Goal: Task Accomplishment & Management: Complete application form

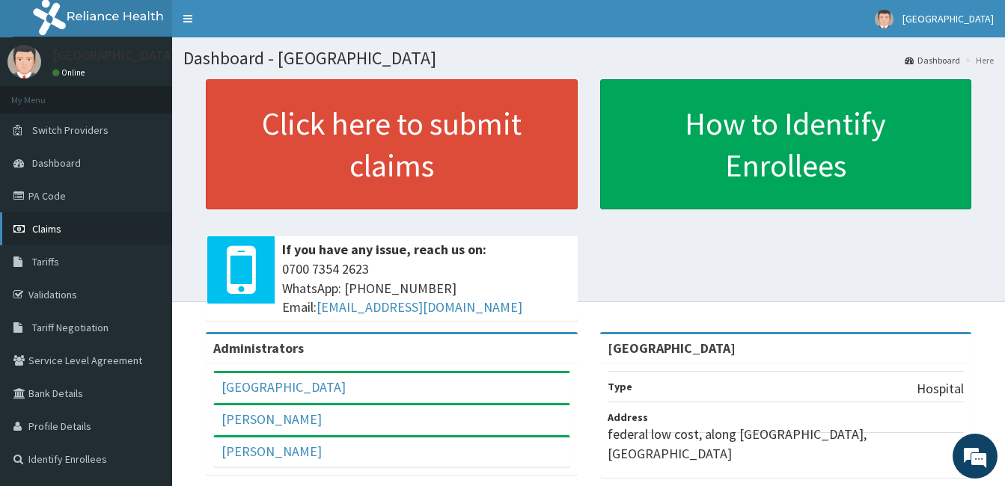
click at [61, 232] on link "Claims" at bounding box center [86, 229] width 172 height 33
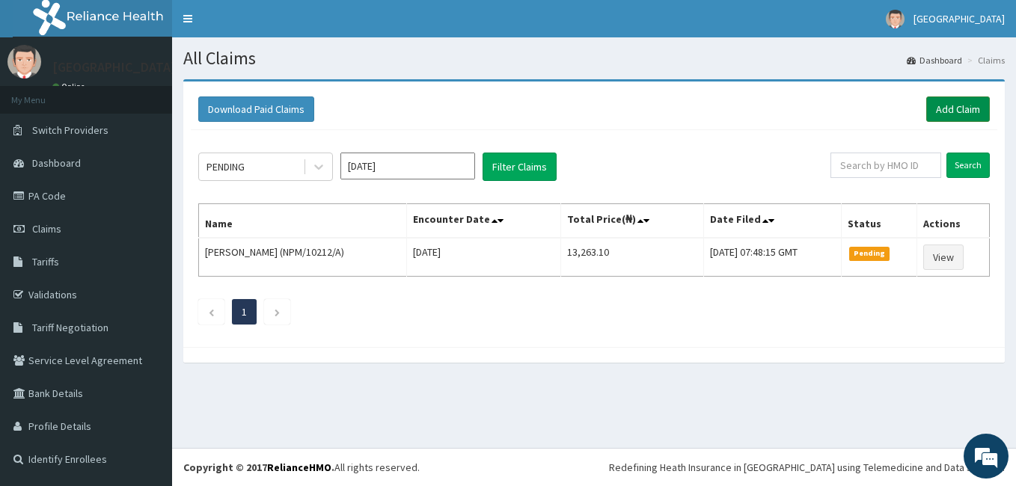
click at [973, 109] on link "Add Claim" at bounding box center [959, 109] width 64 height 25
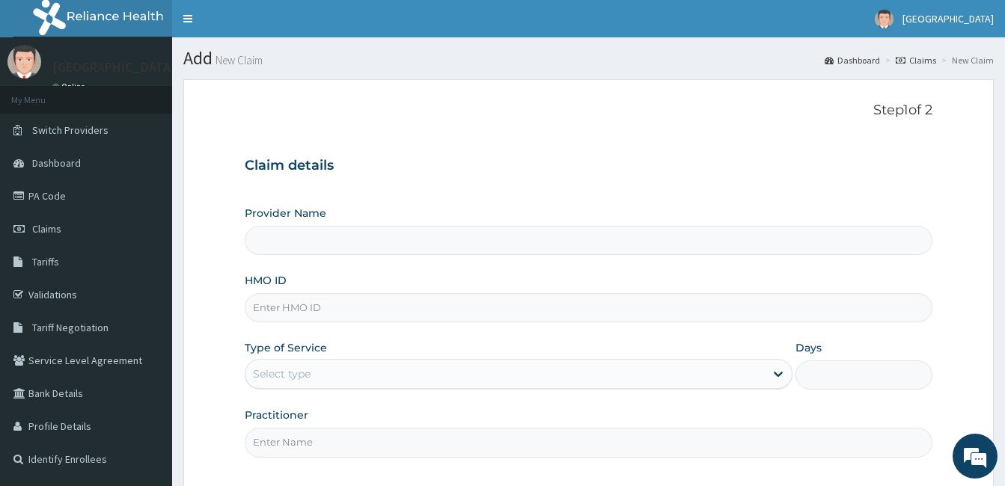
click at [348, 326] on div "Provider Name HMO ID Type of Service Select type Days Practitioner" at bounding box center [589, 331] width 688 height 251
type input "[GEOGRAPHIC_DATA]"
click at [354, 313] on input "HMO ID" at bounding box center [589, 307] width 688 height 29
paste input "EFT/10642/B"
type input "EFT/10642/B"
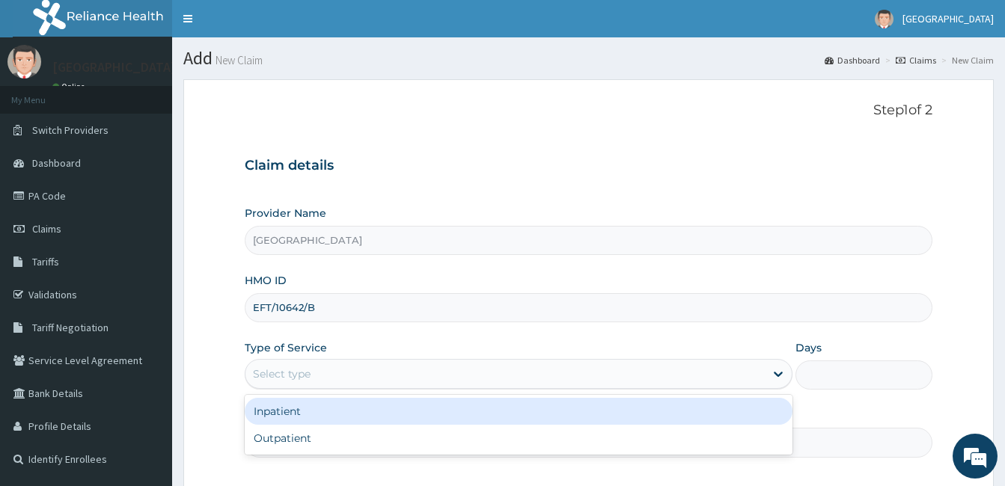
click at [344, 364] on div "Select type" at bounding box center [504, 374] width 519 height 24
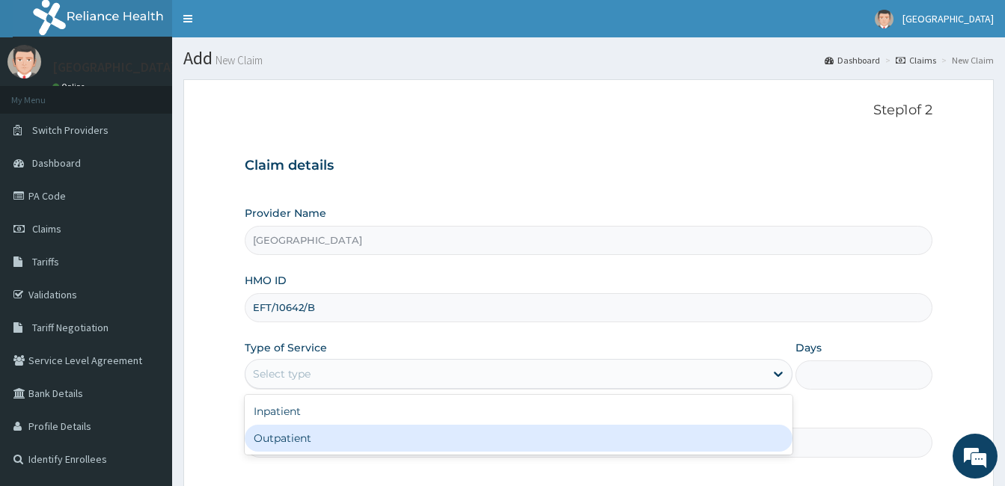
click at [302, 437] on div "Outpatient" at bounding box center [519, 438] width 548 height 27
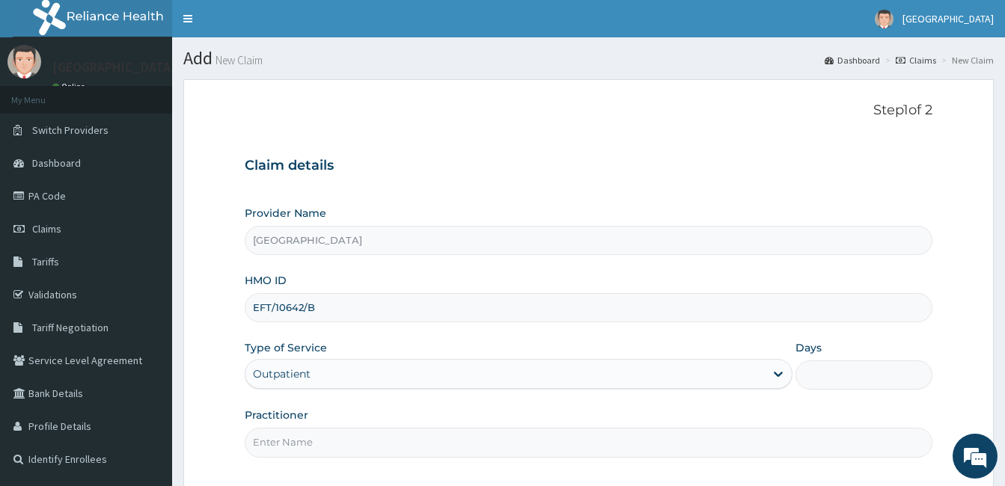
type input "1"
click at [302, 437] on input "Practitioner" at bounding box center [589, 442] width 688 height 29
type input "Dr. Bappa Aliyu"
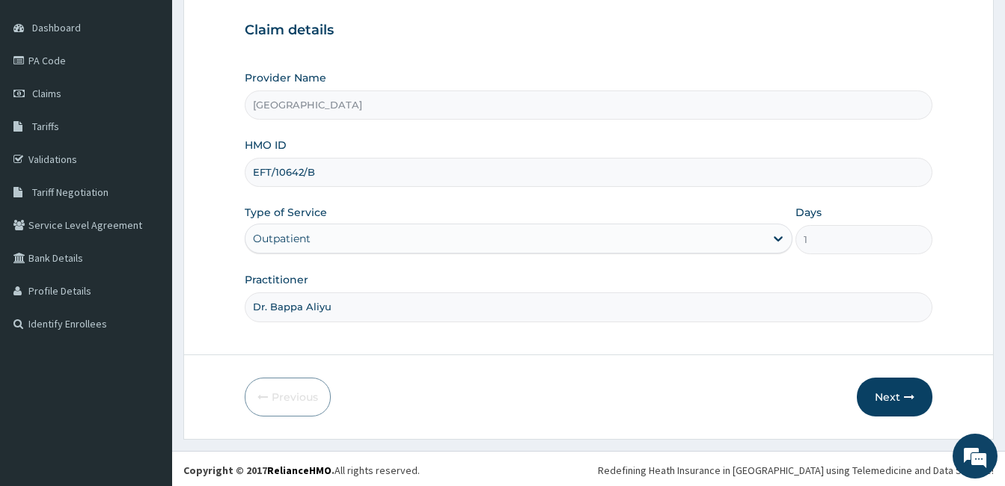
scroll to position [138, 0]
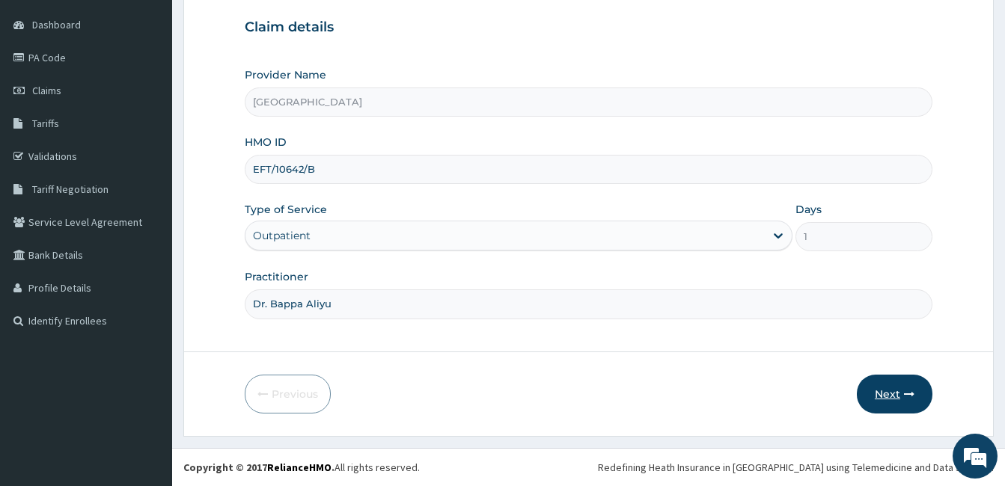
click at [883, 390] on button "Next" at bounding box center [895, 394] width 76 height 39
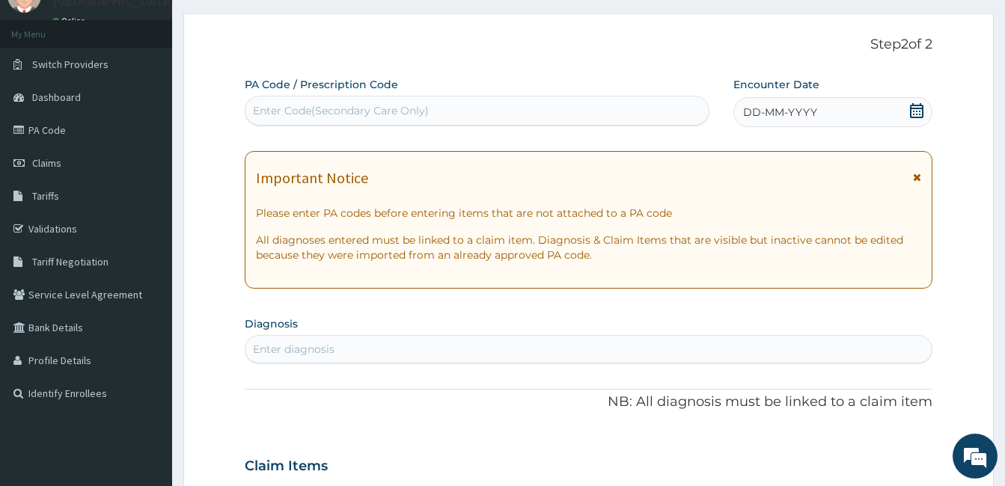
scroll to position [64, 0]
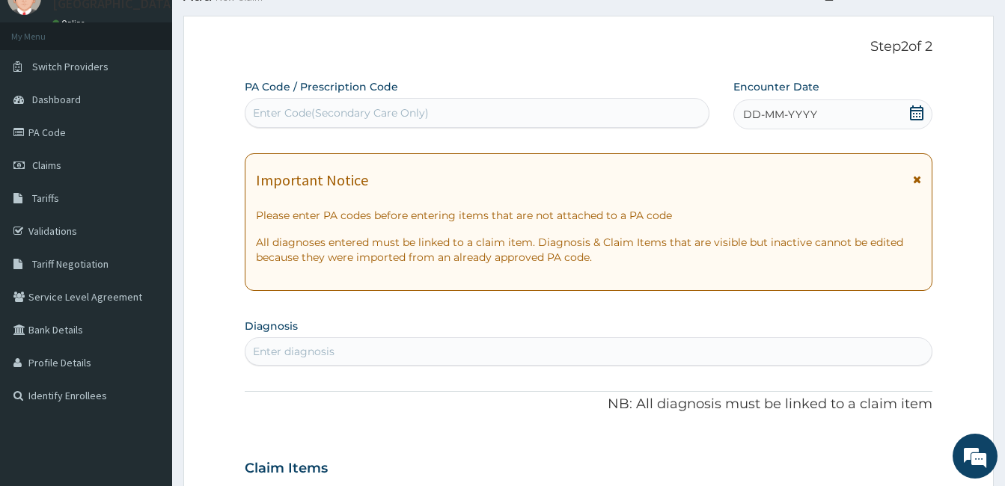
click at [915, 116] on icon at bounding box center [916, 113] width 15 height 15
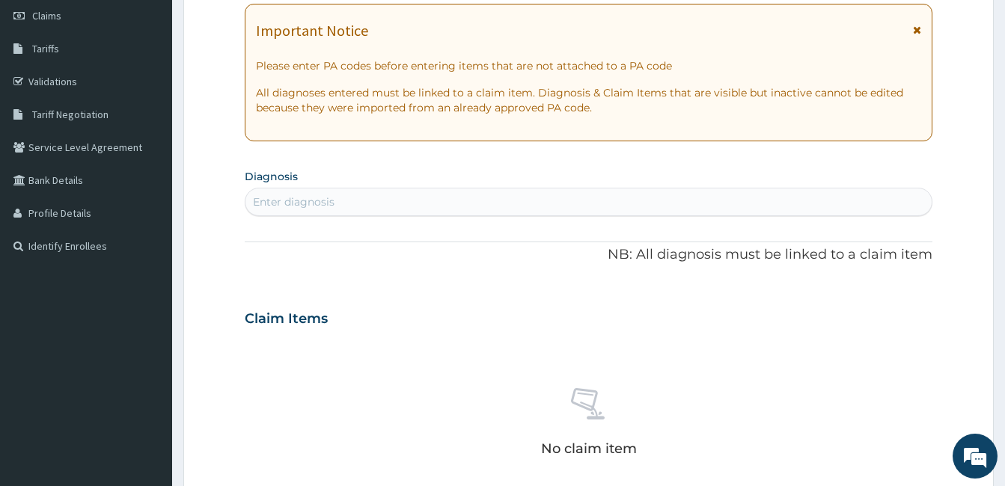
click at [413, 208] on div "Enter diagnosis" at bounding box center [588, 202] width 686 height 24
type input "MALARIA"
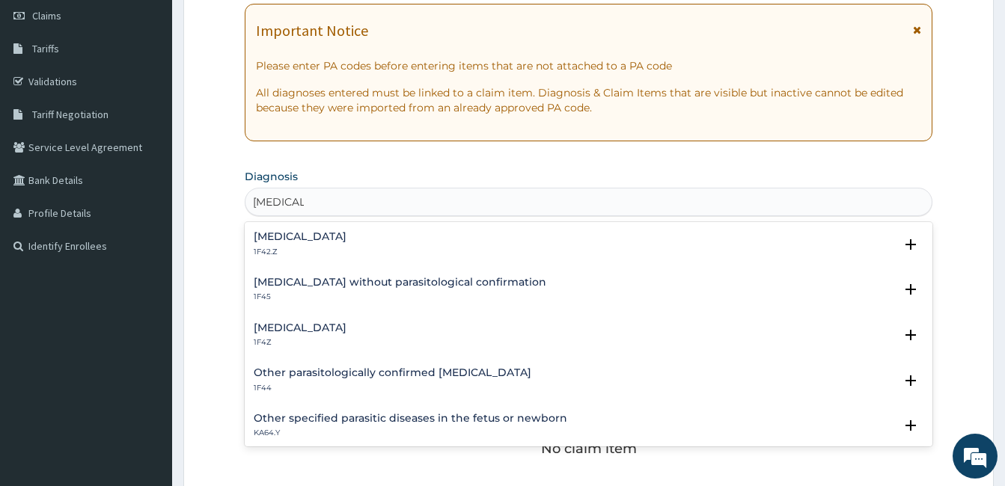
click at [325, 325] on h4 "Malaria, unspecified" at bounding box center [300, 328] width 93 height 11
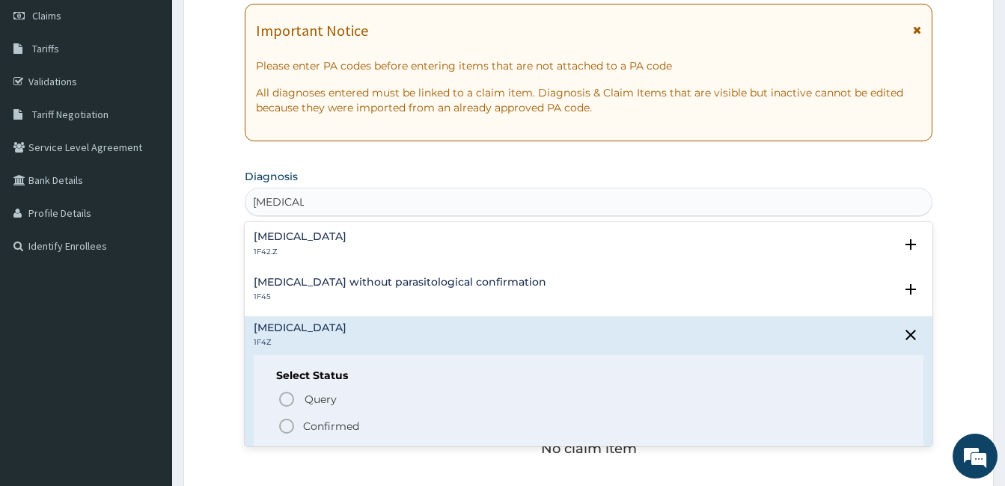
click at [293, 429] on circle "status option filled" at bounding box center [286, 426] width 13 height 13
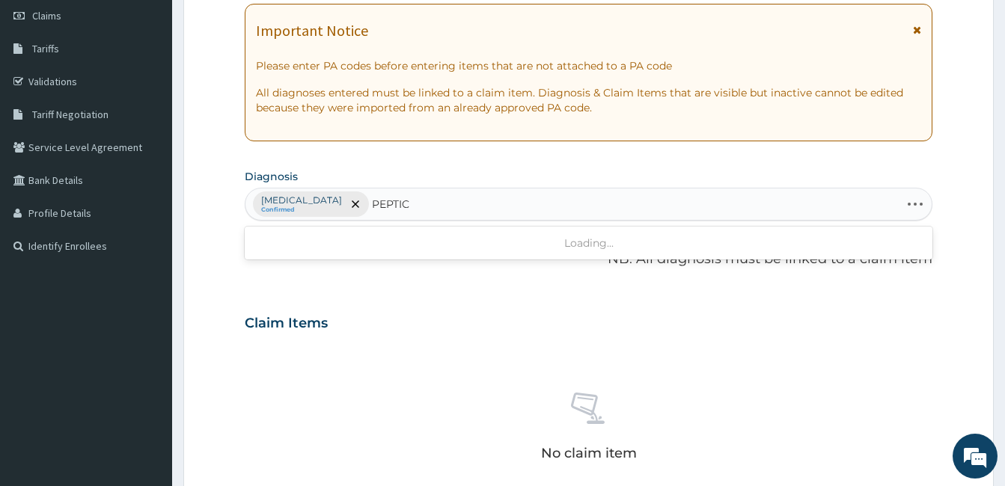
type input "PEPTIC"
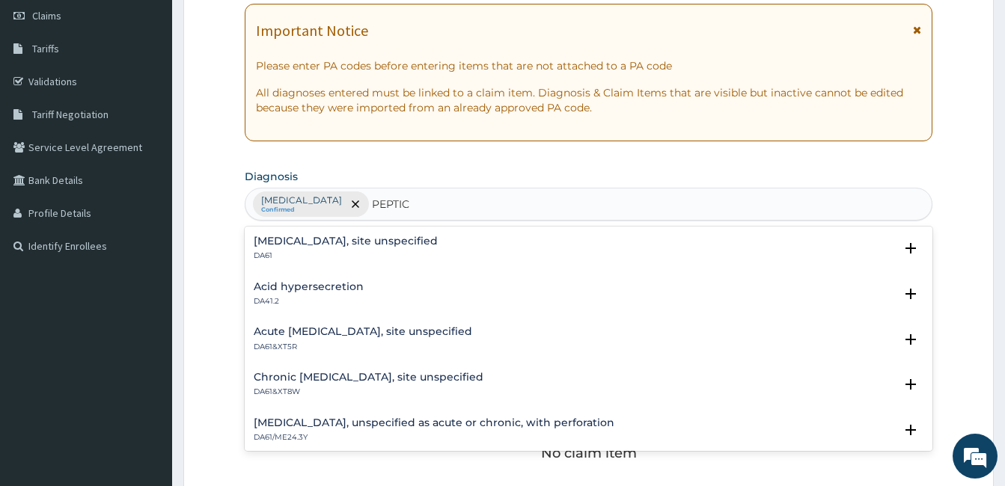
click at [345, 242] on h4 "Peptic ulcer, site unspecified" at bounding box center [346, 241] width 184 height 11
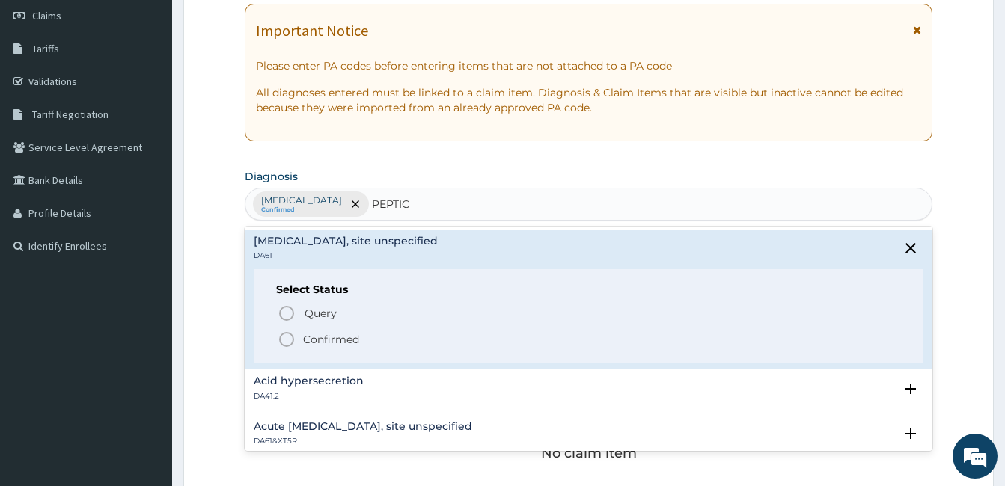
click at [318, 343] on p "Confirmed" at bounding box center [331, 339] width 56 height 15
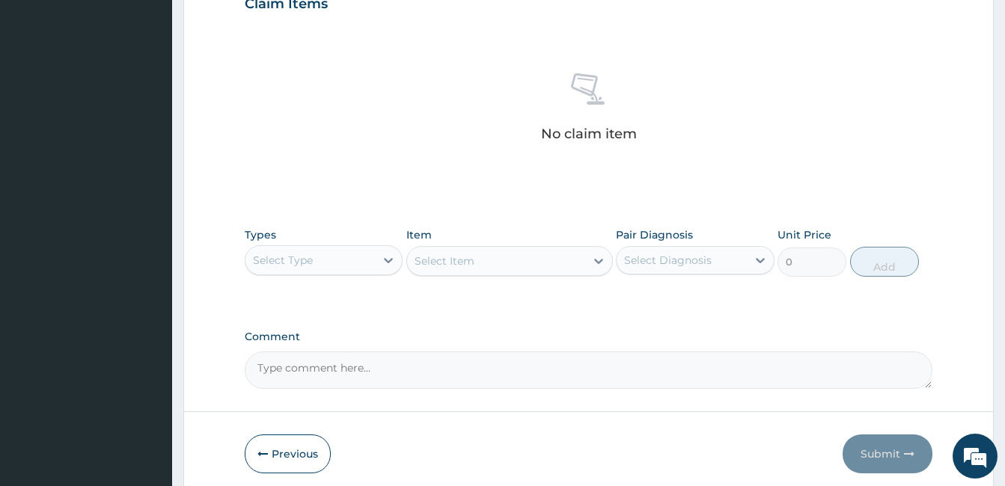
scroll to position [567, 0]
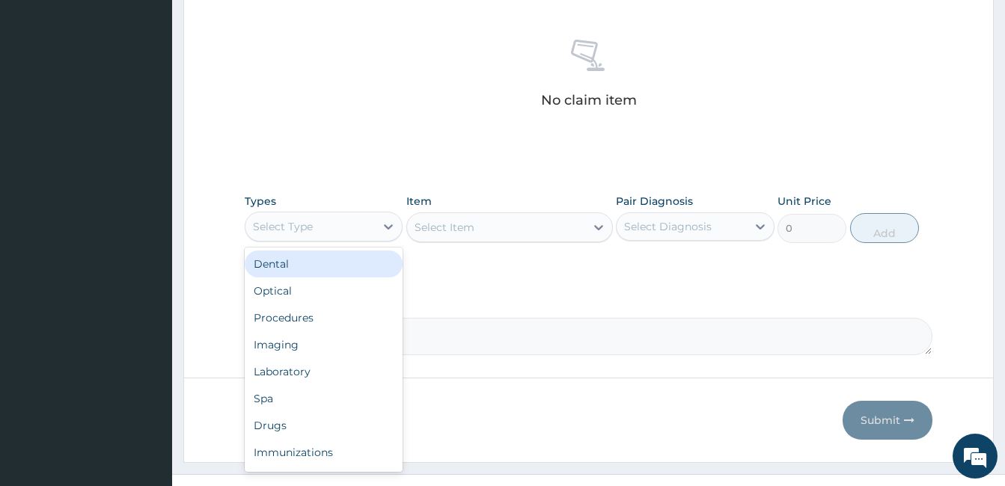
click at [329, 219] on div "Select Type" at bounding box center [309, 227] width 129 height 24
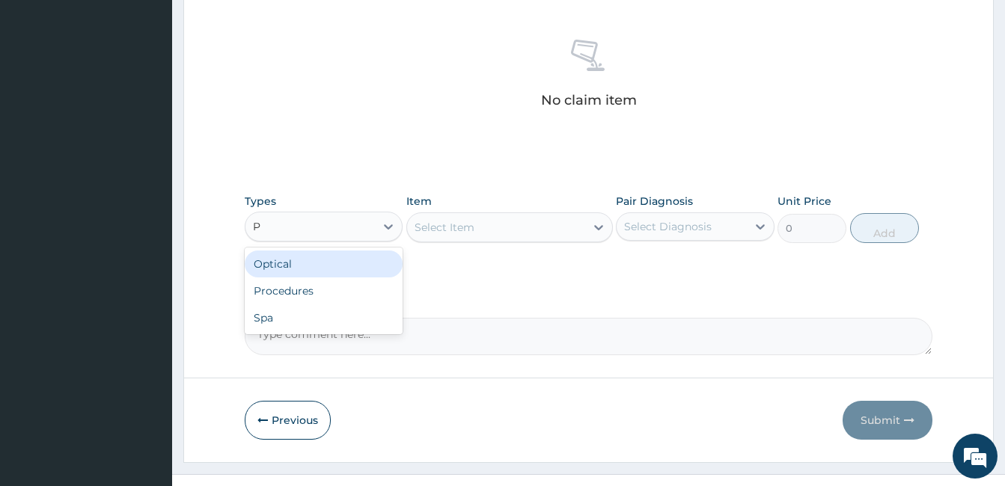
type input "PR"
click at [330, 271] on div "Procedures" at bounding box center [324, 264] width 158 height 27
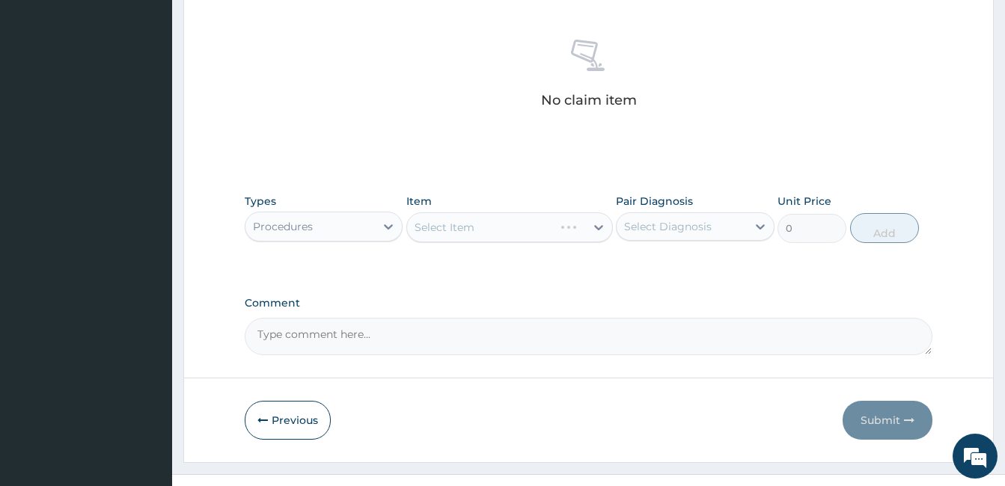
click at [520, 227] on div "Select Item" at bounding box center [509, 228] width 207 height 30
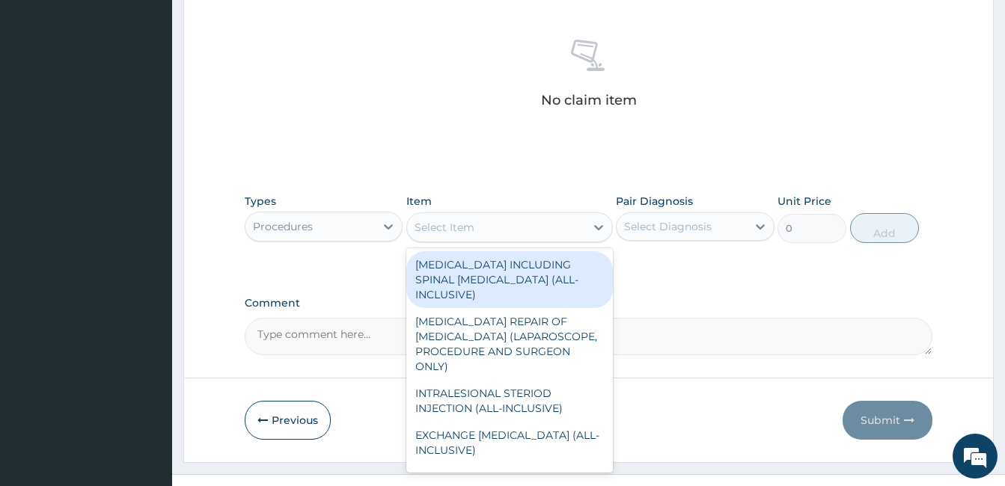
click at [520, 227] on div "Select Item" at bounding box center [496, 228] width 178 height 24
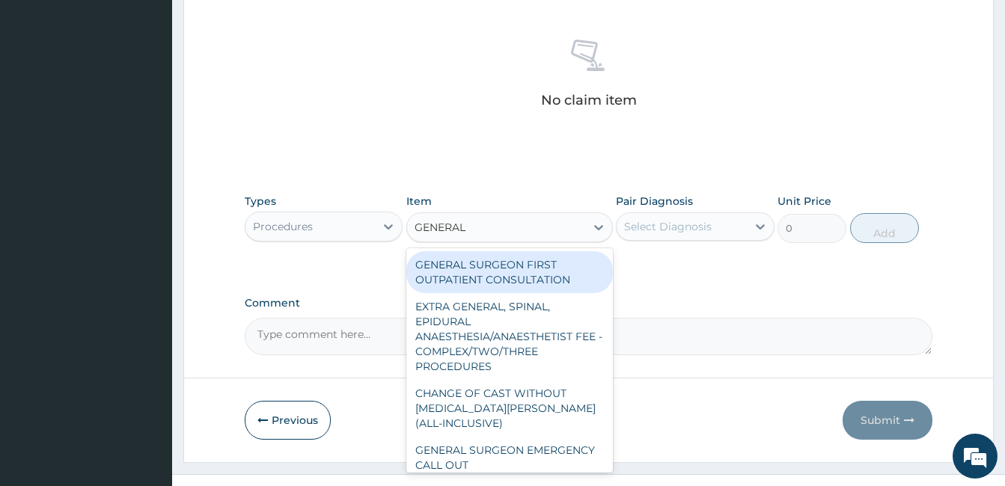
type input "GENERAL P"
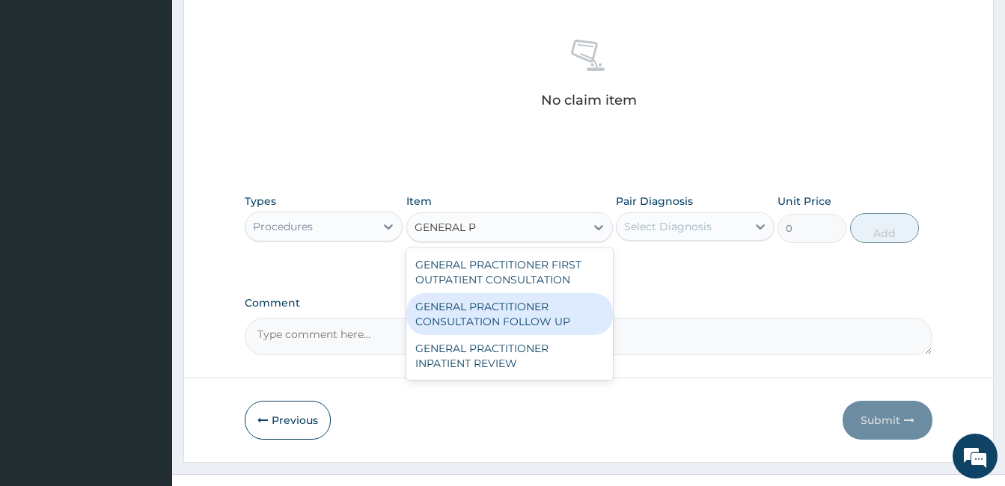
click at [522, 308] on div "GENERAL PRACTITIONER CONSULTATION FOLLOW UP" at bounding box center [509, 314] width 207 height 42
type input "1875"
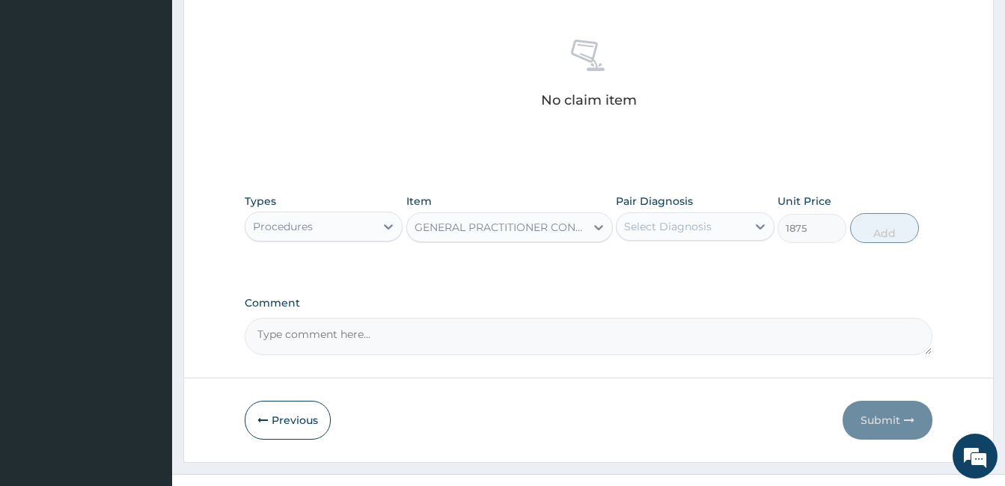
click at [713, 222] on div "Select Diagnosis" at bounding box center [681, 227] width 129 height 24
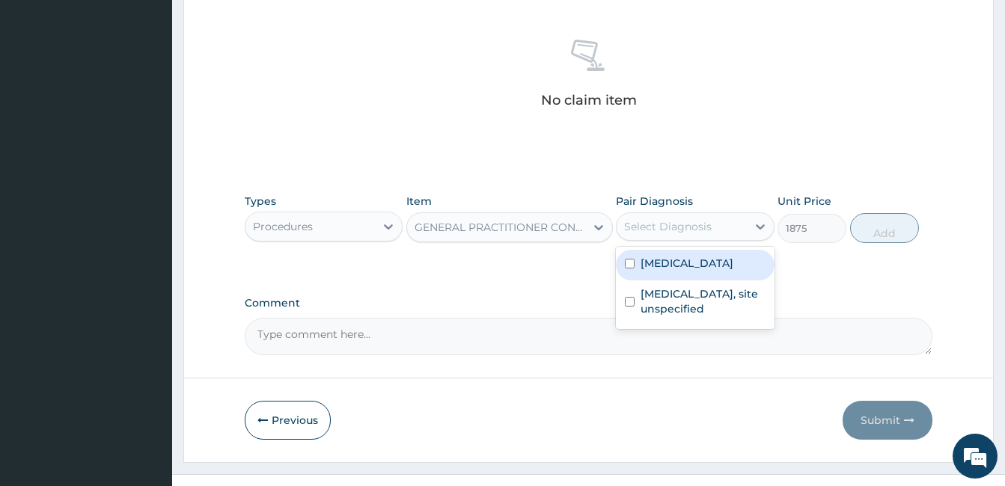
click at [712, 268] on label "Malaria, unspecified" at bounding box center [687, 263] width 93 height 15
checkbox input "true"
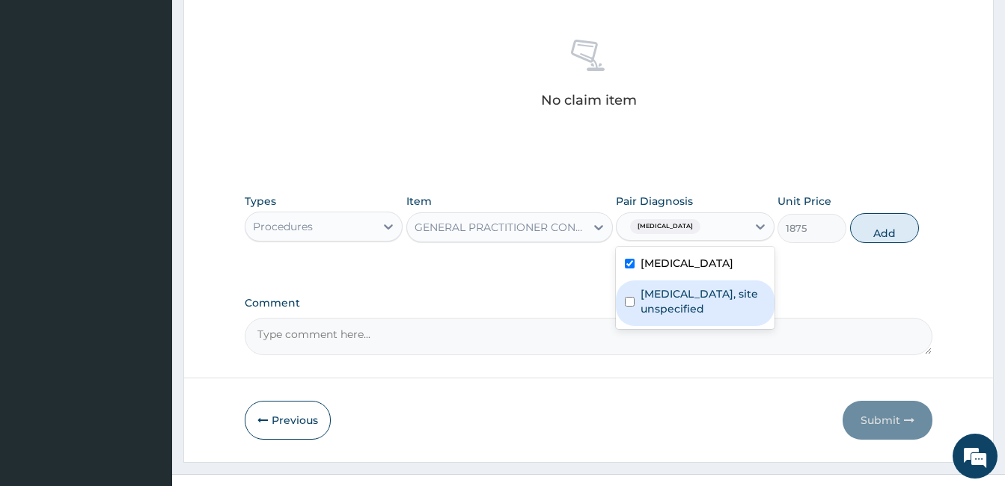
click at [704, 301] on label "Peptic ulcer, site unspecified" at bounding box center [703, 302] width 124 height 30
checkbox input "true"
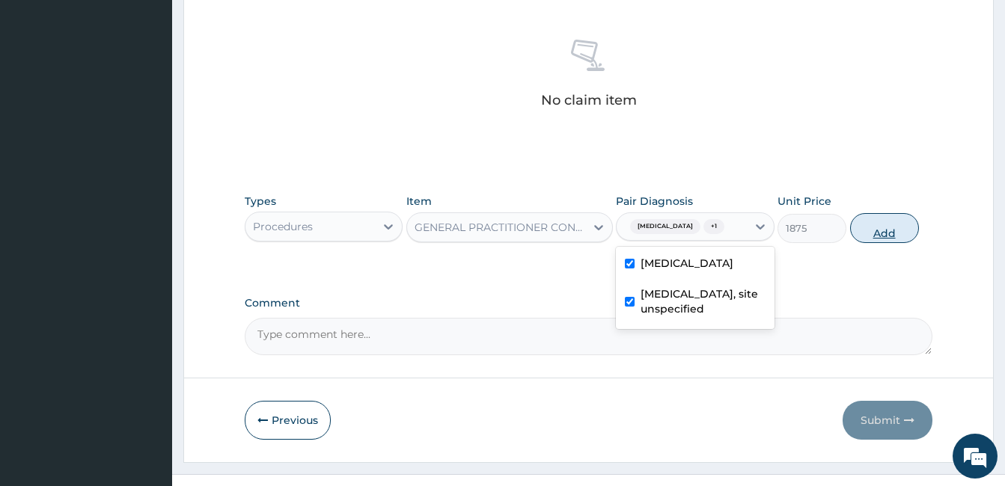
click at [880, 235] on button "Add" at bounding box center [884, 228] width 69 height 30
type input "0"
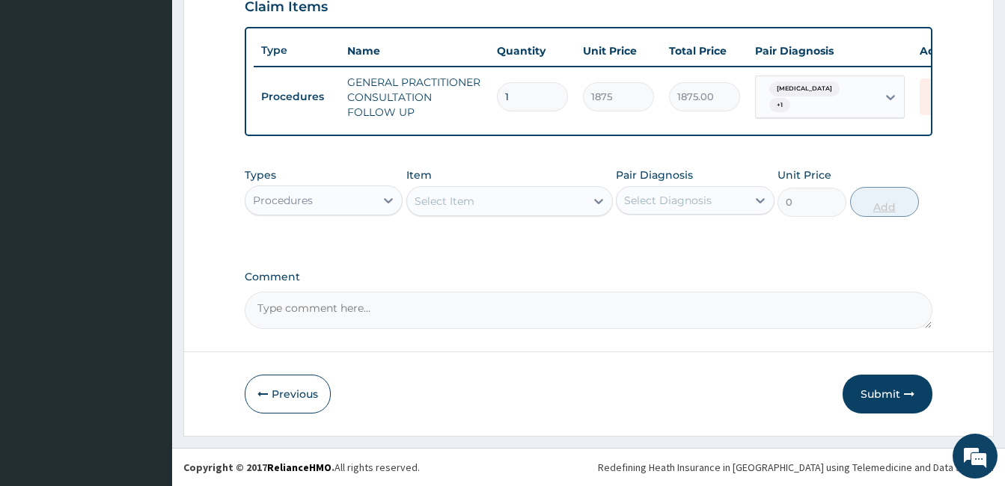
scroll to position [541, 0]
click at [338, 204] on div "Procedures" at bounding box center [309, 201] width 129 height 24
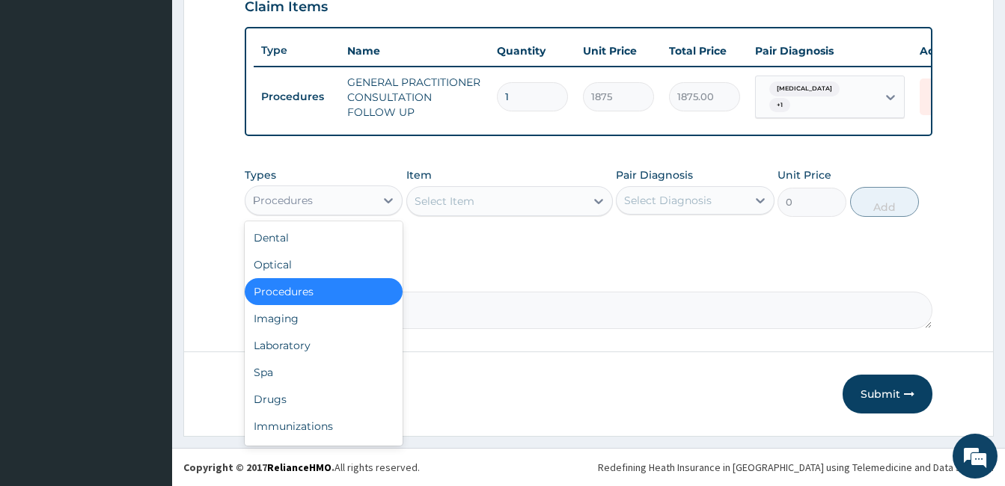
type input "LA"
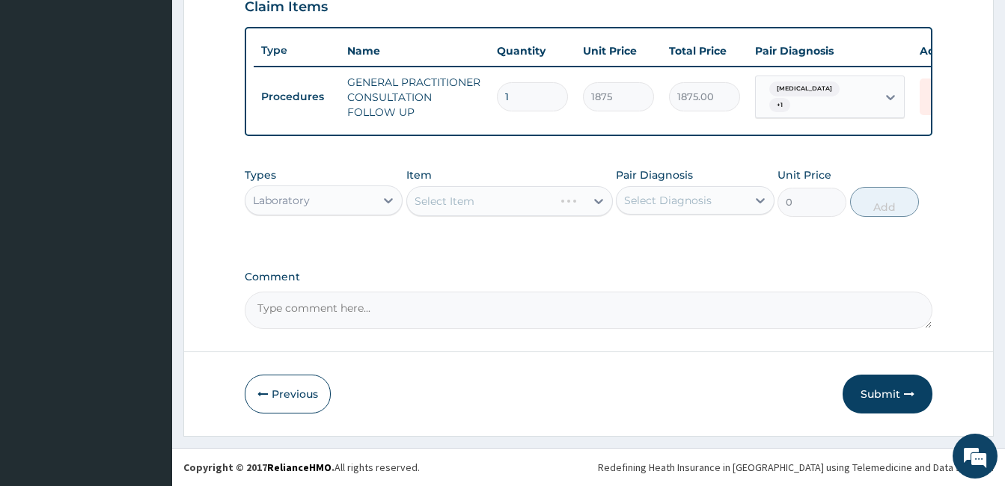
click at [497, 195] on div "Select Item" at bounding box center [509, 201] width 207 height 30
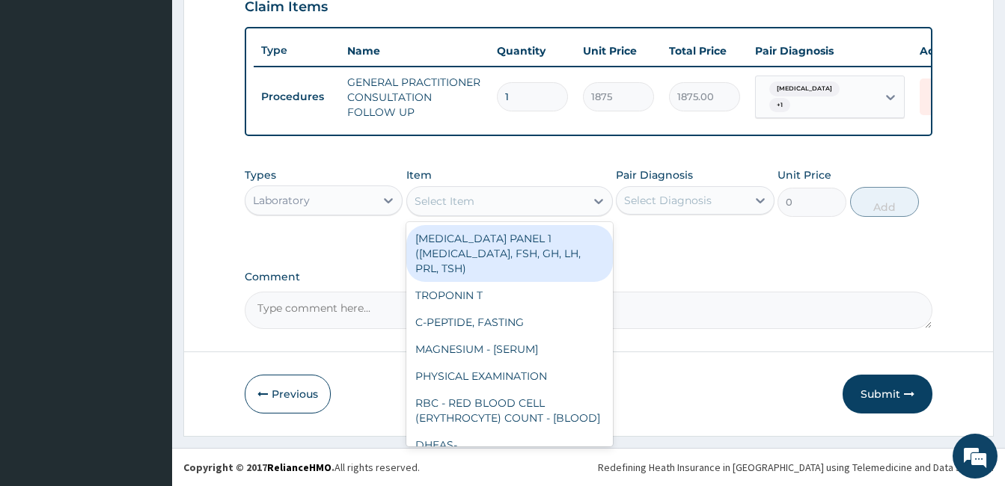
click at [510, 201] on div "Select Item" at bounding box center [496, 201] width 178 height 24
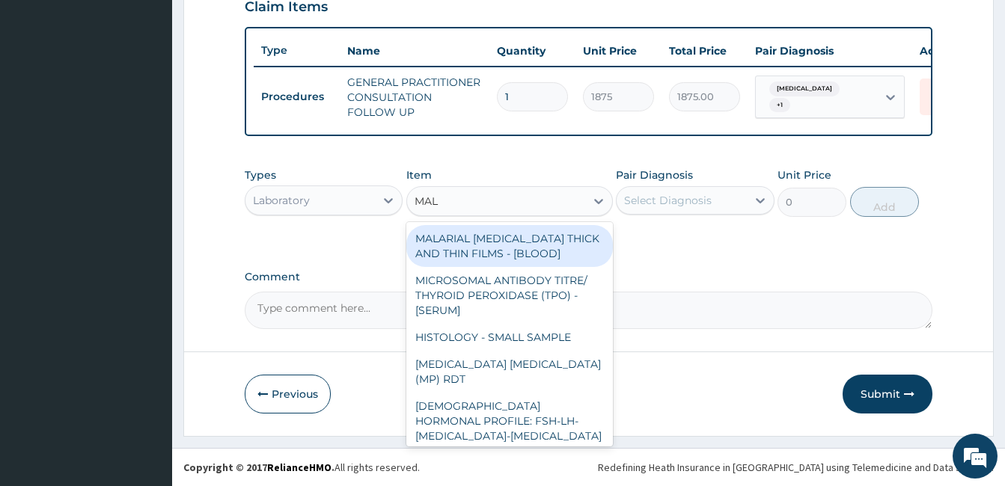
type input "MALA"
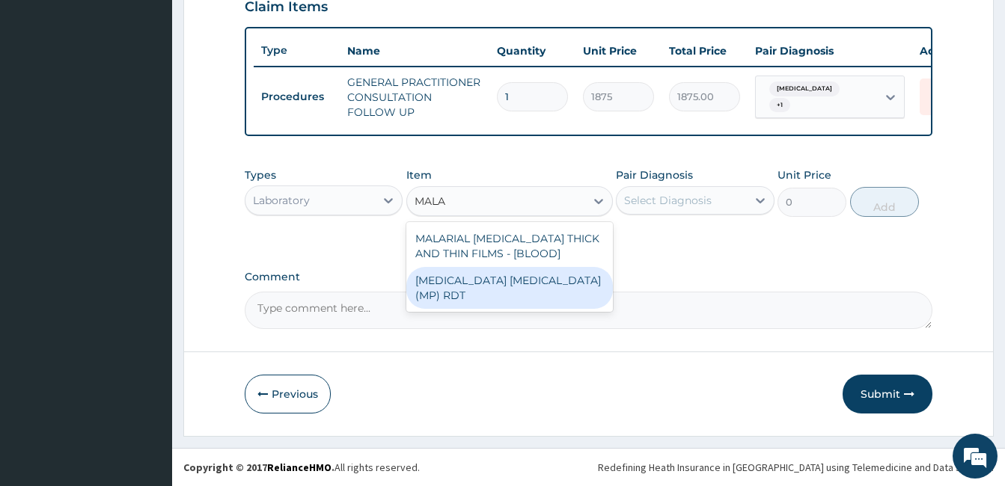
click at [515, 271] on div "MALARIA PARASITE (MP) RDT" at bounding box center [509, 288] width 207 height 42
type input "2000"
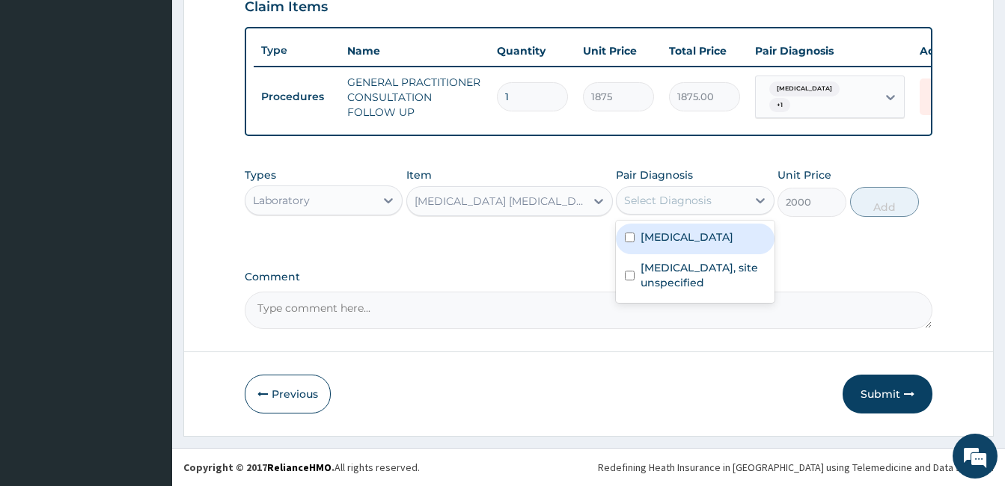
click at [664, 214] on div "Select Diagnosis" at bounding box center [695, 200] width 158 height 28
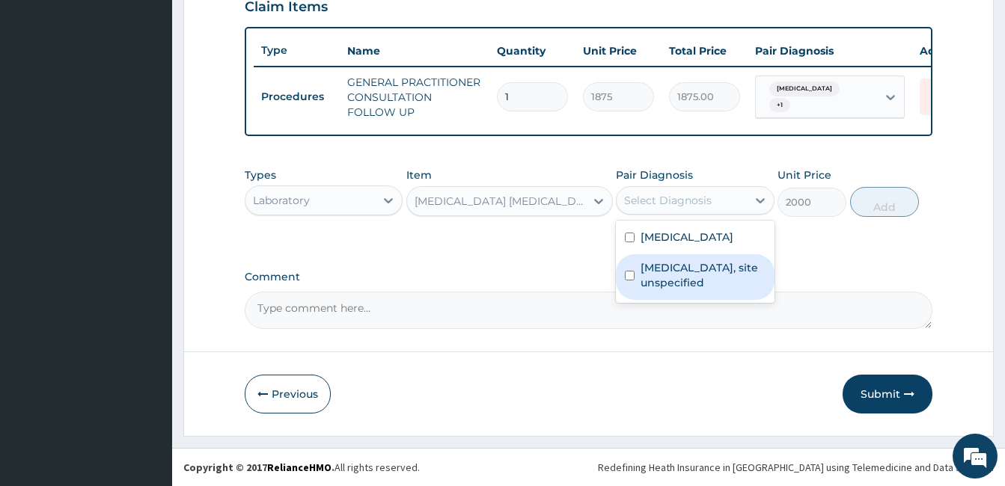
click at [666, 254] on div "Peptic ulcer, site unspecified" at bounding box center [695, 277] width 158 height 46
checkbox input "true"
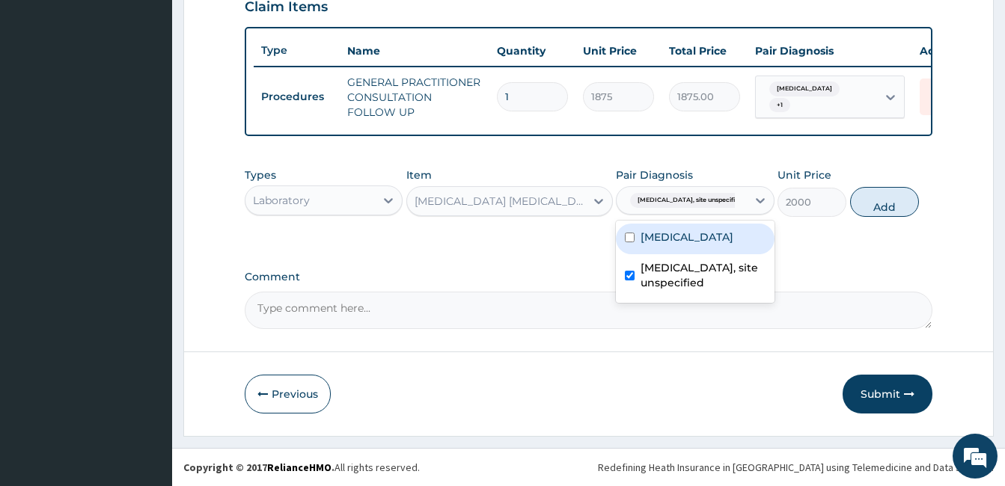
click at [666, 242] on label "Malaria, unspecified" at bounding box center [687, 237] width 93 height 15
checkbox input "true"
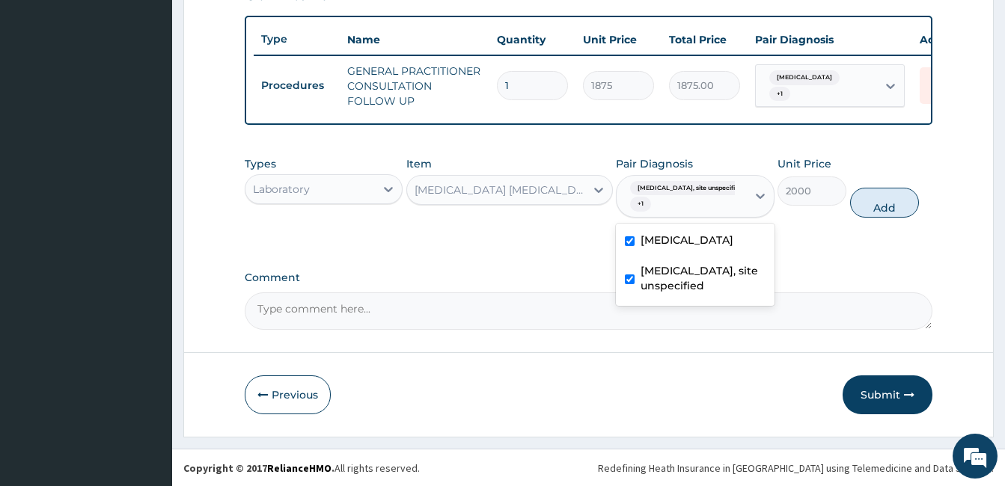
click at [661, 290] on label "Peptic ulcer, site unspecified" at bounding box center [703, 278] width 124 height 30
checkbox input "false"
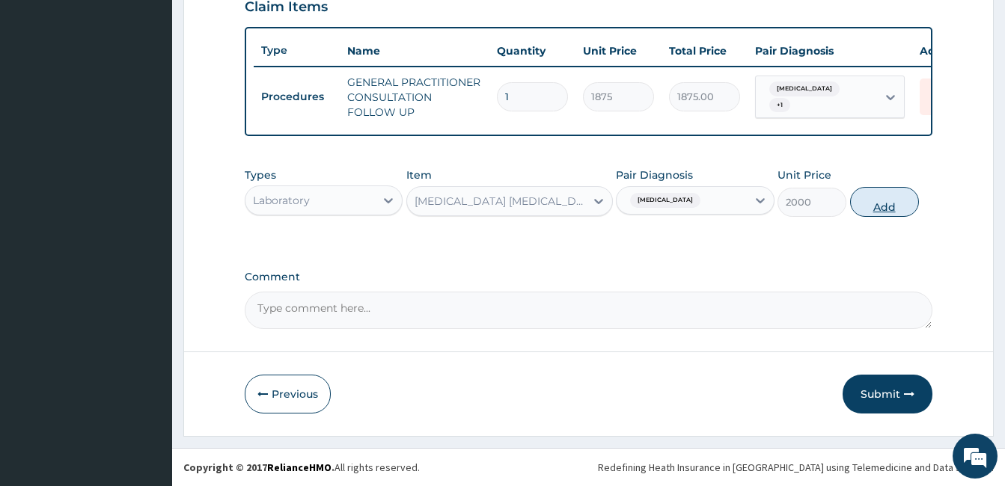
click at [886, 207] on button "Add" at bounding box center [884, 202] width 69 height 30
type input "0"
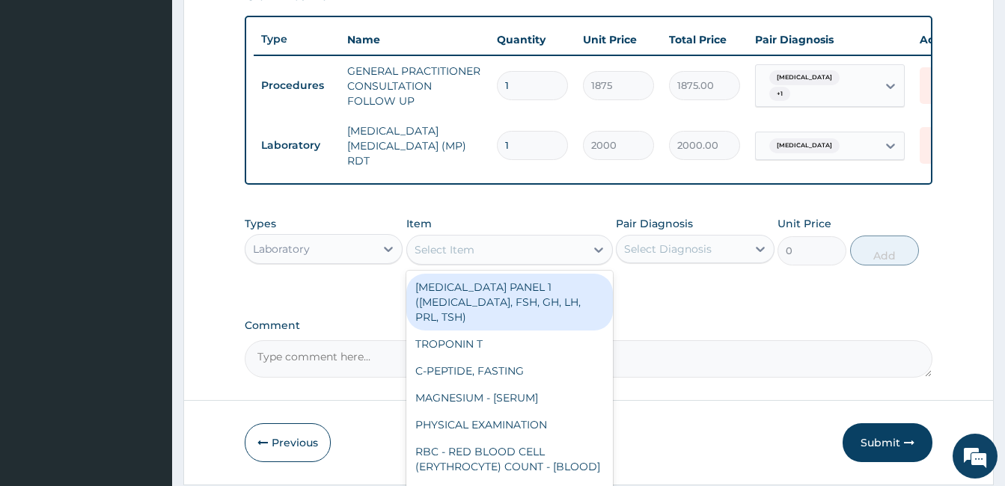
click at [537, 262] on div "Select Item" at bounding box center [496, 250] width 178 height 24
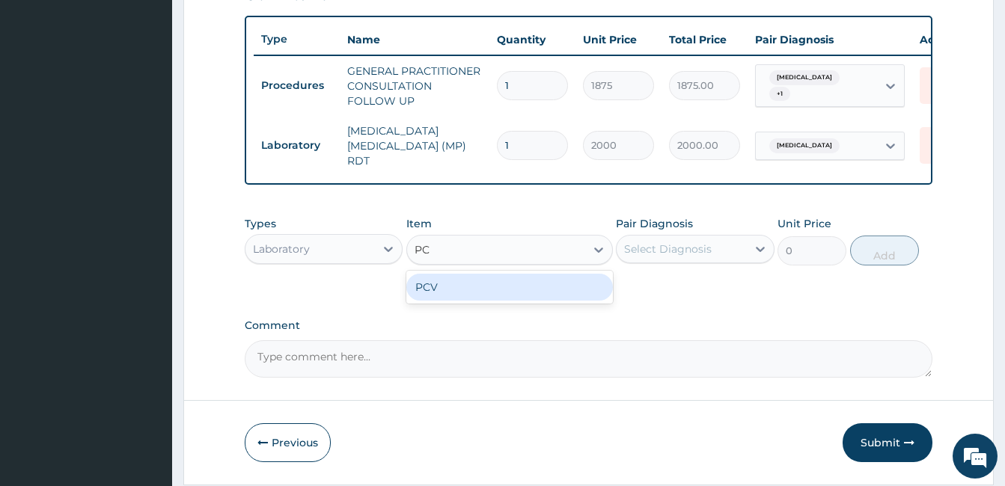
type input "PCV"
click at [519, 301] on div "PCV" at bounding box center [509, 287] width 207 height 27
type input "2187.5"
click at [701, 253] on div "Select Diagnosis" at bounding box center [668, 249] width 88 height 15
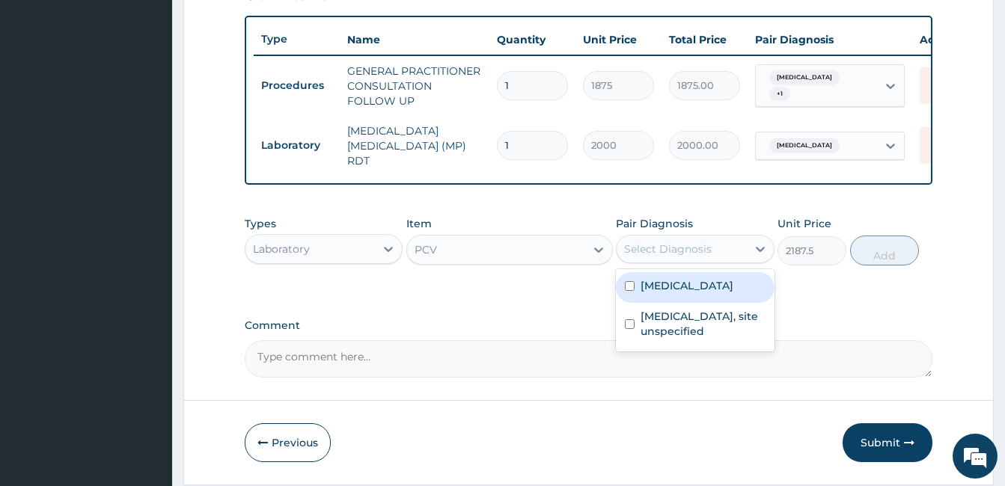
click at [683, 300] on div "Malaria, unspecified" at bounding box center [695, 287] width 158 height 31
checkbox input "true"
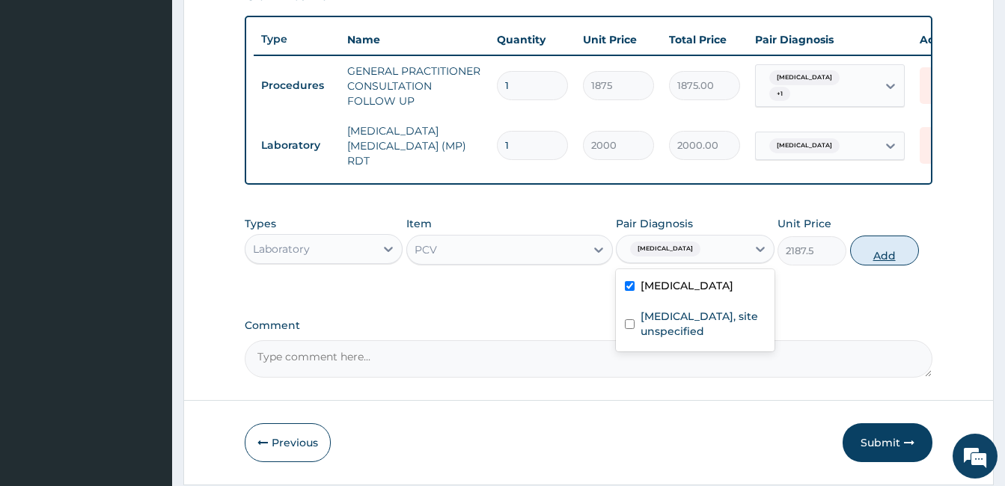
click at [878, 250] on button "Add" at bounding box center [884, 251] width 69 height 30
type input "0"
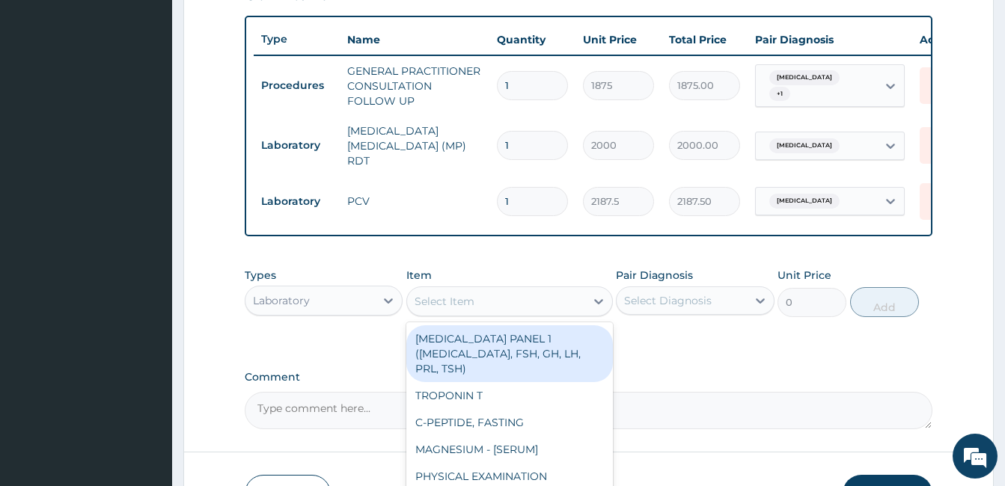
click at [498, 309] on div "Select Item" at bounding box center [496, 302] width 178 height 24
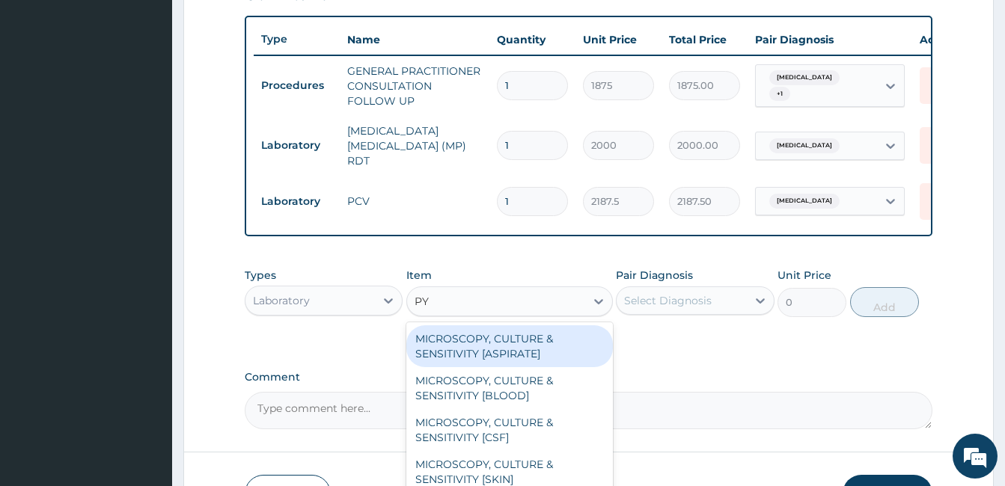
type input "PYL"
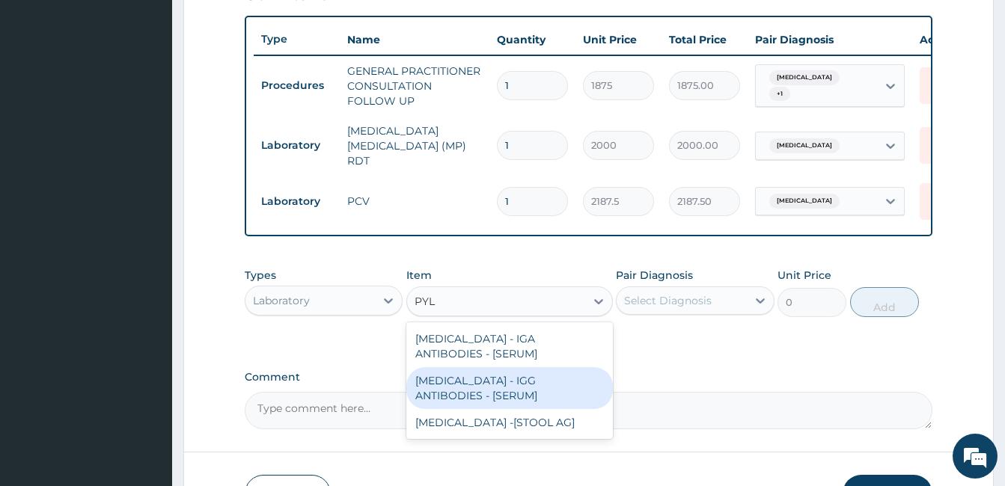
click at [502, 380] on div "HELICOBACTER PYLORI - IGG ANTIBODIES - [SERUM]" at bounding box center [509, 388] width 207 height 42
type input "5937.5"
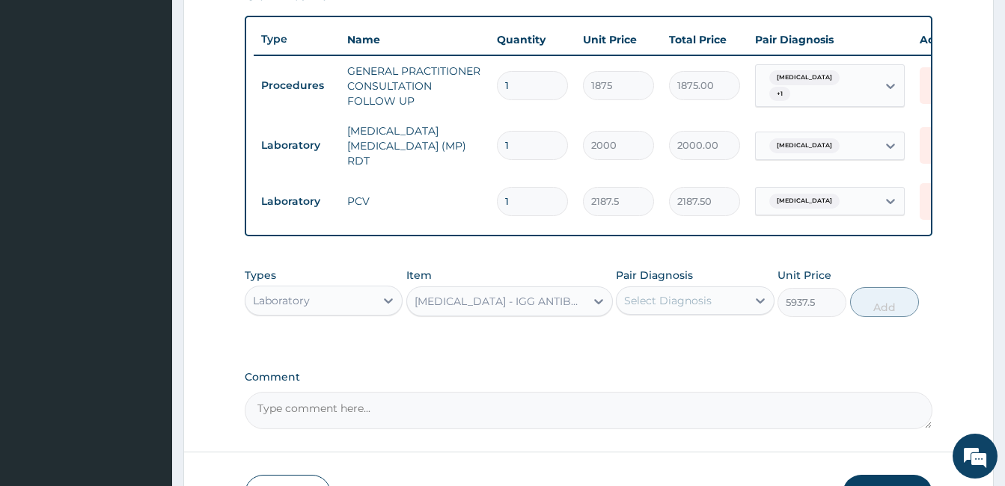
click at [709, 303] on div "Select Diagnosis" at bounding box center [668, 300] width 88 height 15
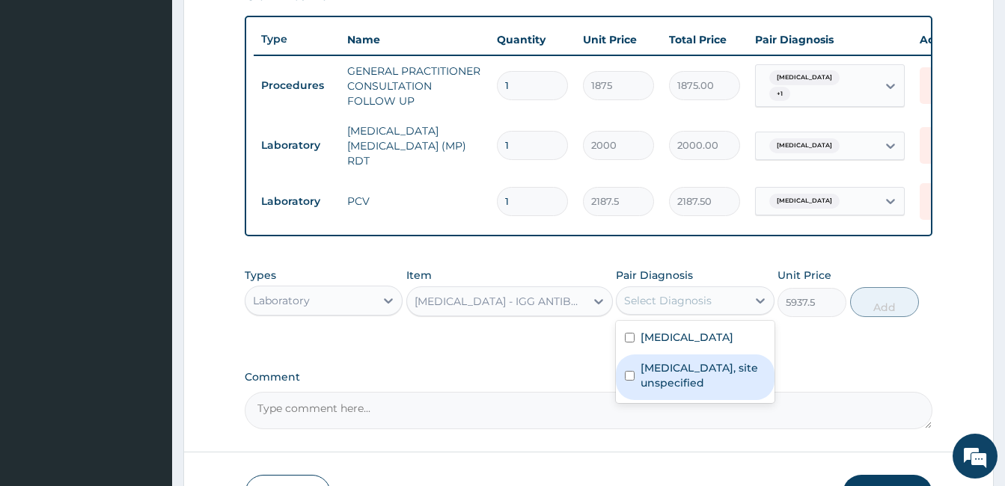
click at [688, 383] on label "Peptic ulcer, site unspecified" at bounding box center [703, 376] width 124 height 30
checkbox input "true"
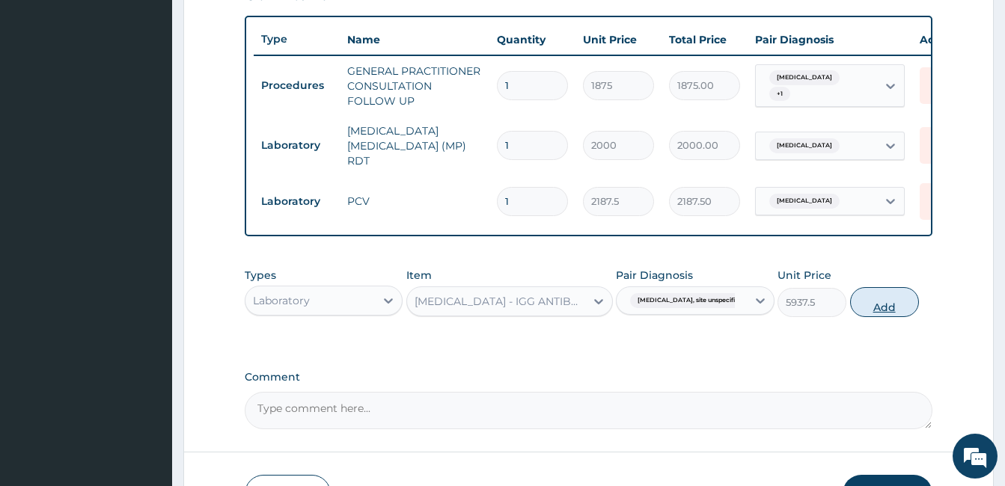
click at [891, 315] on button "Add" at bounding box center [884, 302] width 69 height 30
type input "0"
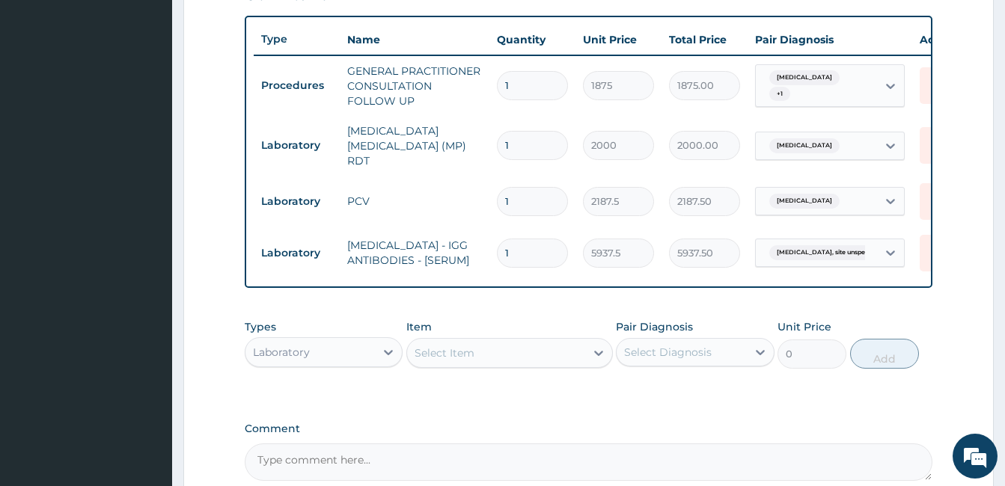
click at [543, 356] on div "Select Item" at bounding box center [496, 353] width 178 height 24
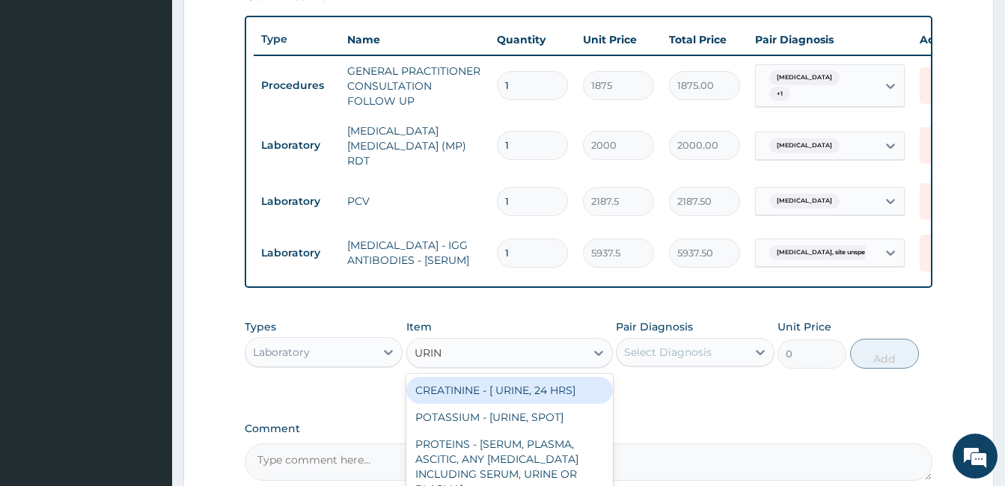
type input "URINA"
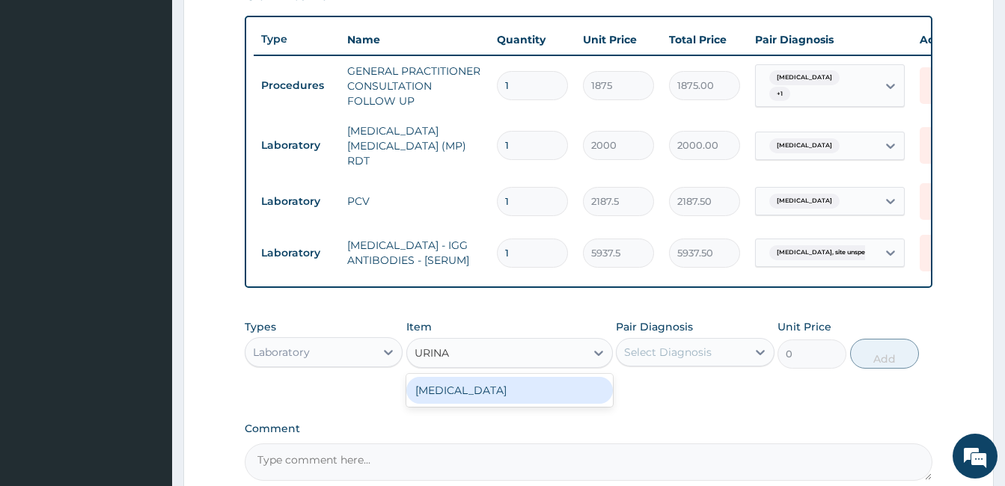
click at [518, 404] on div "URINALYSIS" at bounding box center [509, 390] width 207 height 27
type input "2187.5"
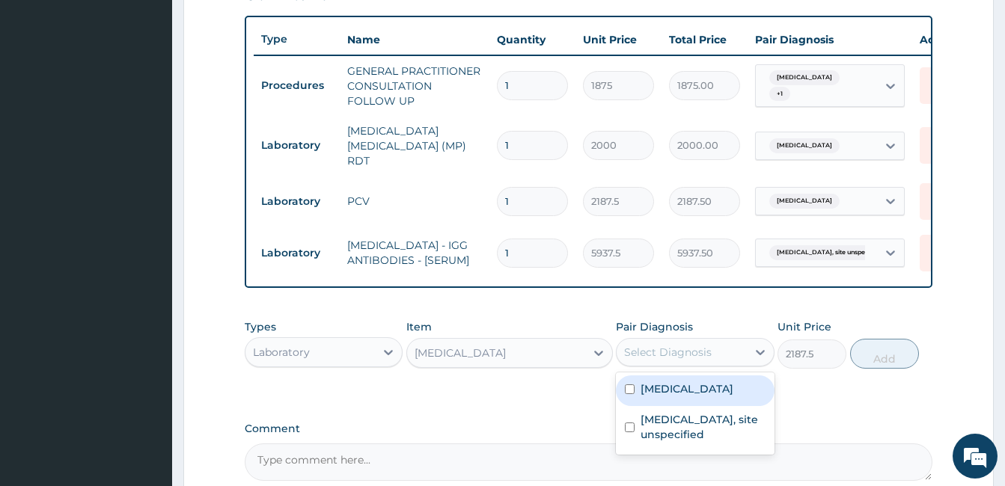
click at [689, 356] on div "Select Diagnosis" at bounding box center [668, 352] width 88 height 15
click at [670, 397] on label "Malaria, unspecified" at bounding box center [687, 389] width 93 height 15
checkbox input "true"
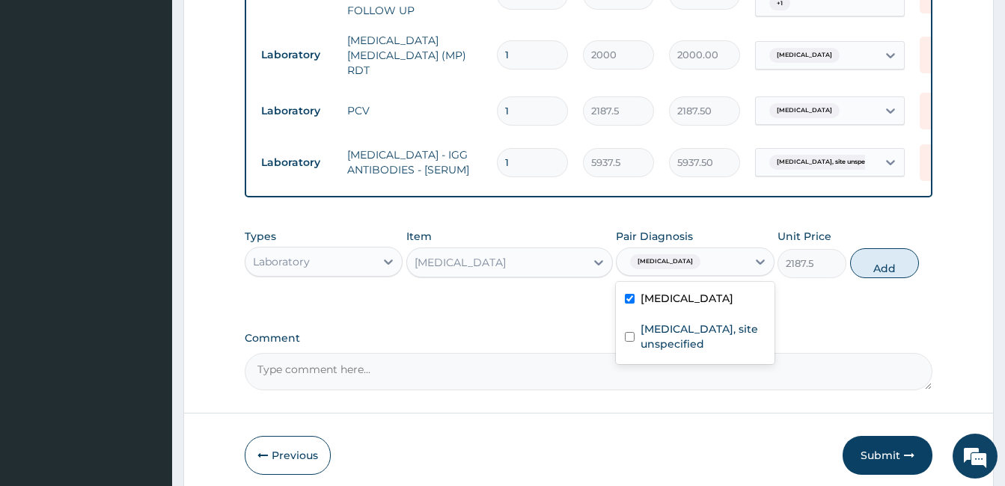
scroll to position [636, 0]
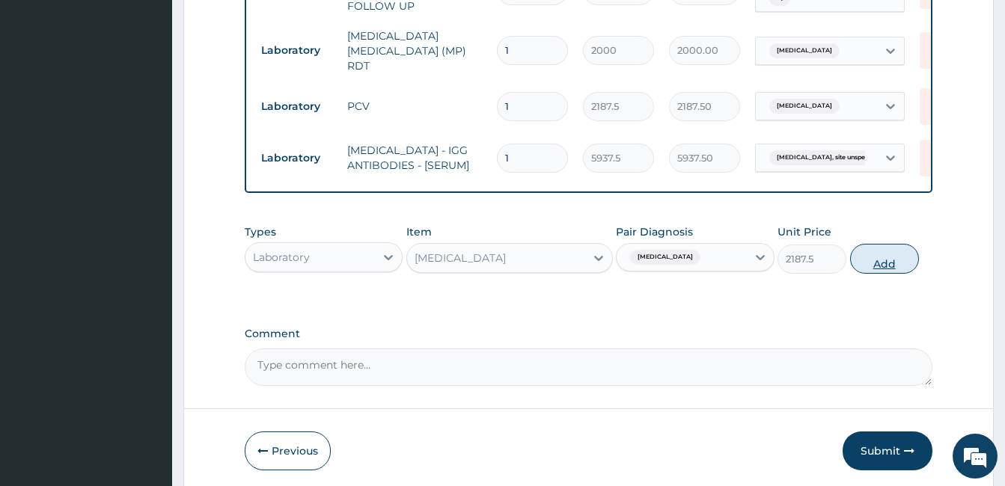
click at [885, 272] on button "Add" at bounding box center [884, 259] width 69 height 30
type input "0"
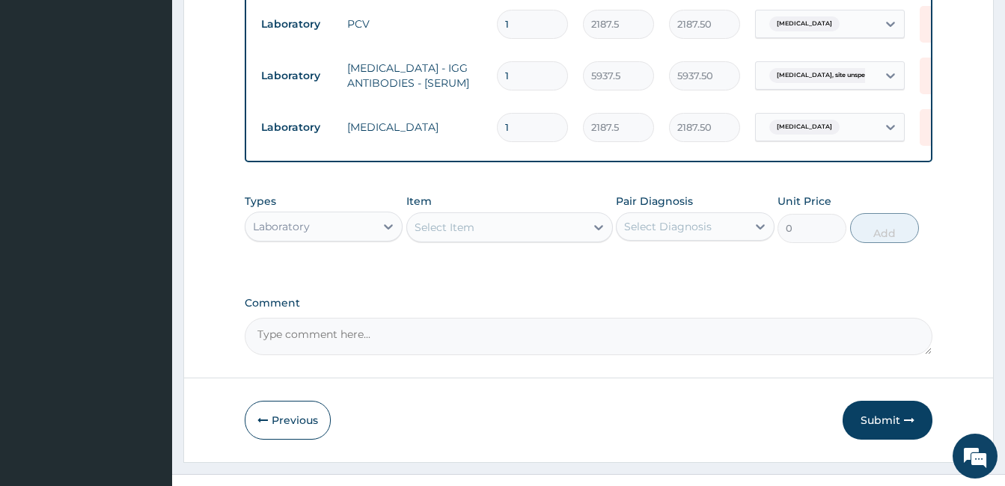
scroll to position [756, 0]
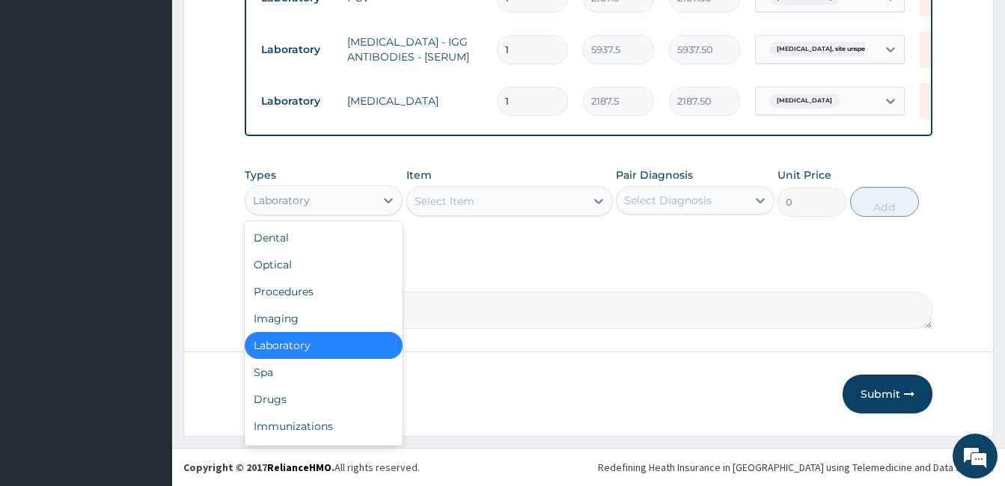
click at [323, 199] on div "Laboratory" at bounding box center [309, 201] width 129 height 24
type input "DR"
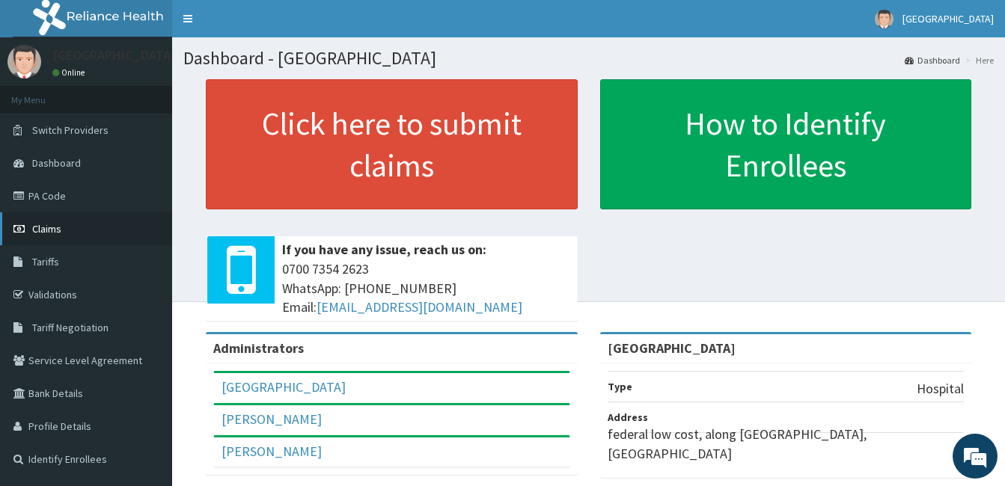
click at [49, 227] on span "Claims" at bounding box center [46, 228] width 29 height 13
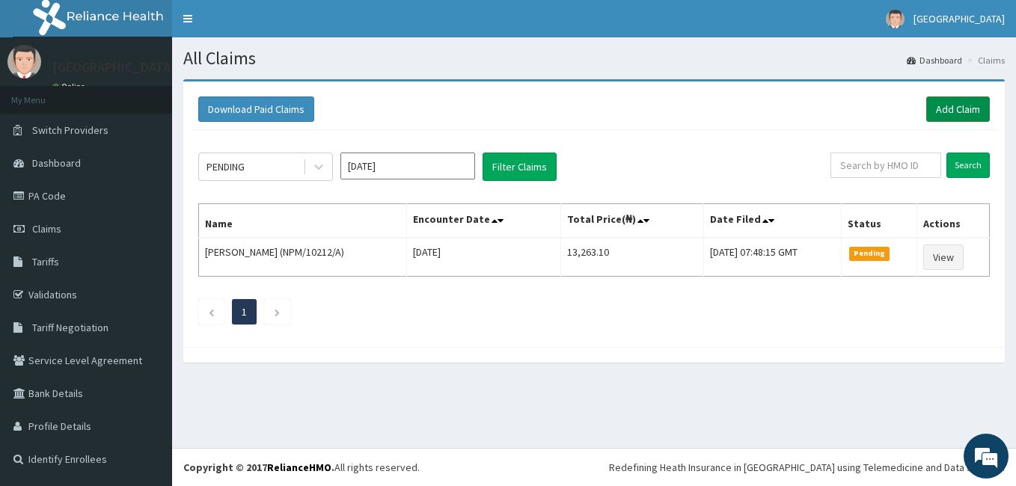
click at [957, 107] on link "Add Claim" at bounding box center [959, 109] width 64 height 25
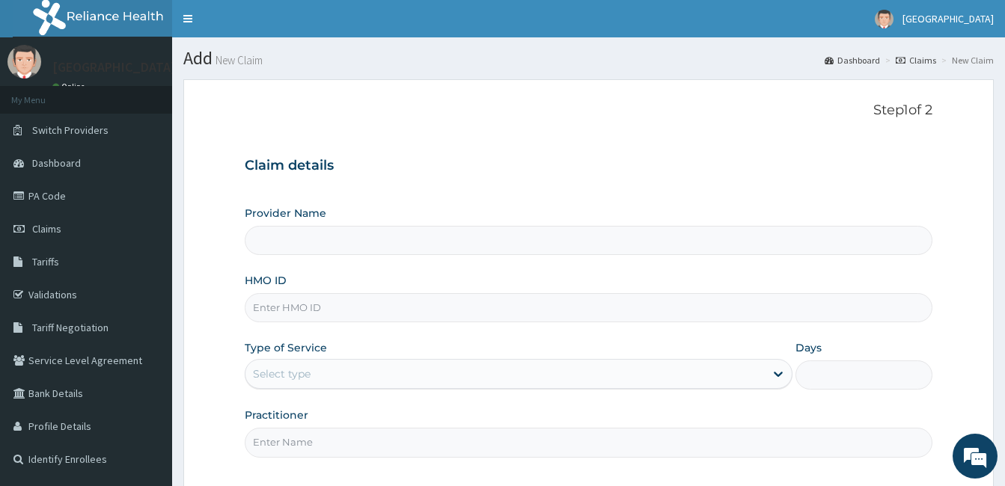
type input "[GEOGRAPHIC_DATA]"
click at [494, 308] on input "HMO ID" at bounding box center [589, 307] width 688 height 29
paste input "EFT/10642/B"
type input "EFT/10642/B"
click at [436, 381] on div "Select type" at bounding box center [504, 374] width 519 height 24
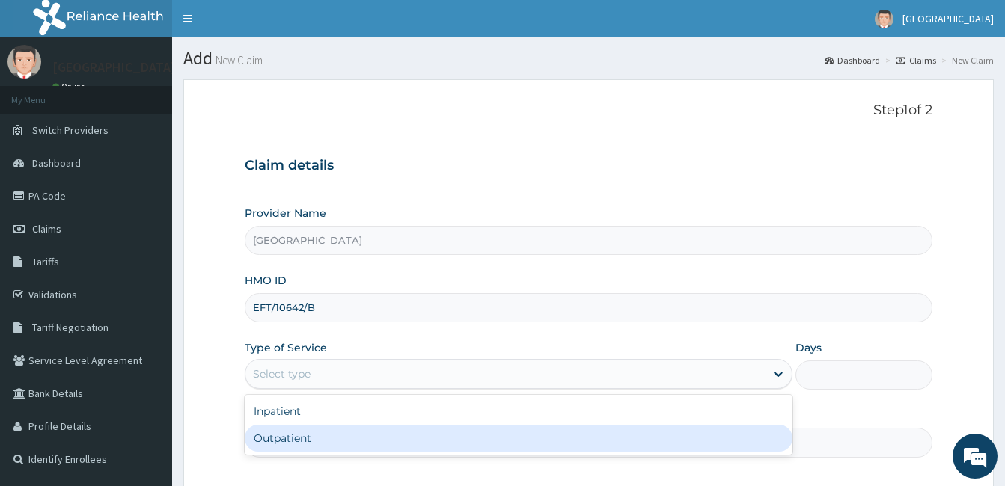
click at [421, 442] on div "Outpatient" at bounding box center [519, 438] width 548 height 27
type input "1"
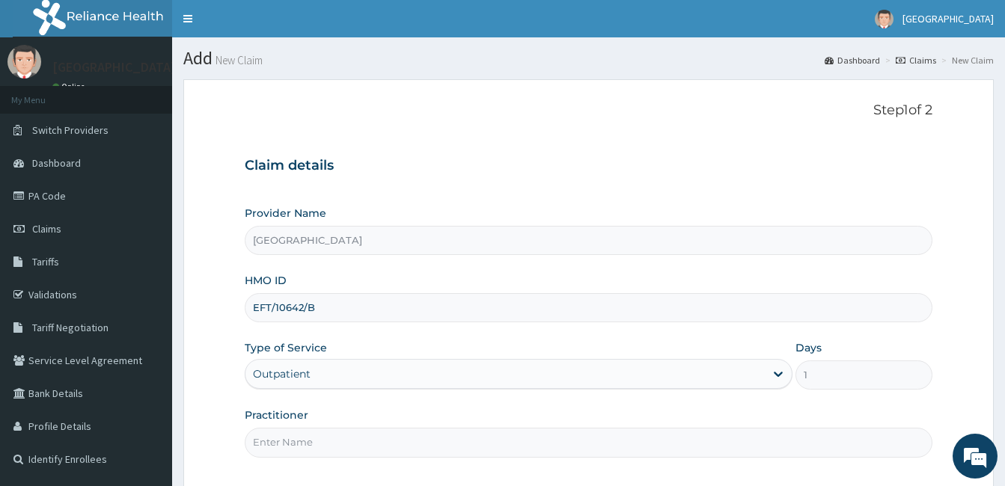
click at [421, 442] on input "Practitioner" at bounding box center [589, 442] width 688 height 29
type input "Dr. Bappa Aliyu"
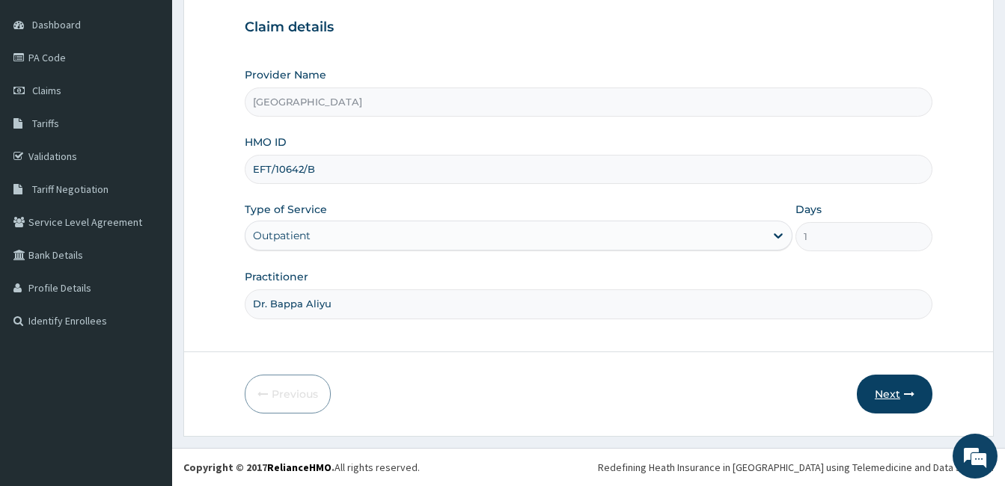
click at [884, 398] on button "Next" at bounding box center [895, 394] width 76 height 39
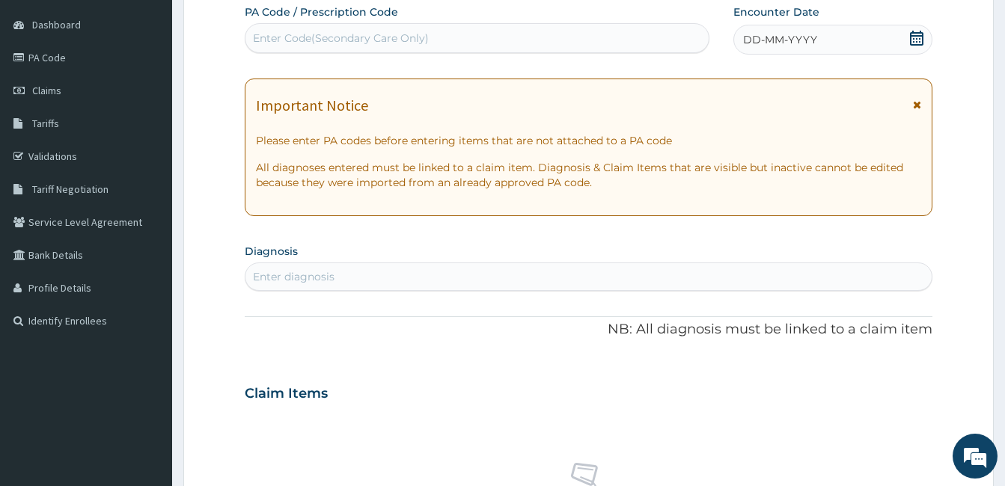
click at [918, 37] on icon at bounding box center [916, 38] width 15 height 15
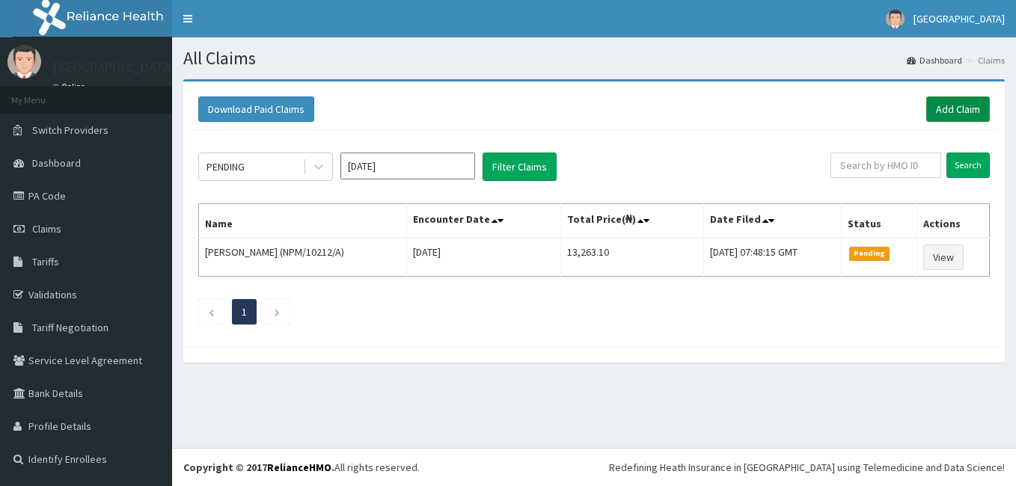
click at [950, 112] on link "Add Claim" at bounding box center [959, 109] width 64 height 25
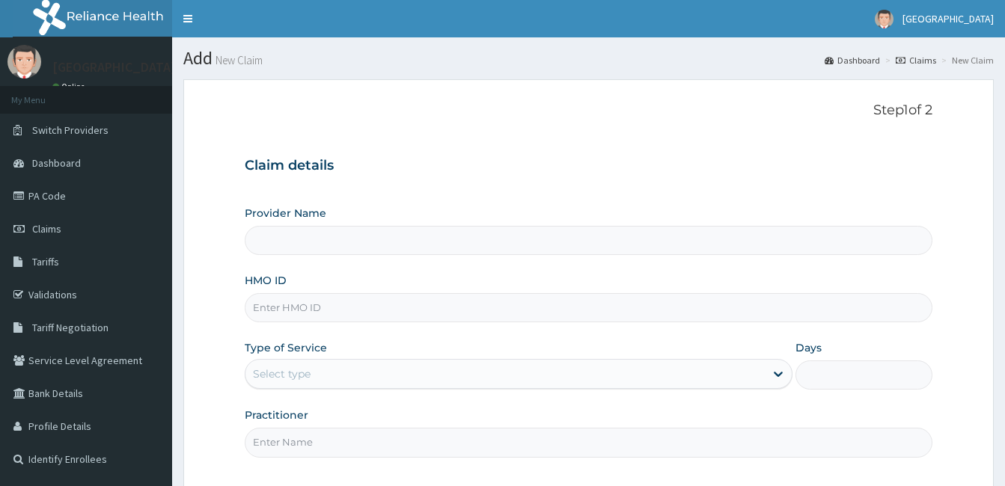
type input "[GEOGRAPHIC_DATA]"
click at [376, 307] on input "HMO ID" at bounding box center [589, 307] width 688 height 29
paste input "EFT/10642/B"
type input "EFT/10642/B"
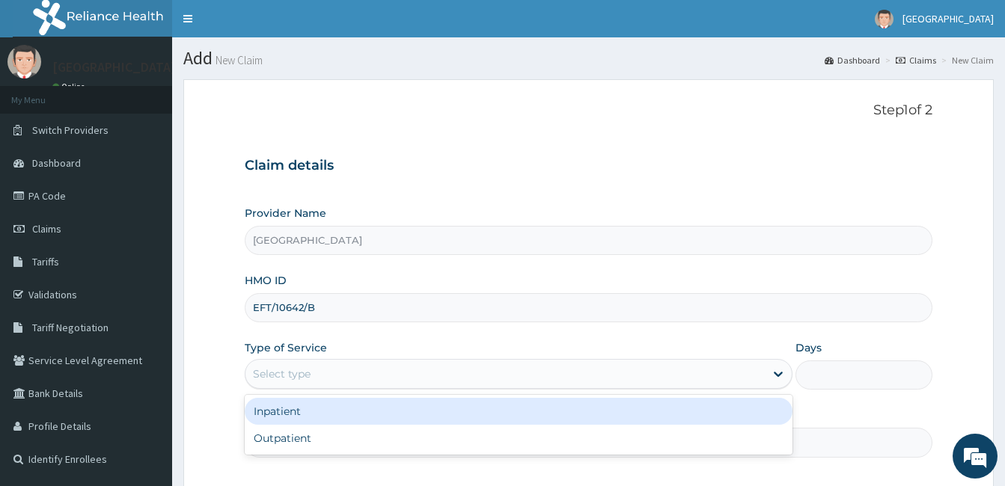
click at [369, 364] on div "Select type" at bounding box center [504, 374] width 519 height 24
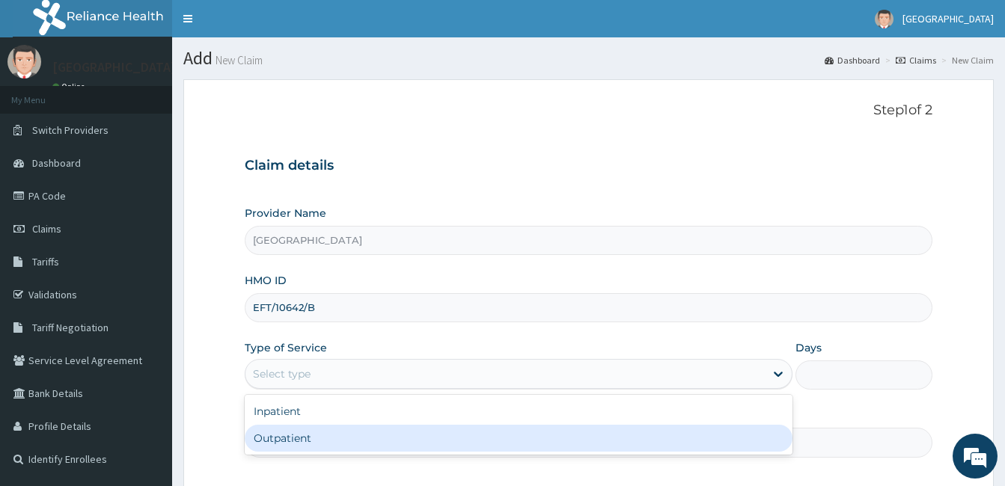
click at [358, 436] on div "Outpatient" at bounding box center [519, 438] width 548 height 27
type input "1"
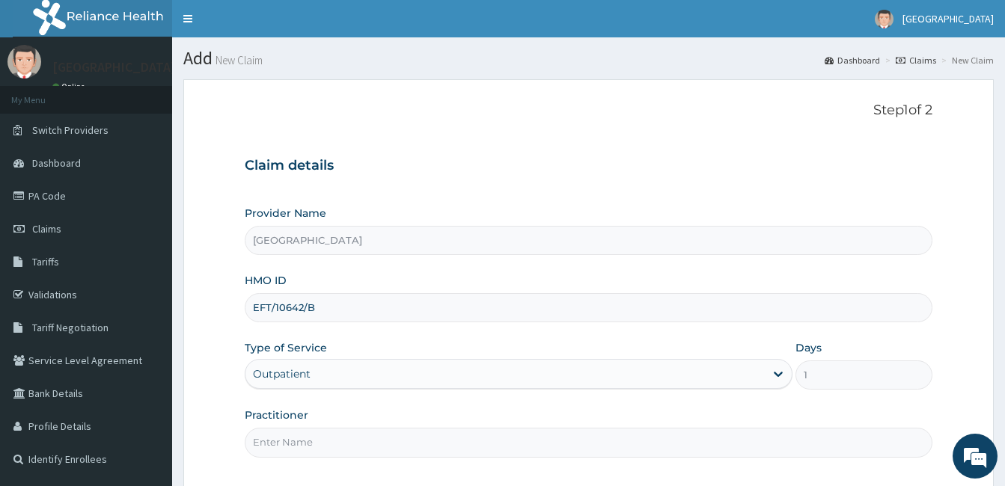
click at [358, 436] on input "Practitioner" at bounding box center [589, 442] width 688 height 29
type input "Dr. Bappa Aliyu"
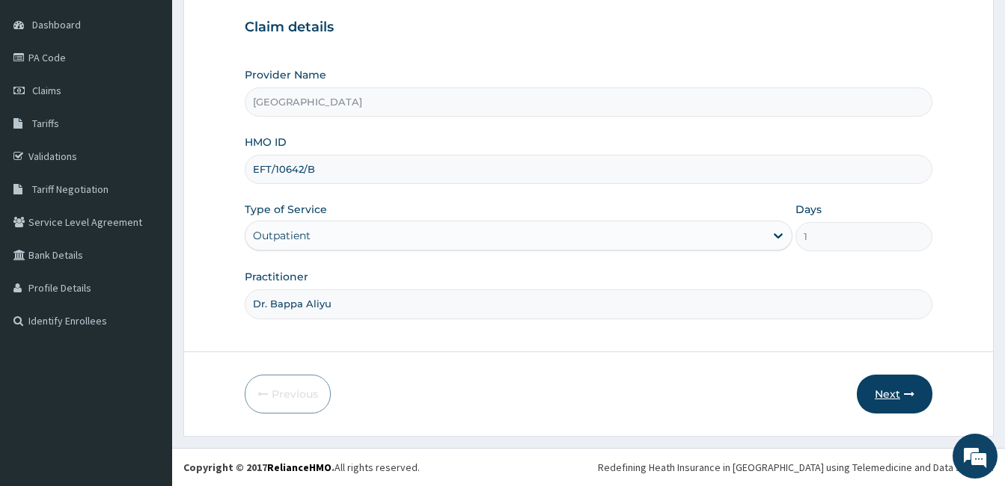
click at [891, 396] on button "Next" at bounding box center [895, 394] width 76 height 39
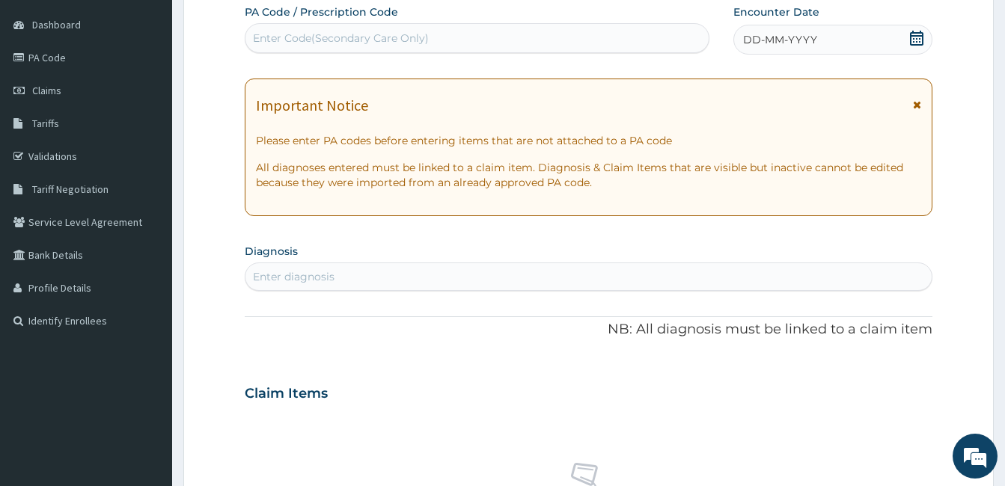
click at [915, 38] on icon at bounding box center [916, 38] width 15 height 15
click at [508, 282] on div "Enter diagnosis" at bounding box center [588, 277] width 686 height 24
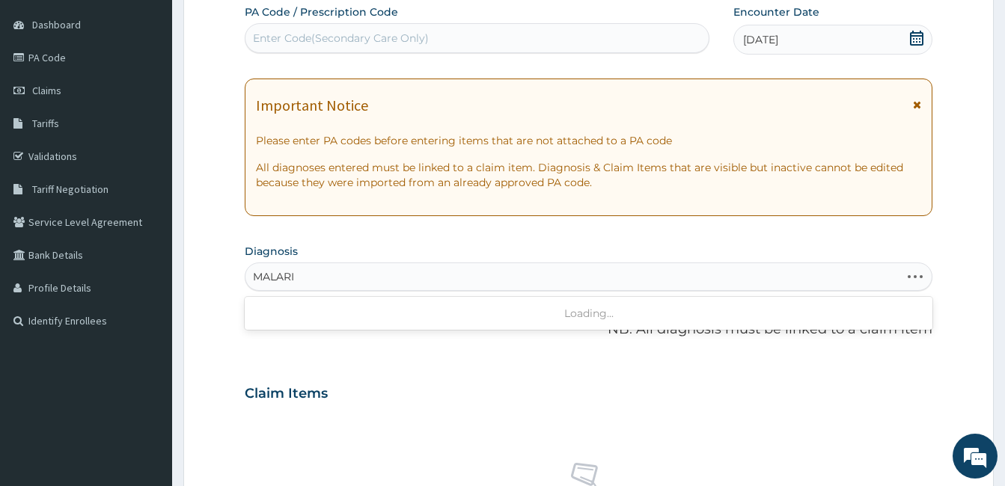
type input "MALARIA"
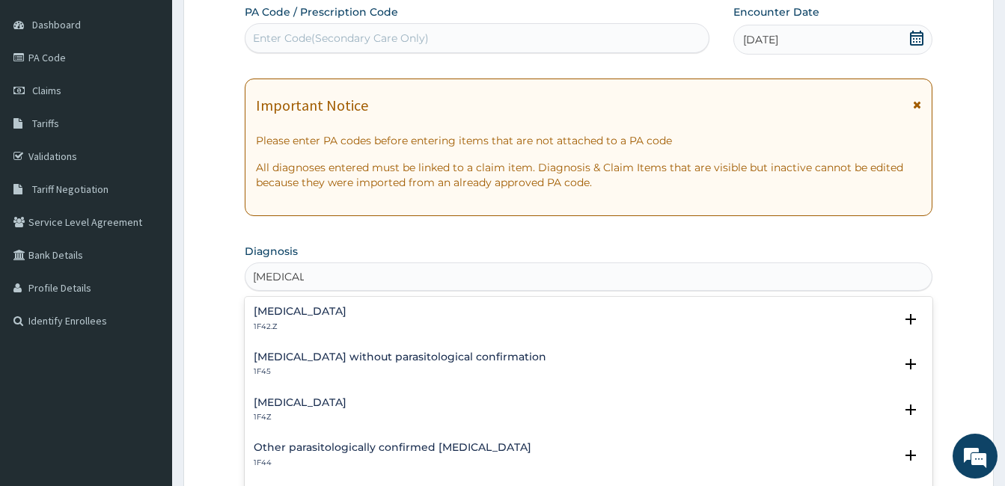
click at [319, 408] on h4 "Malaria, unspecified" at bounding box center [300, 402] width 93 height 11
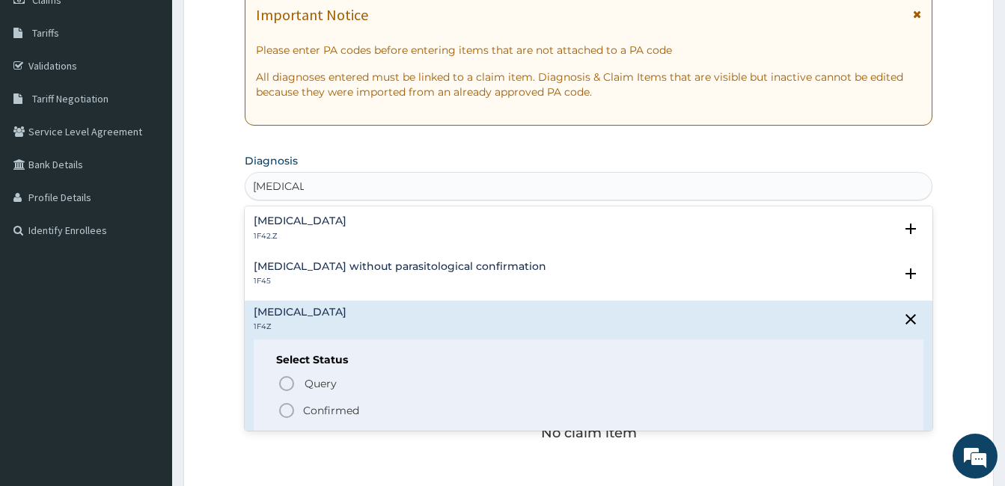
scroll to position [243, 0]
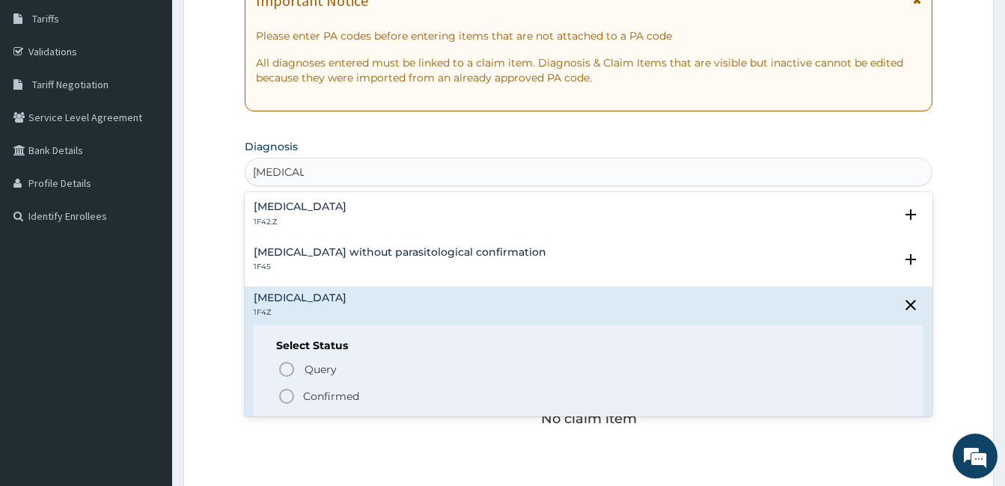
click at [332, 400] on p "Confirmed" at bounding box center [331, 396] width 56 height 15
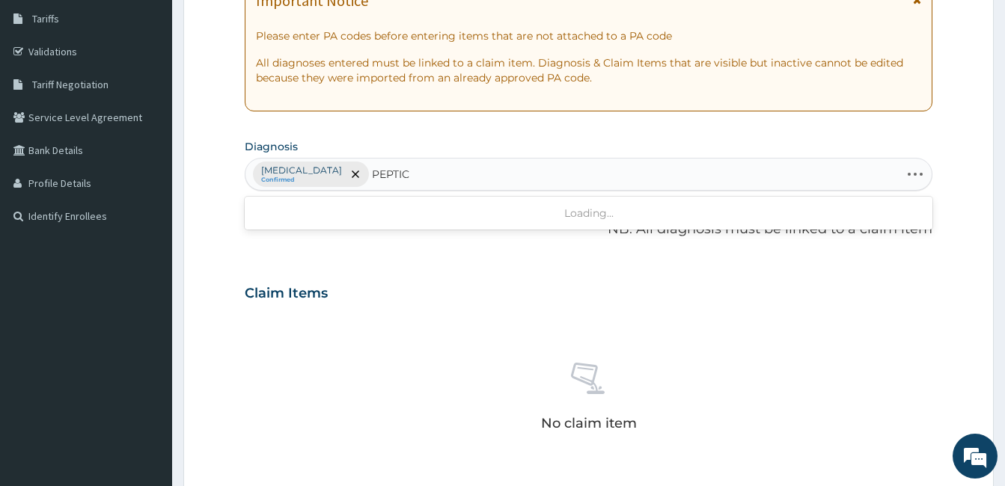
type input "PEPTIC"
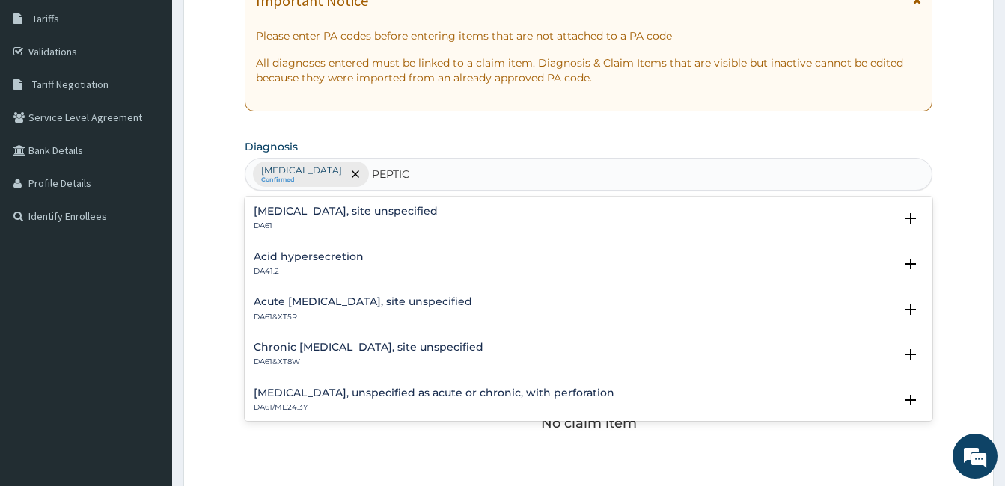
click at [347, 216] on h4 "Peptic ulcer, site unspecified" at bounding box center [346, 211] width 184 height 11
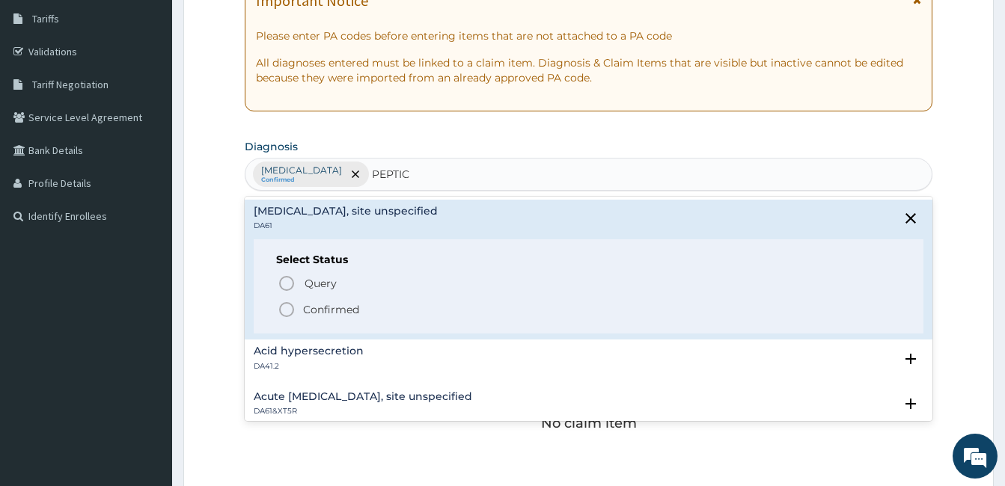
click at [316, 312] on p "Confirmed" at bounding box center [331, 309] width 56 height 15
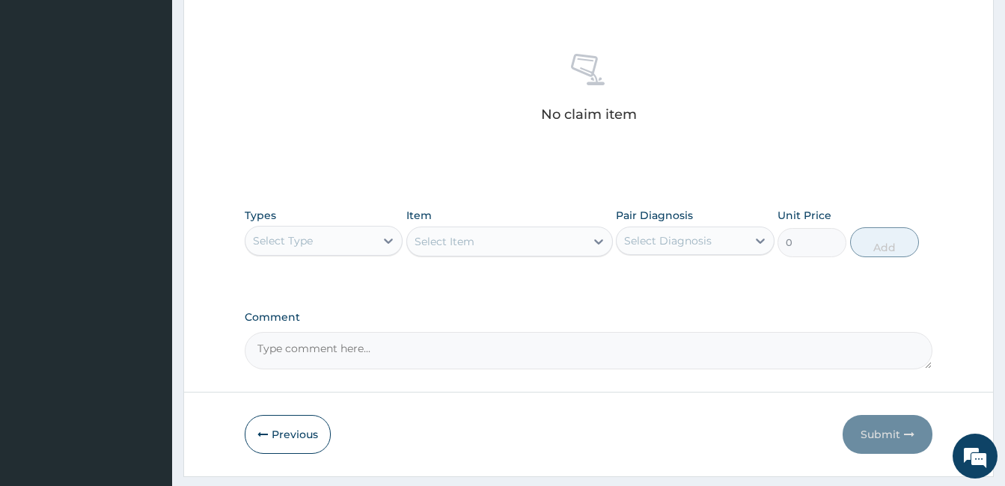
scroll to position [593, 0]
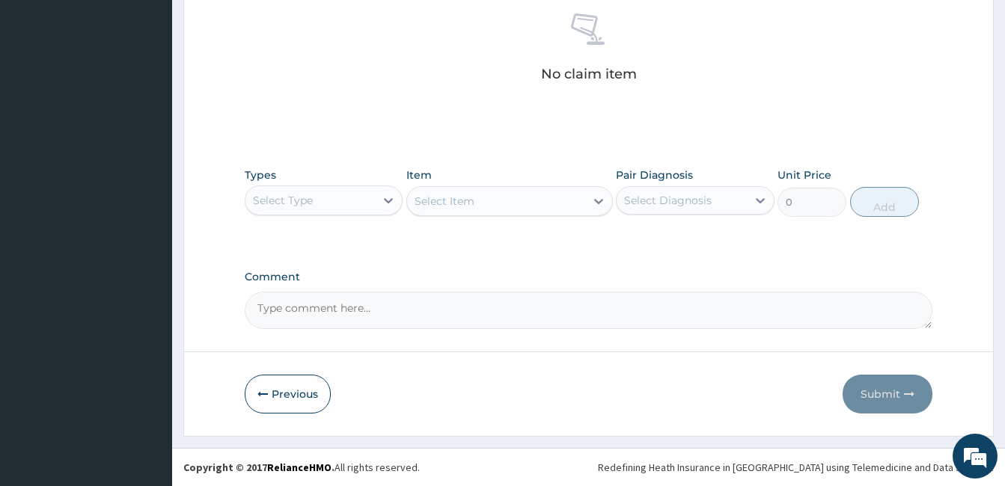
click at [375, 214] on div at bounding box center [388, 200] width 27 height 28
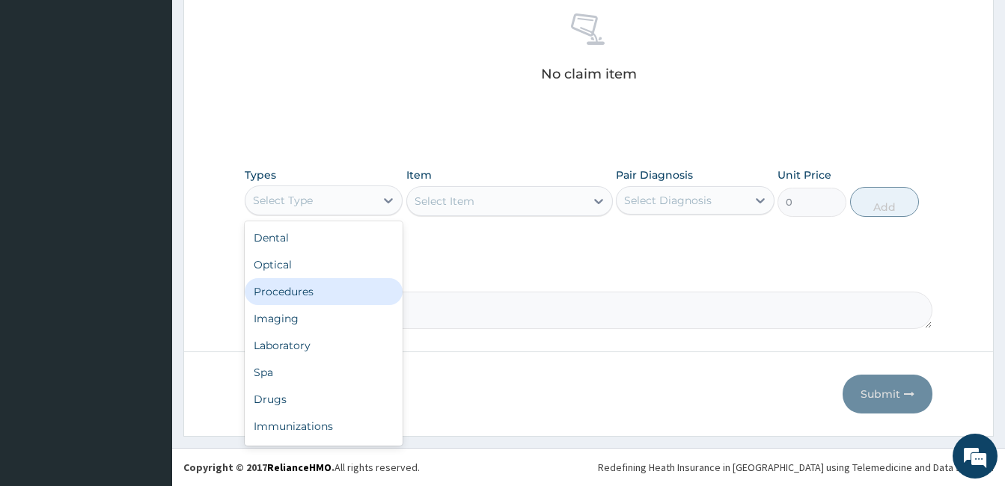
click at [357, 285] on div "Procedures" at bounding box center [324, 291] width 158 height 27
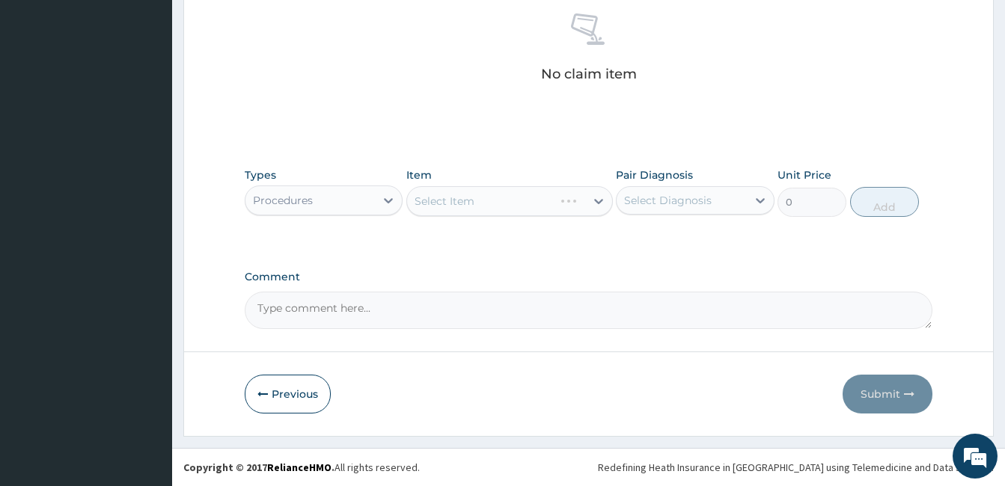
click at [548, 207] on div "Select Item" at bounding box center [509, 201] width 207 height 30
click at [590, 205] on div "Select Item" at bounding box center [509, 201] width 207 height 30
click at [591, 204] on div "Select Item" at bounding box center [509, 201] width 207 height 30
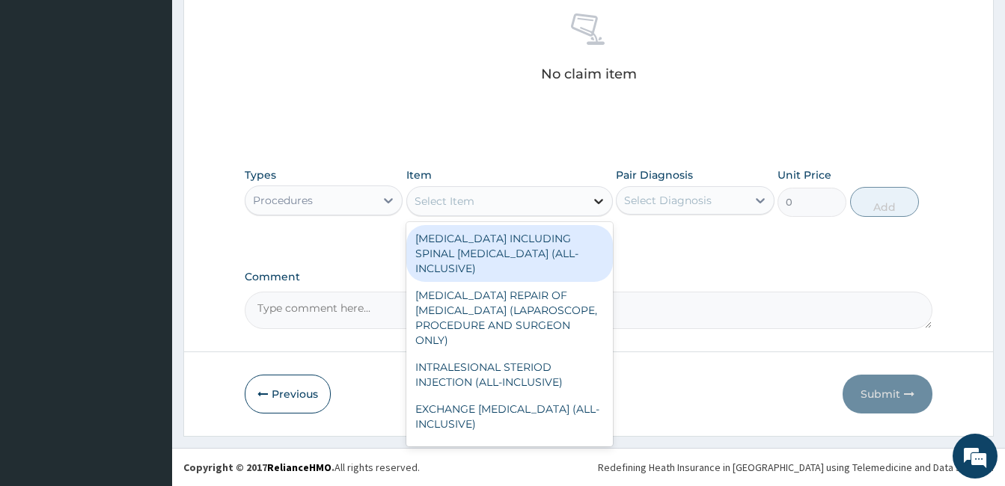
click at [591, 202] on icon at bounding box center [598, 201] width 15 height 15
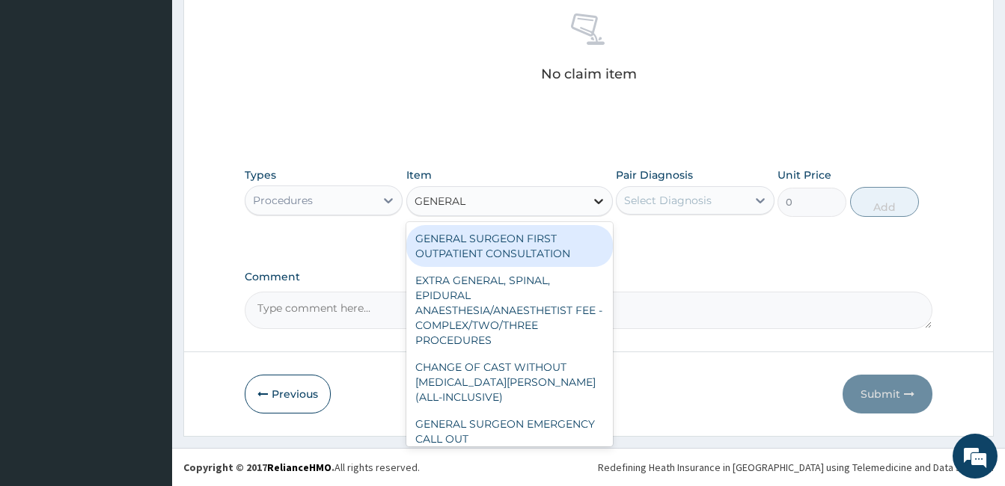
type input "GENERAL P"
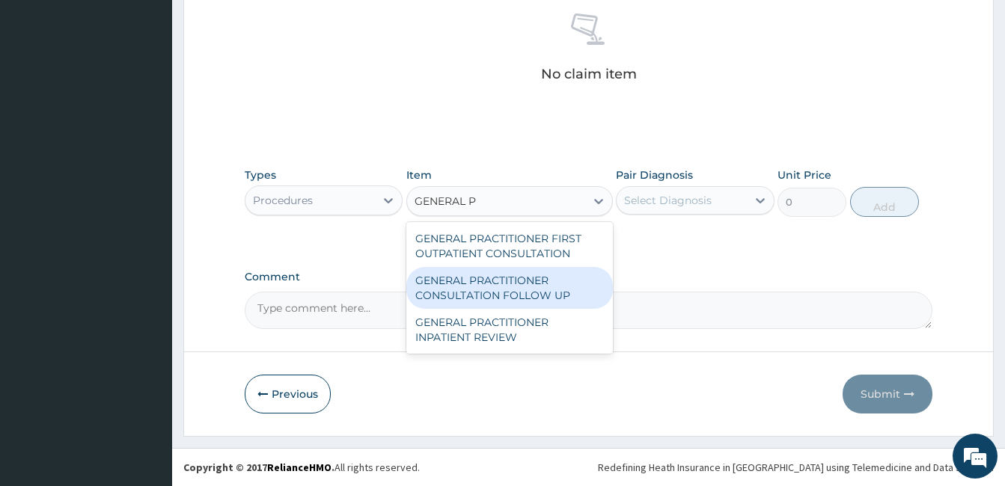
click at [580, 284] on div "GENERAL PRACTITIONER CONSULTATION FOLLOW UP" at bounding box center [509, 288] width 207 height 42
type input "1875"
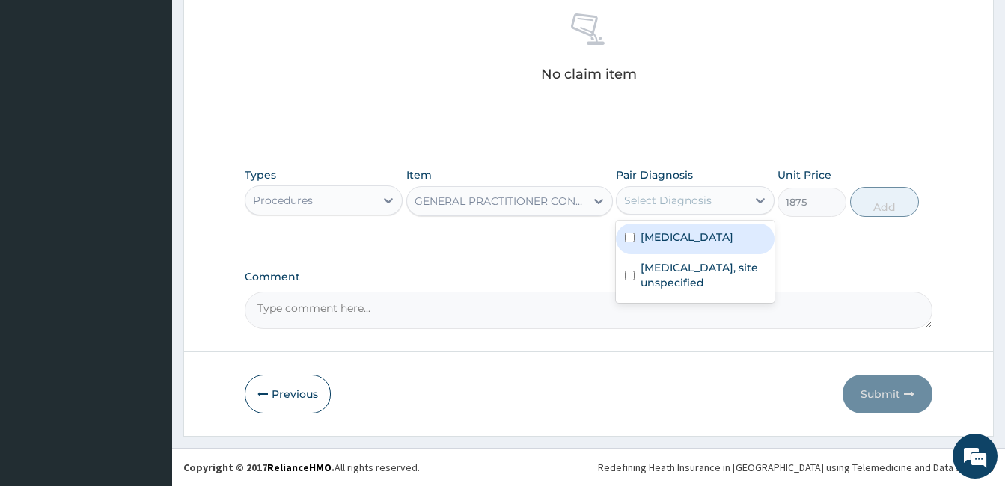
click at [730, 192] on div "Select Diagnosis" at bounding box center [681, 201] width 129 height 24
click at [713, 243] on label "Malaria, unspecified" at bounding box center [687, 237] width 93 height 15
checkbox input "true"
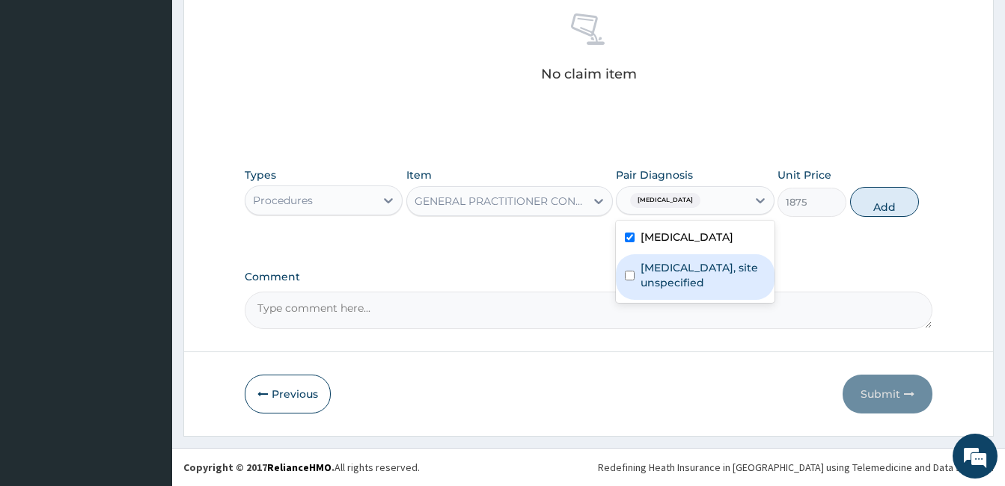
click at [712, 264] on label "Peptic ulcer, site unspecified" at bounding box center [703, 275] width 124 height 30
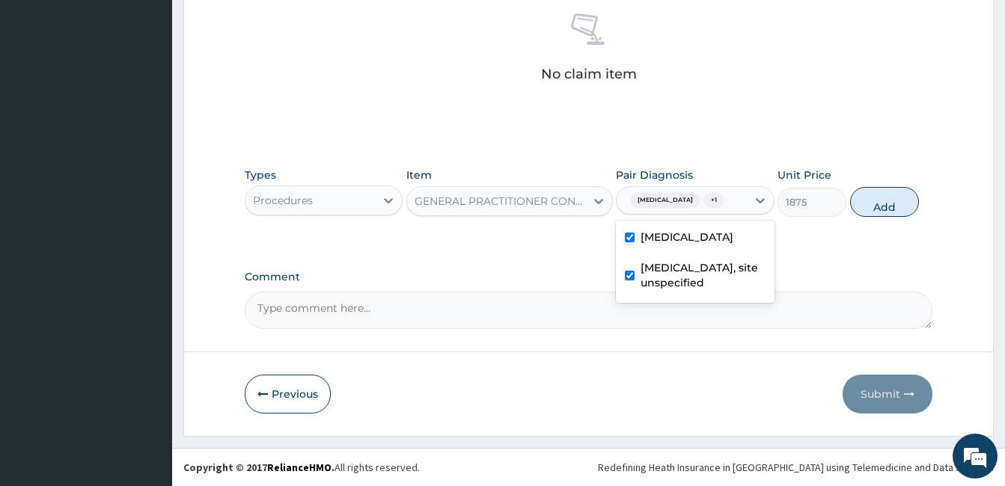
checkbox input "true"
click at [884, 216] on button "Add" at bounding box center [884, 202] width 69 height 30
type input "0"
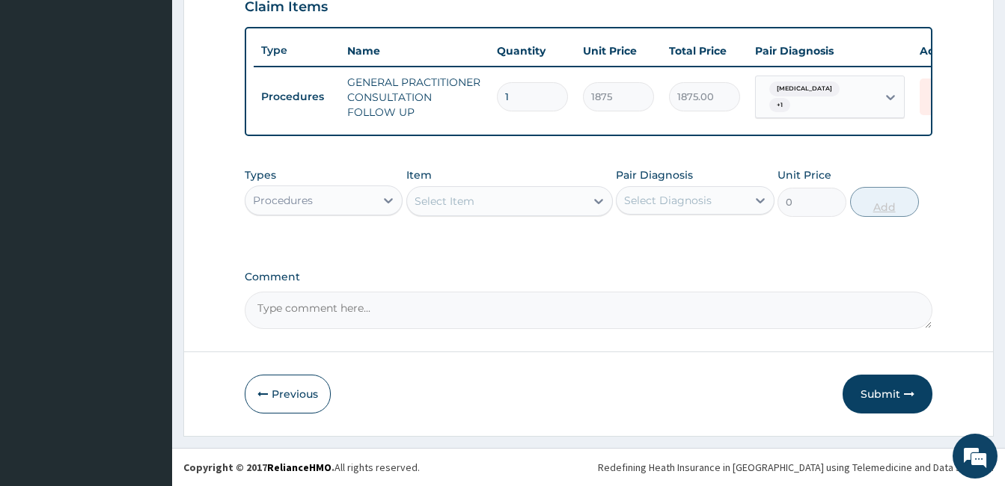
scroll to position [541, 0]
click at [385, 203] on icon at bounding box center [388, 200] width 15 height 15
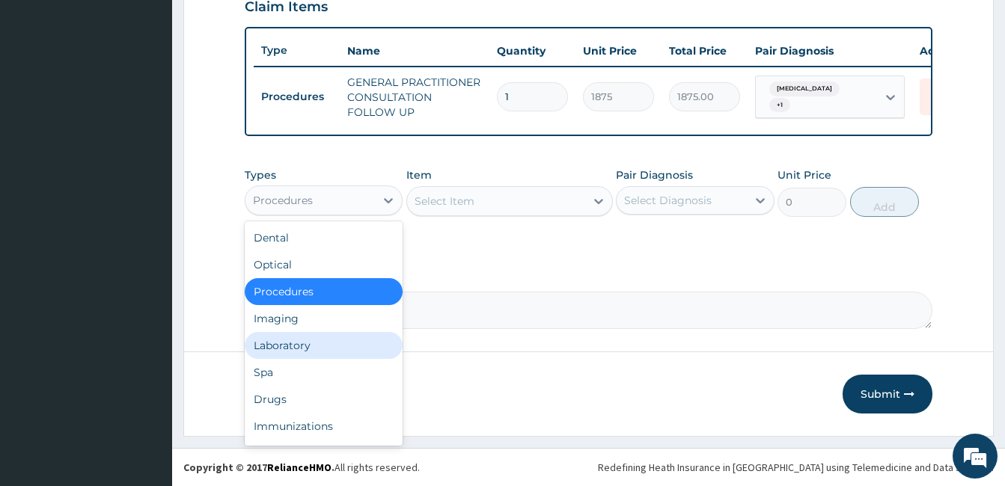
click at [326, 350] on div "Laboratory" at bounding box center [324, 345] width 158 height 27
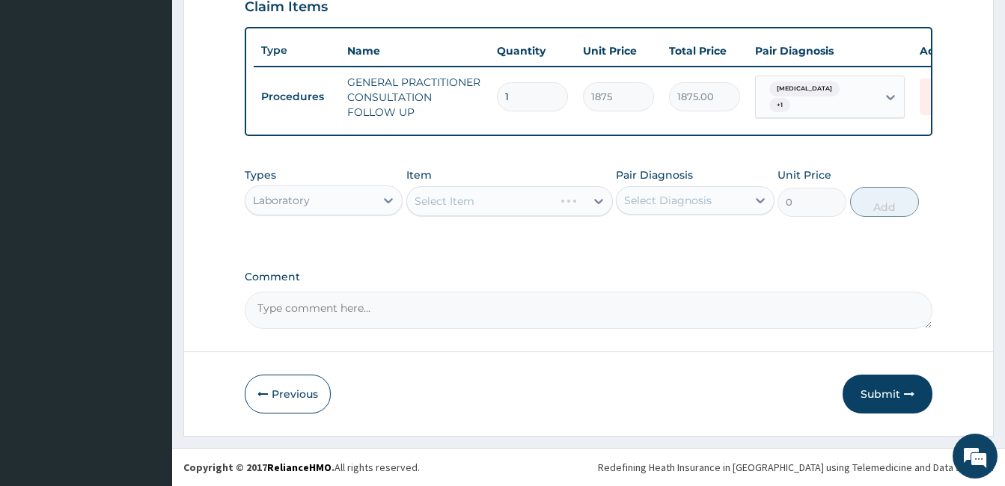
click at [570, 207] on div "Select Item" at bounding box center [509, 201] width 207 height 30
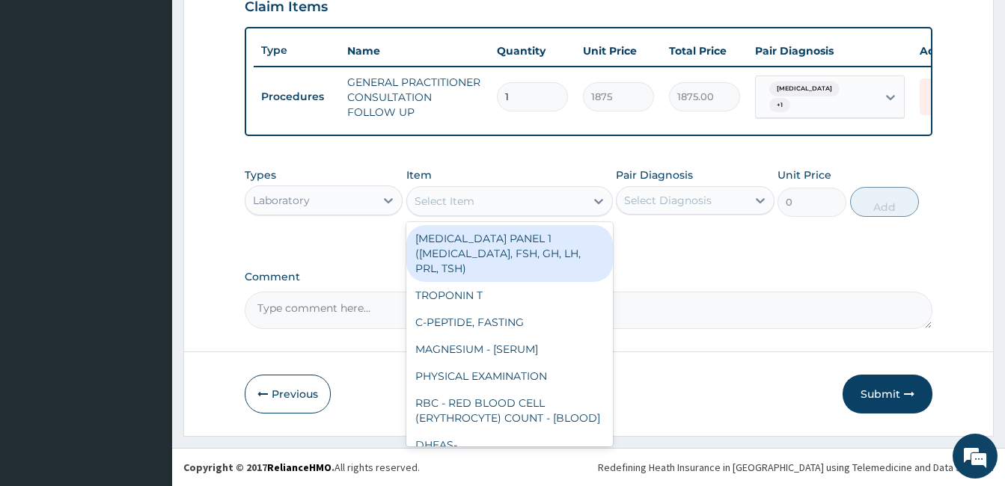
click at [570, 207] on div "Select Item" at bounding box center [496, 201] width 178 height 24
type input "G"
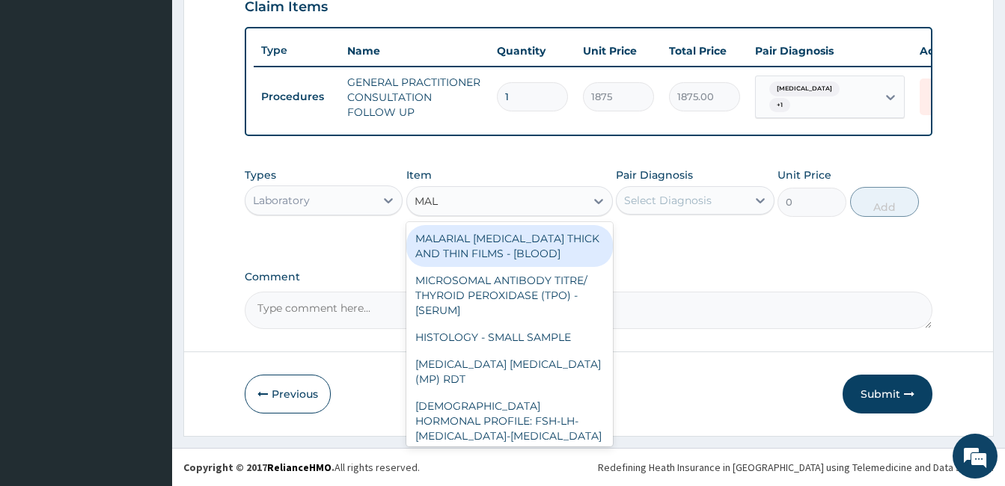
type input "MALA"
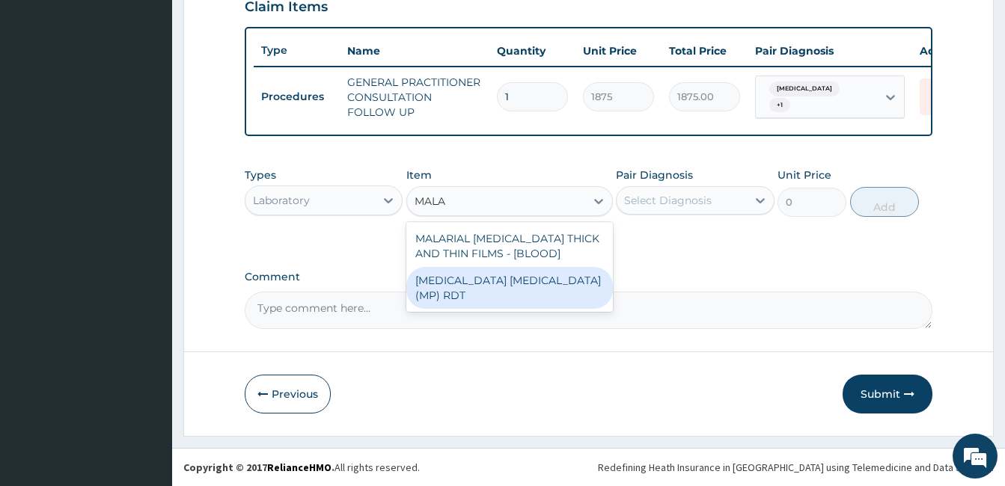
click at [564, 277] on div "MALARIA PARASITE (MP) RDT" at bounding box center [509, 288] width 207 height 42
type input "2000"
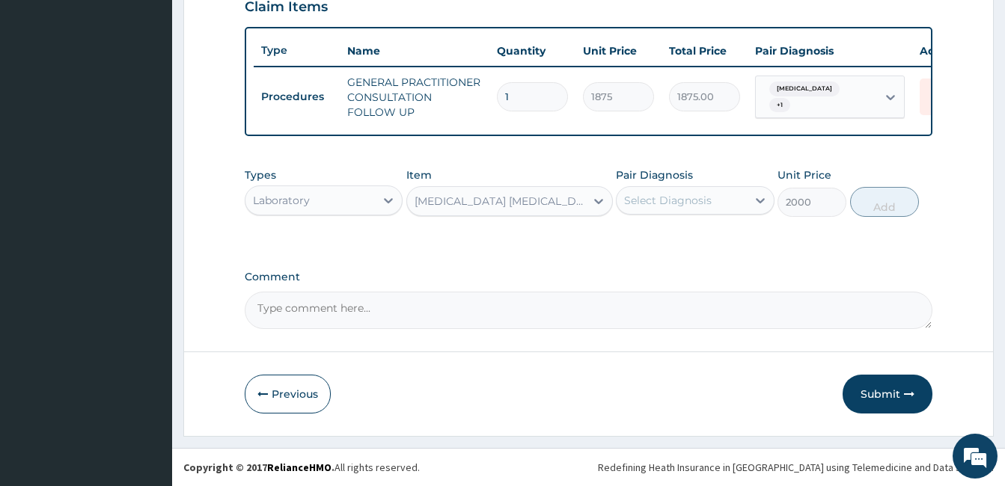
click at [689, 204] on div "Select Diagnosis" at bounding box center [668, 200] width 88 height 15
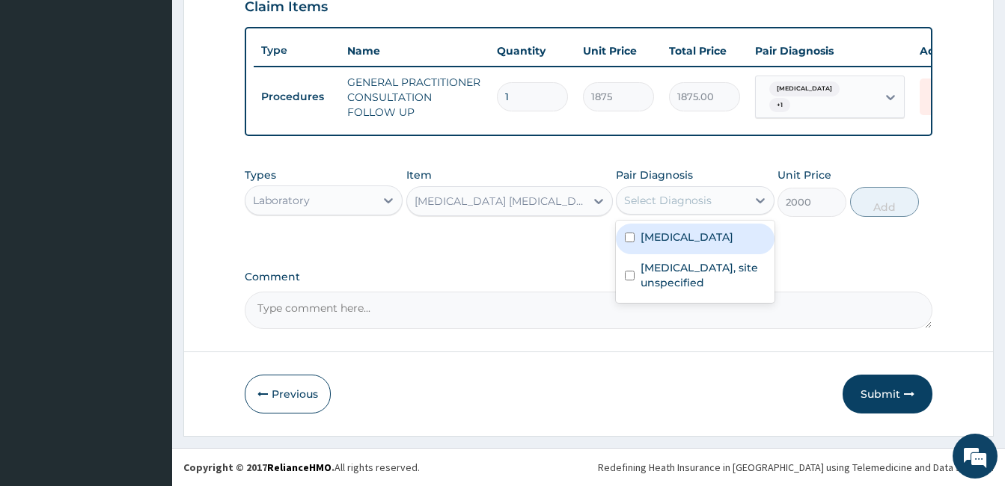
click at [674, 244] on label "Malaria, unspecified" at bounding box center [687, 237] width 93 height 15
checkbox input "true"
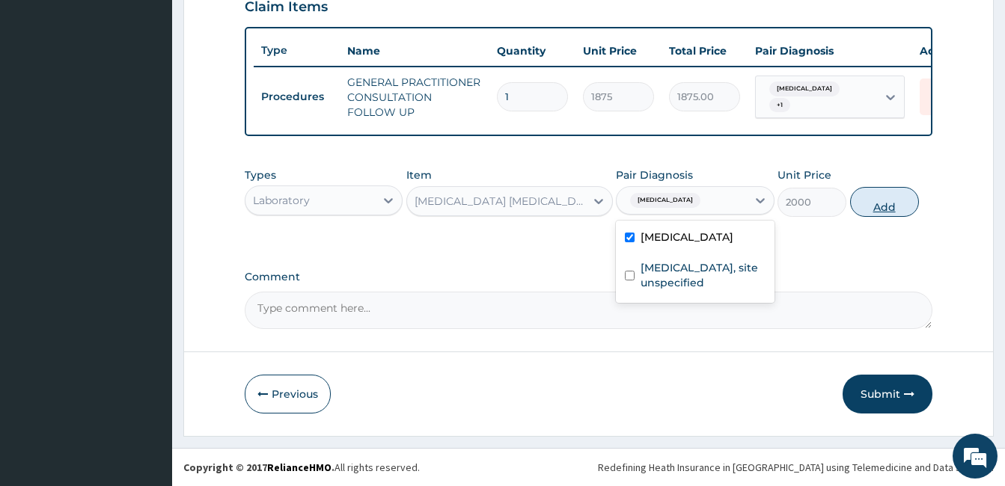
click at [894, 204] on button "Add" at bounding box center [884, 202] width 69 height 30
type input "0"
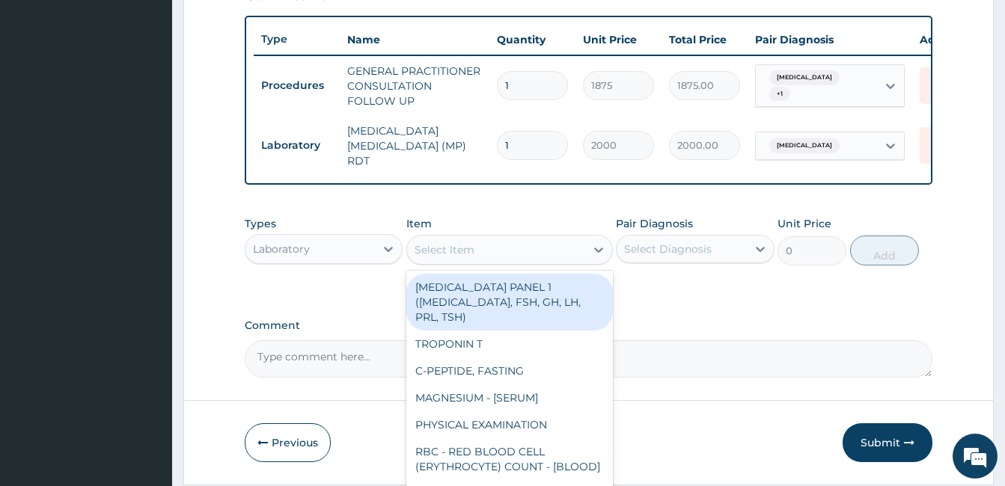
click at [548, 257] on div "Select Item" at bounding box center [496, 250] width 178 height 24
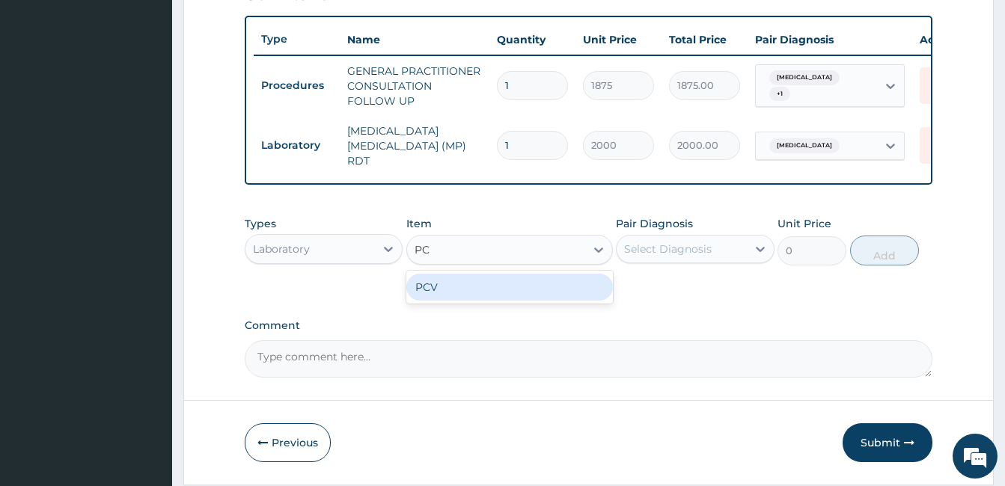
type input "PCV"
type input "2187.5"
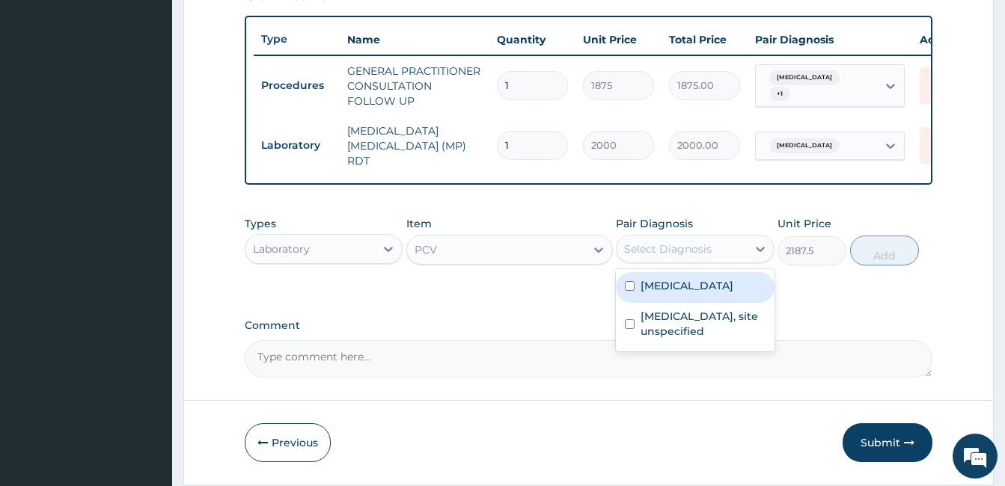
click at [745, 245] on div "Select Diagnosis" at bounding box center [681, 249] width 129 height 24
click at [733, 290] on label "Malaria, unspecified" at bounding box center [687, 285] width 93 height 15
checkbox input "true"
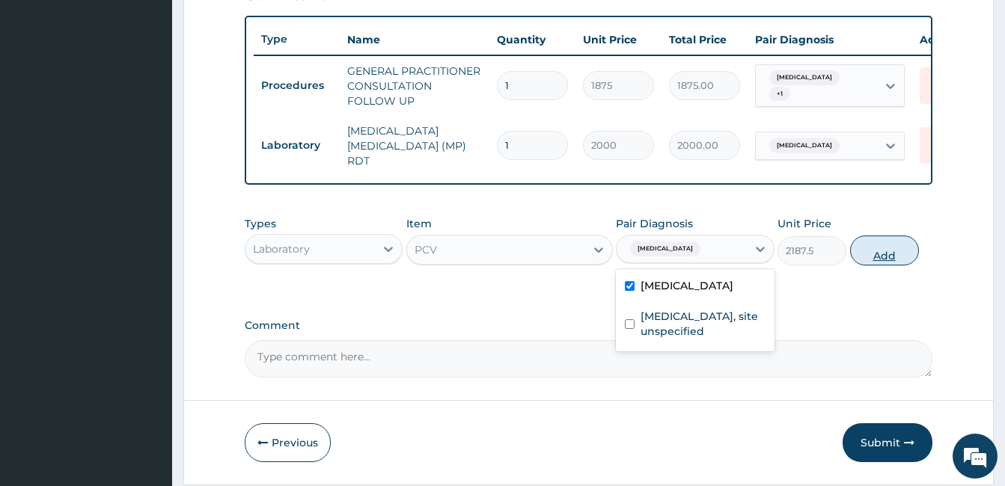
click at [882, 251] on button "Add" at bounding box center [884, 251] width 69 height 30
type input "0"
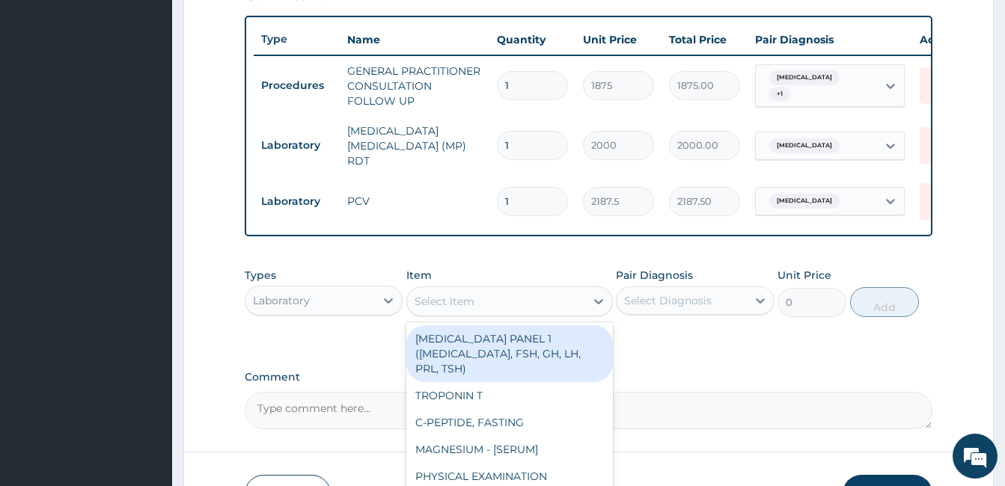
click at [546, 317] on div "Select Item" at bounding box center [509, 302] width 207 height 30
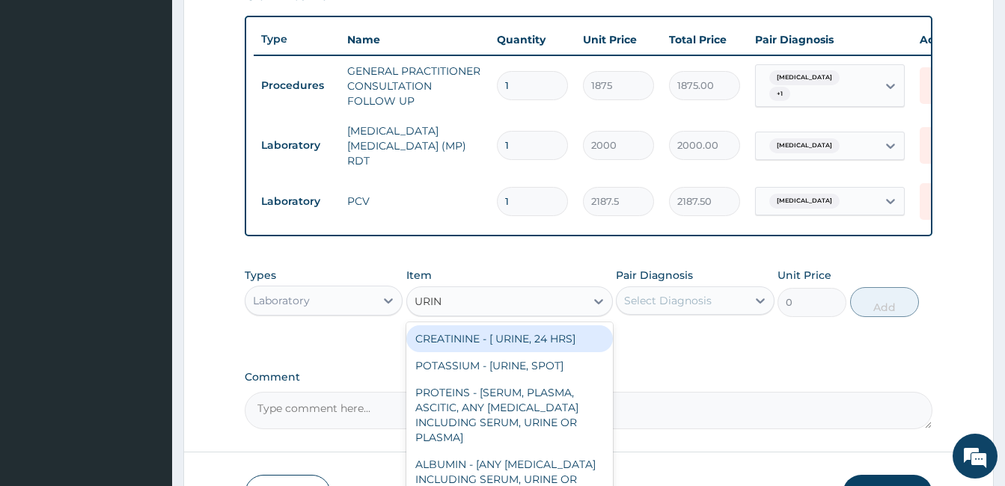
type input "URINA"
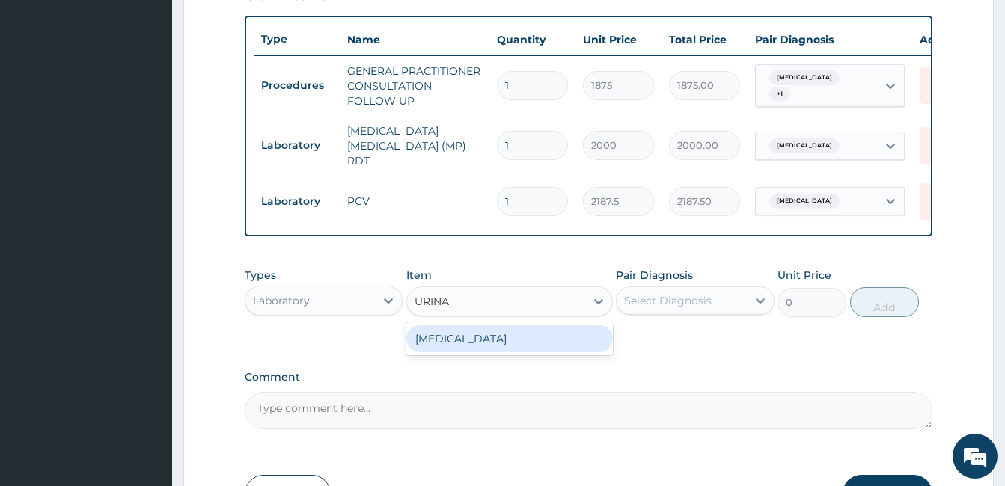
click at [546, 341] on div "URINALYSIS" at bounding box center [509, 339] width 207 height 27
type input "2187.5"
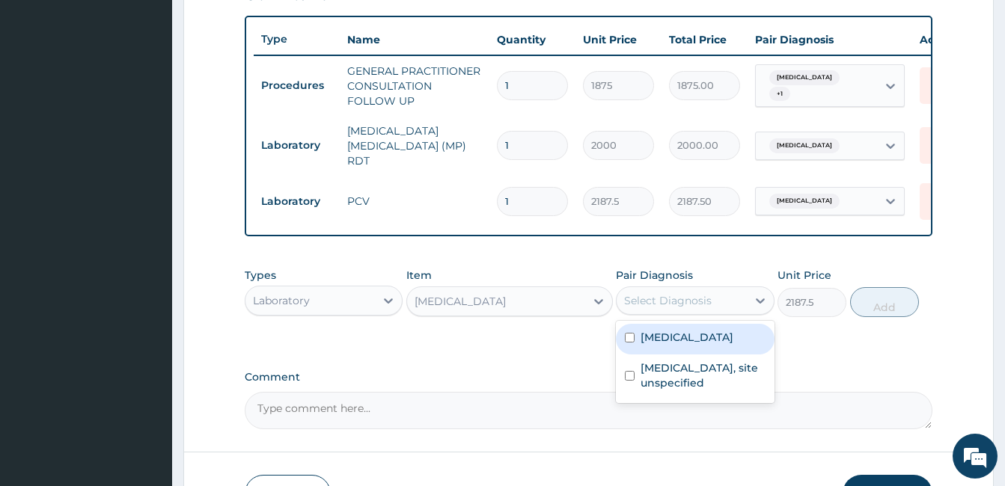
click at [689, 313] on div "Select Diagnosis" at bounding box center [681, 301] width 129 height 24
click at [685, 355] on div "Malaria, unspecified" at bounding box center [695, 339] width 158 height 31
checkbox input "true"
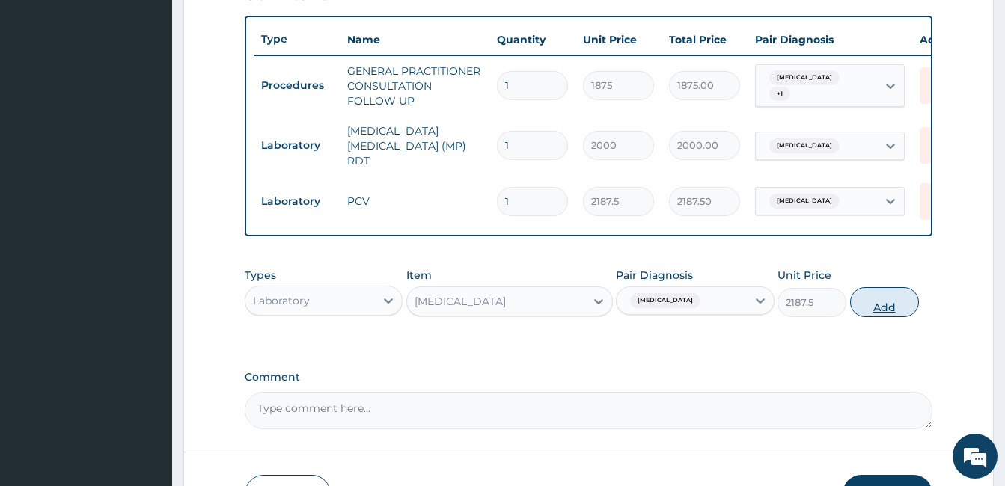
click at [873, 310] on button "Add" at bounding box center [884, 302] width 69 height 30
type input "0"
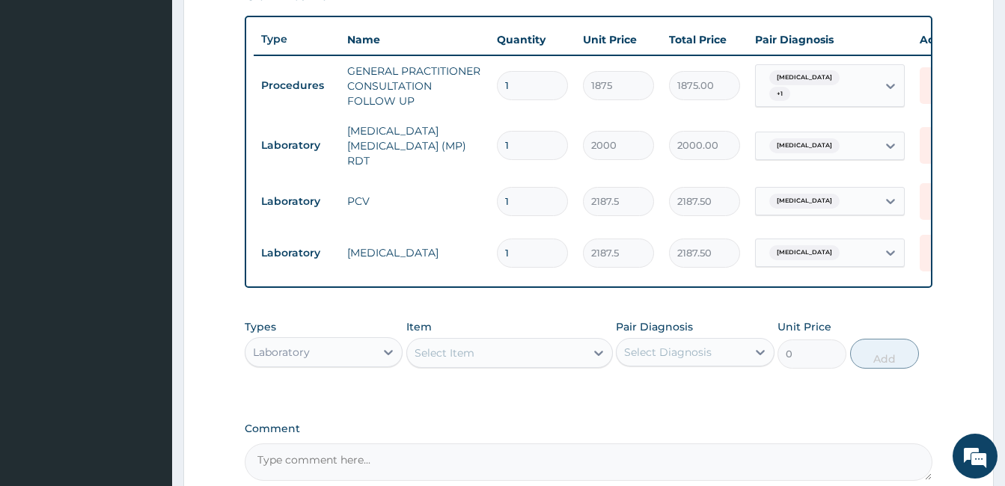
scroll to position [696, 0]
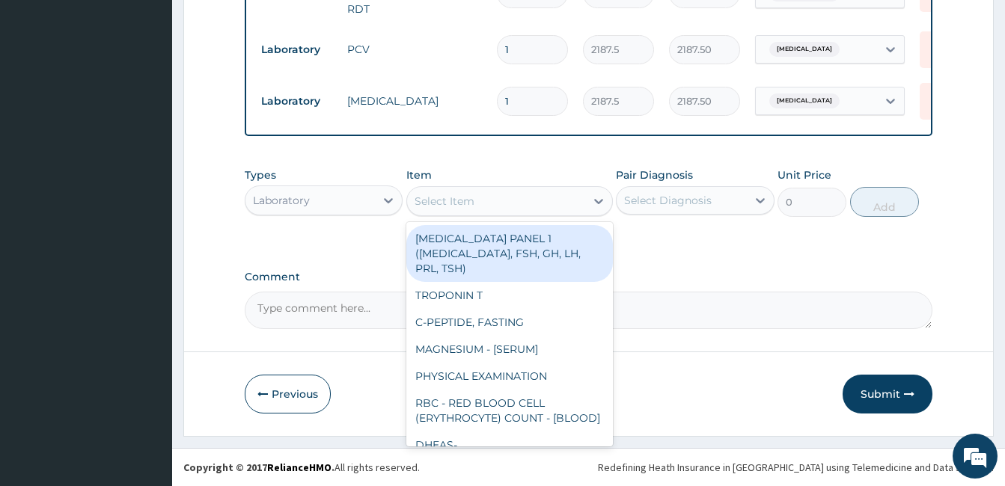
click at [503, 198] on div "Select Item" at bounding box center [496, 201] width 178 height 24
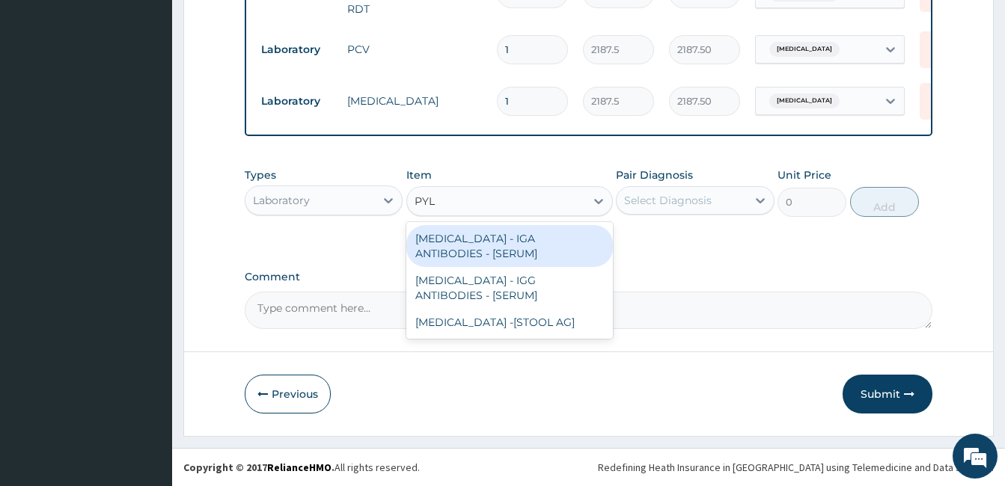
type input "PYLO"
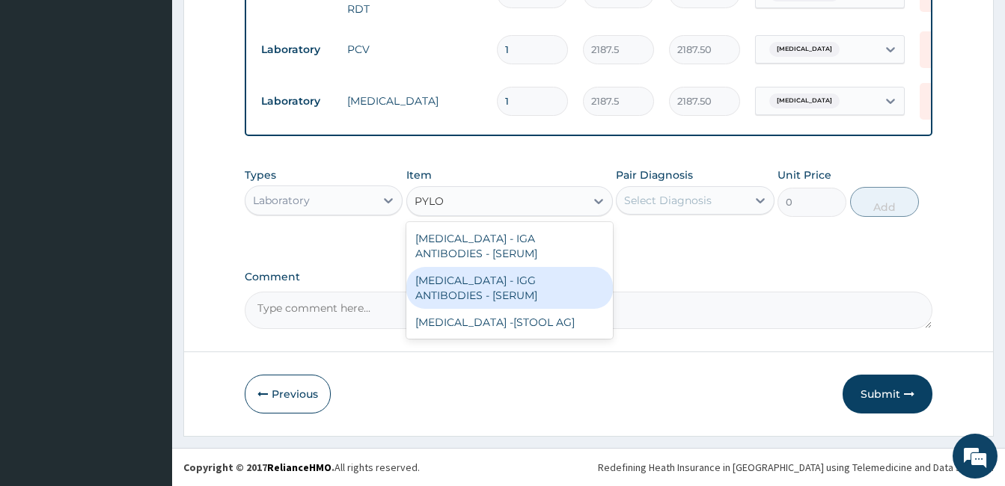
click at [503, 286] on div "HELICOBACTER PYLORI - IGG ANTIBODIES - [SERUM]" at bounding box center [509, 288] width 207 height 42
type input "5937.5"
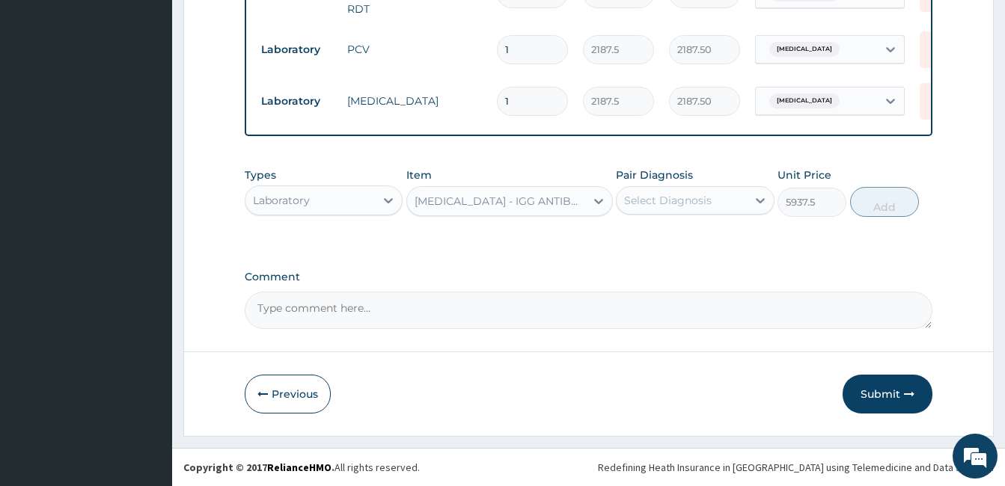
click at [715, 195] on div "Select Diagnosis" at bounding box center [681, 201] width 129 height 24
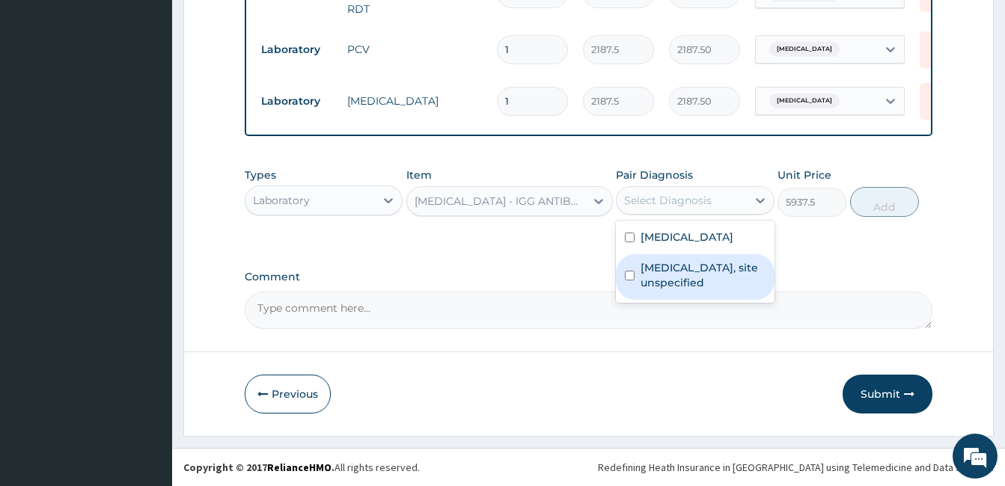
click at [694, 272] on label "Peptic ulcer, site unspecified" at bounding box center [703, 275] width 124 height 30
checkbox input "true"
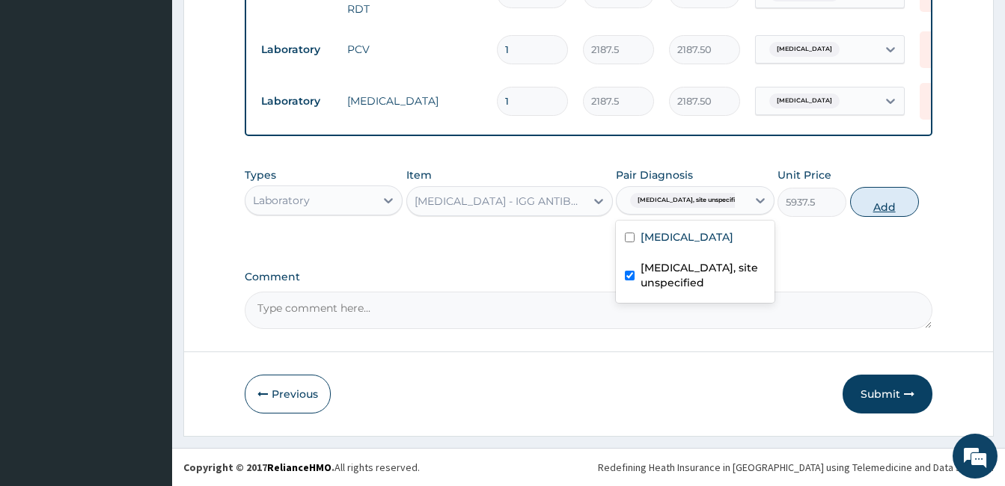
click at [896, 209] on button "Add" at bounding box center [884, 202] width 69 height 30
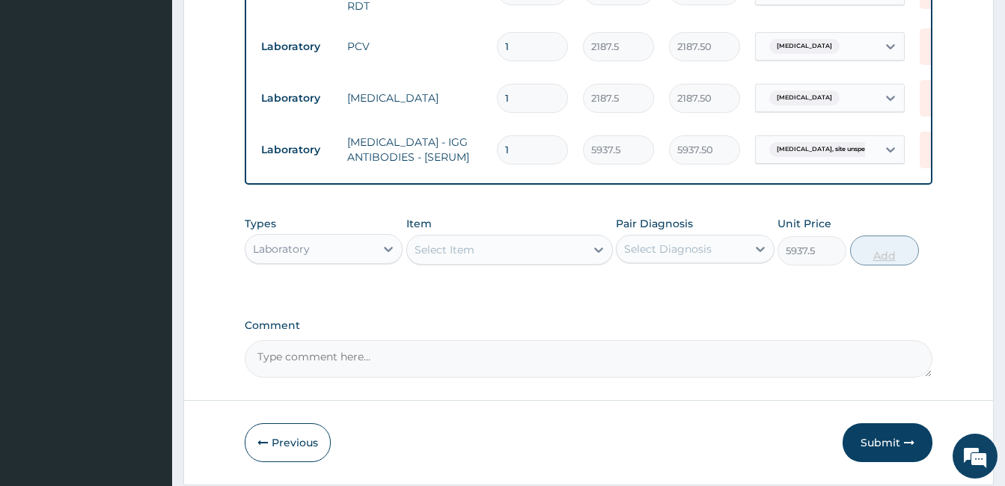
type input "0"
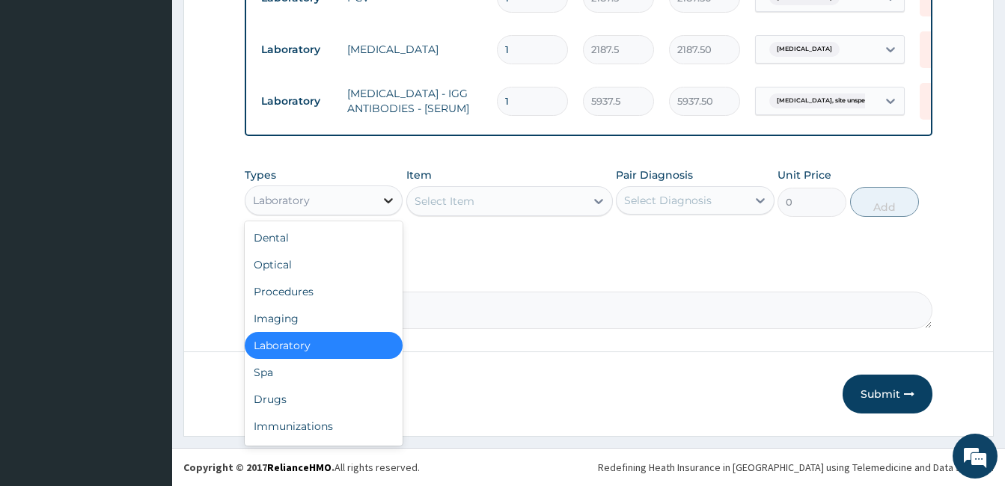
click at [380, 208] on div at bounding box center [388, 200] width 27 height 27
click at [284, 406] on div "Drugs" at bounding box center [324, 399] width 158 height 27
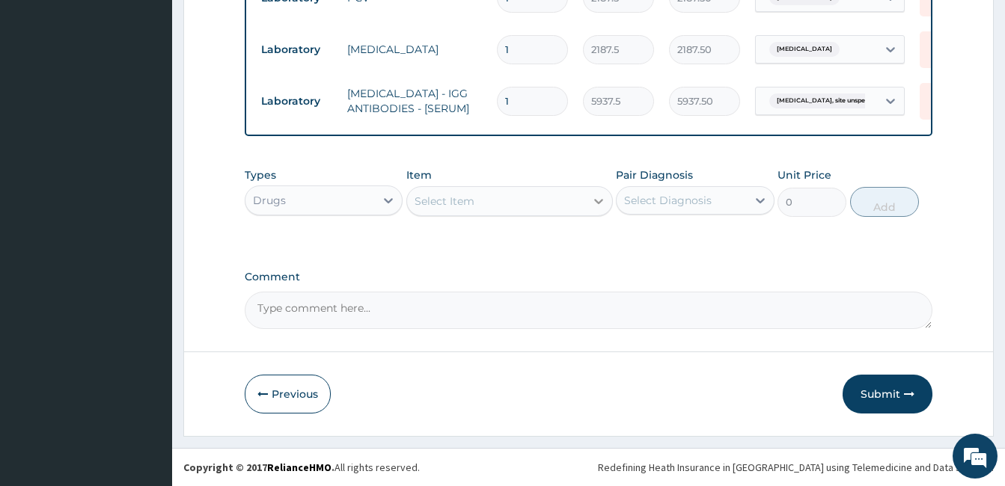
click at [599, 209] on div at bounding box center [598, 201] width 27 height 27
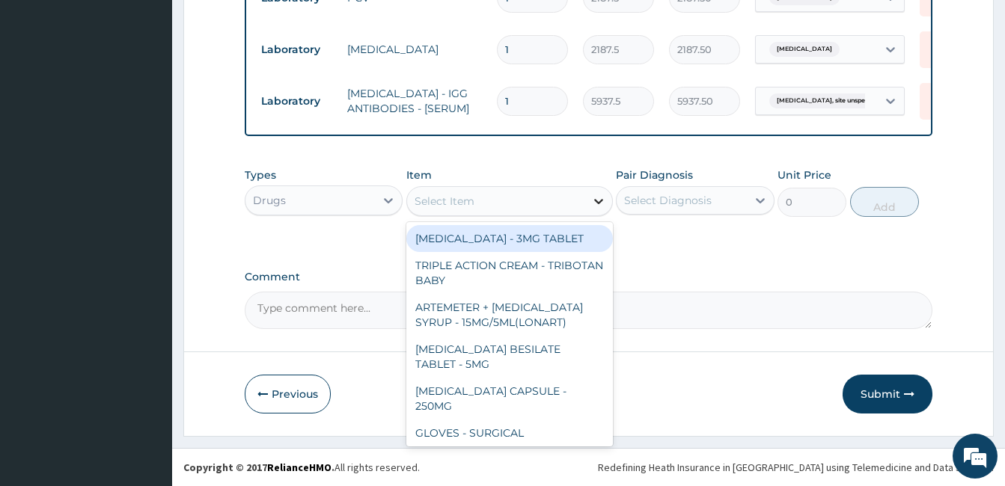
type input "M"
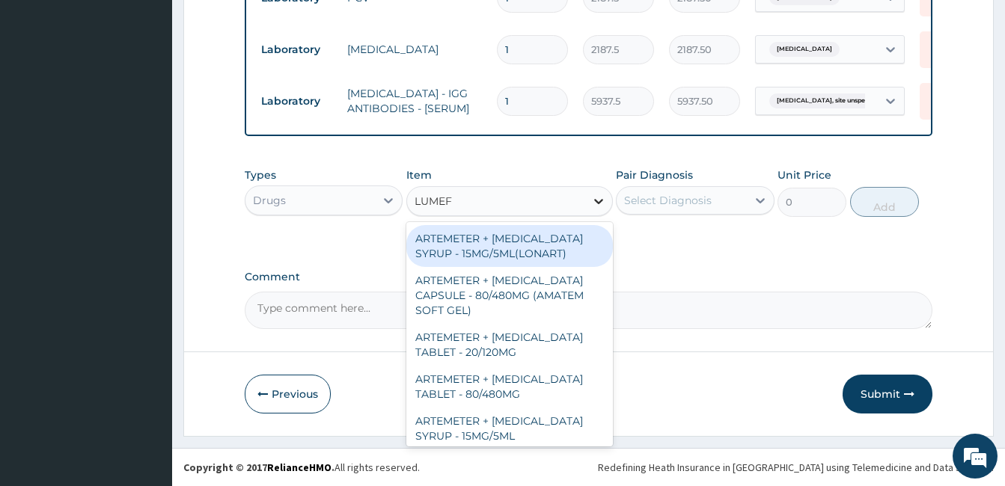
type input "LUMEFA"
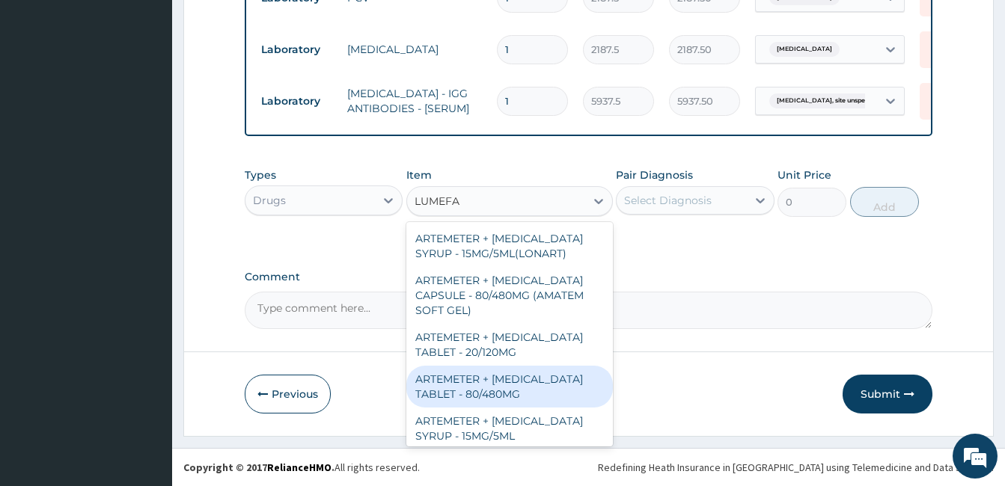
click at [551, 393] on div "ARTEMETER + LUMEFANTRINE TABLET - 80/480MG" at bounding box center [509, 387] width 207 height 42
type input "364"
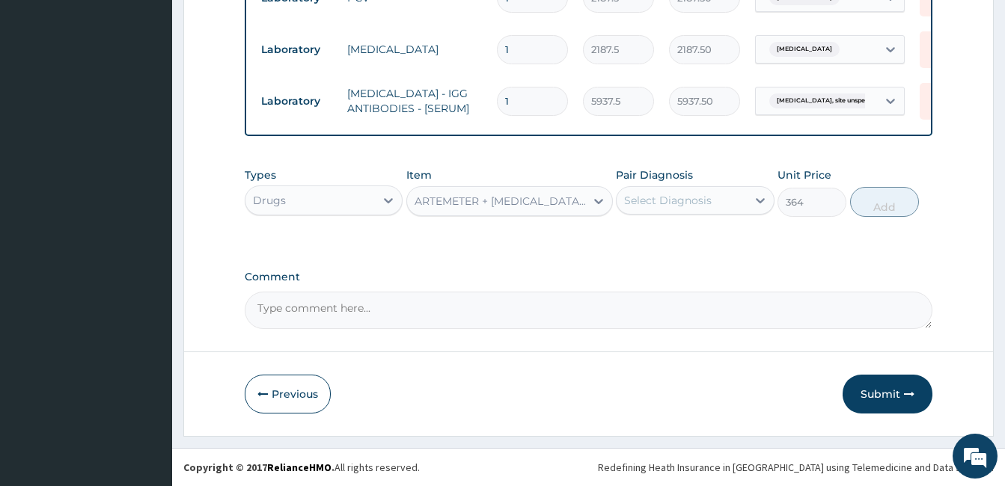
click at [685, 206] on div "Select Diagnosis" at bounding box center [668, 200] width 88 height 15
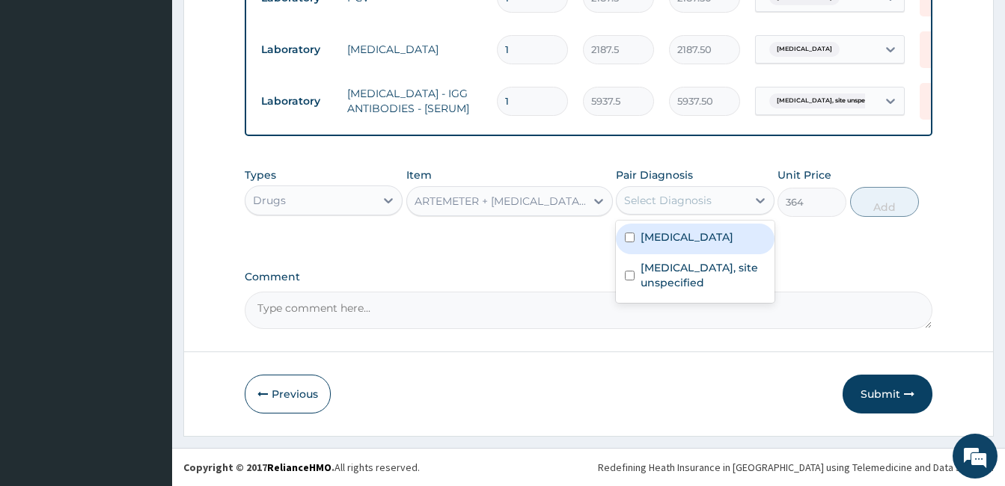
click at [671, 239] on label "Malaria, unspecified" at bounding box center [687, 237] width 93 height 15
checkbox input "true"
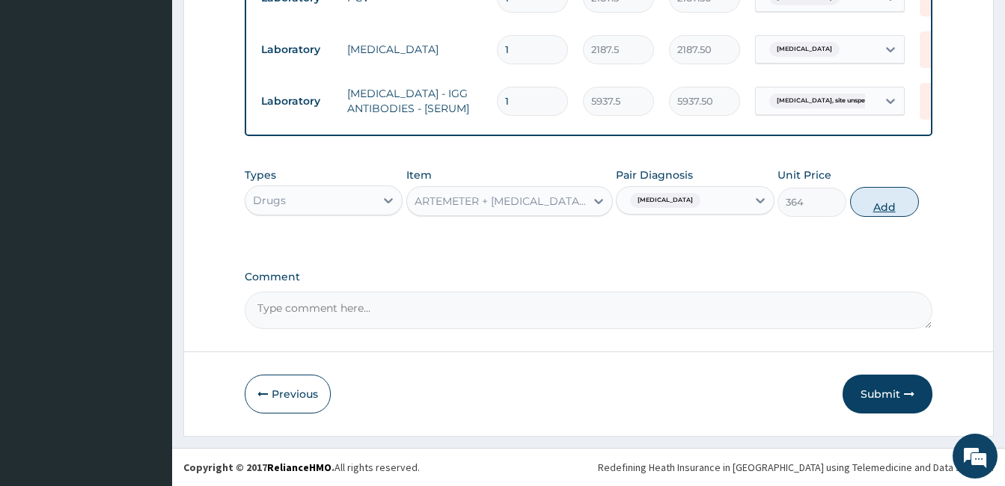
click at [905, 193] on button "Add" at bounding box center [884, 202] width 69 height 30
type input "0"
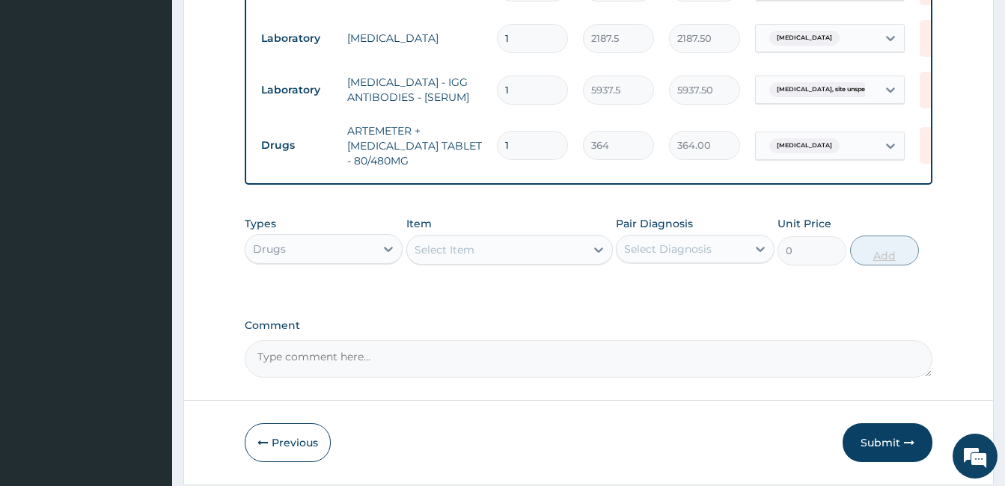
type input "0.00"
type input "6"
type input "2184.00"
type input "6"
click at [568, 247] on div "Select Item" at bounding box center [509, 250] width 207 height 30
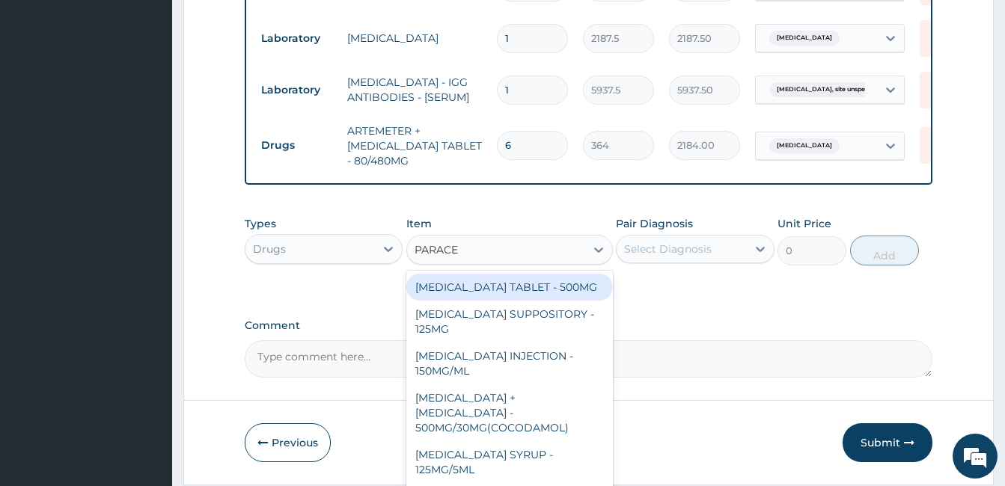
type input "PARACET"
click at [558, 301] on div "PARACETAMOL TABLET - 500MG" at bounding box center [509, 287] width 207 height 27
type input "33.599999999999994"
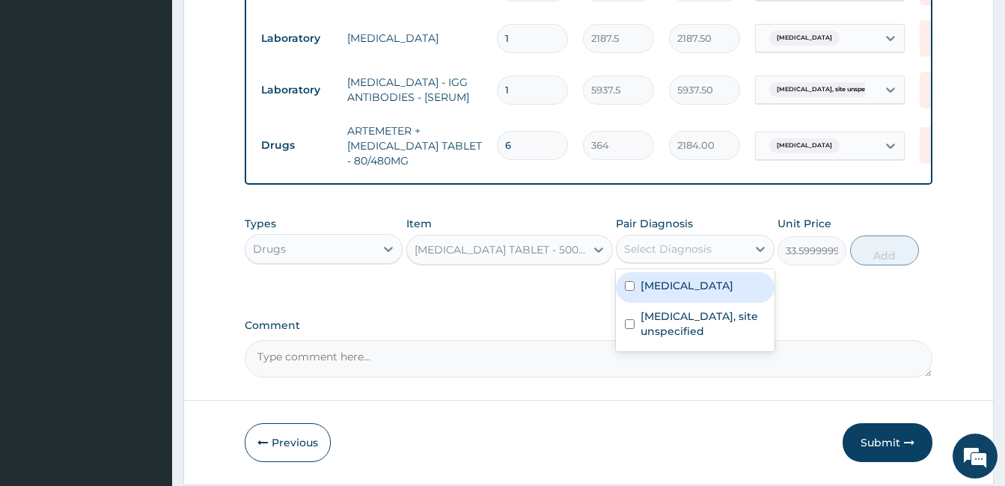
click at [698, 257] on div "Select Diagnosis" at bounding box center [668, 249] width 88 height 15
click at [689, 288] on div "Malaria, unspecified" at bounding box center [695, 287] width 158 height 31
checkbox input "true"
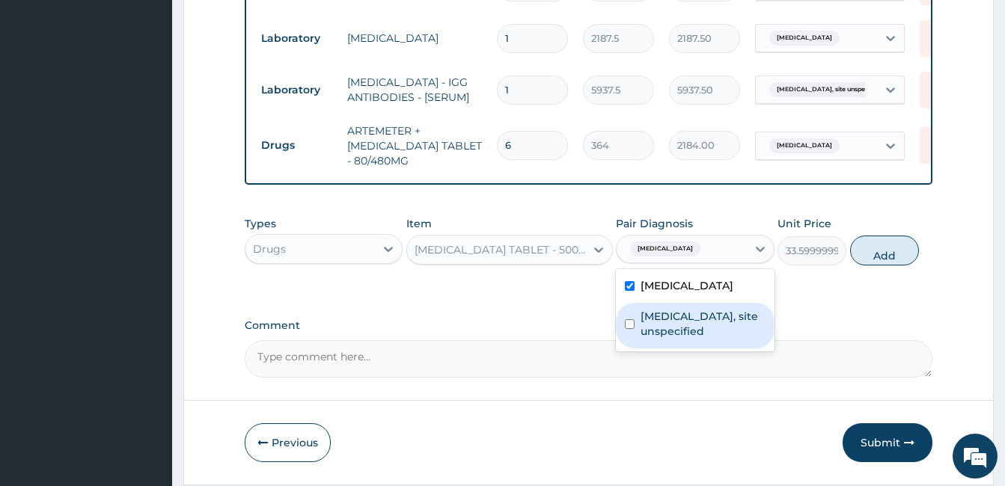
click at [693, 328] on label "Peptic ulcer, site unspecified" at bounding box center [703, 324] width 124 height 30
checkbox input "true"
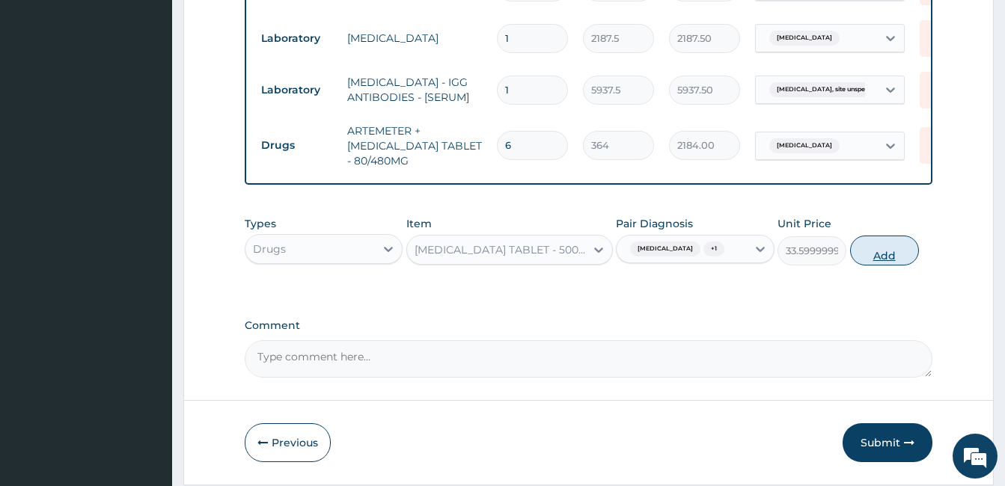
click at [879, 264] on button "Add" at bounding box center [884, 251] width 69 height 30
type input "0"
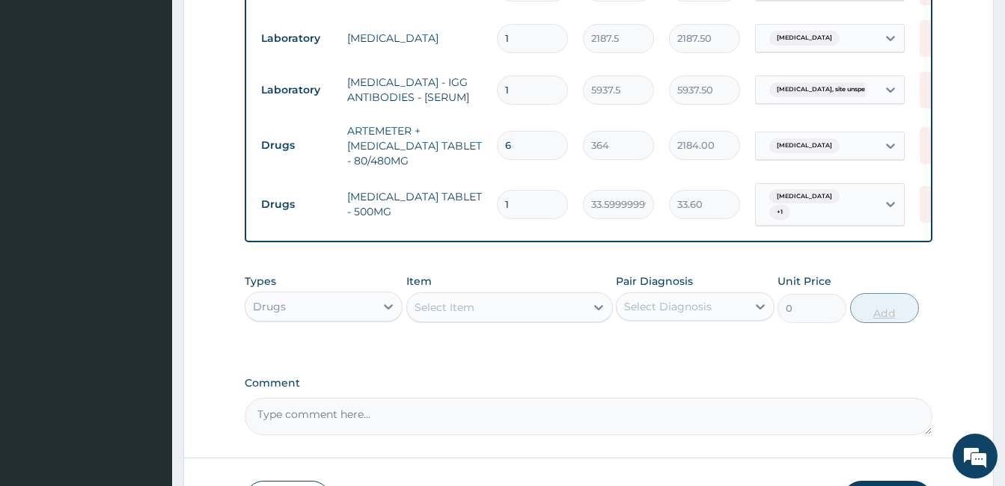
type input "18"
type input "604.80"
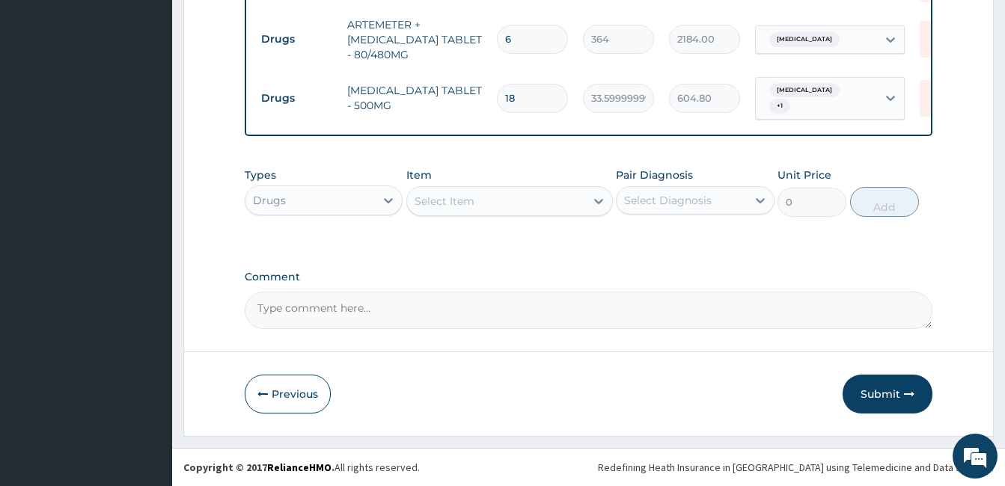
type input "18"
click at [514, 206] on div "Select Item" at bounding box center [496, 201] width 178 height 24
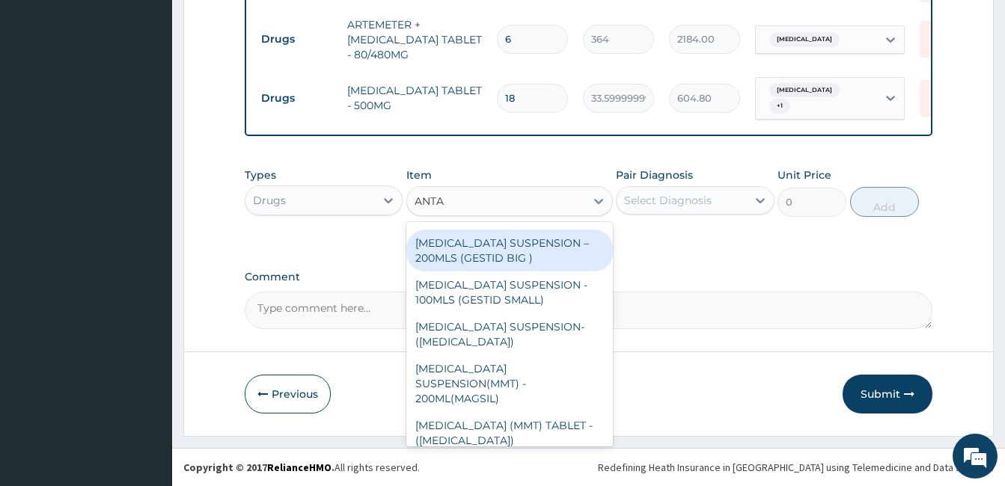
scroll to position [0, 0]
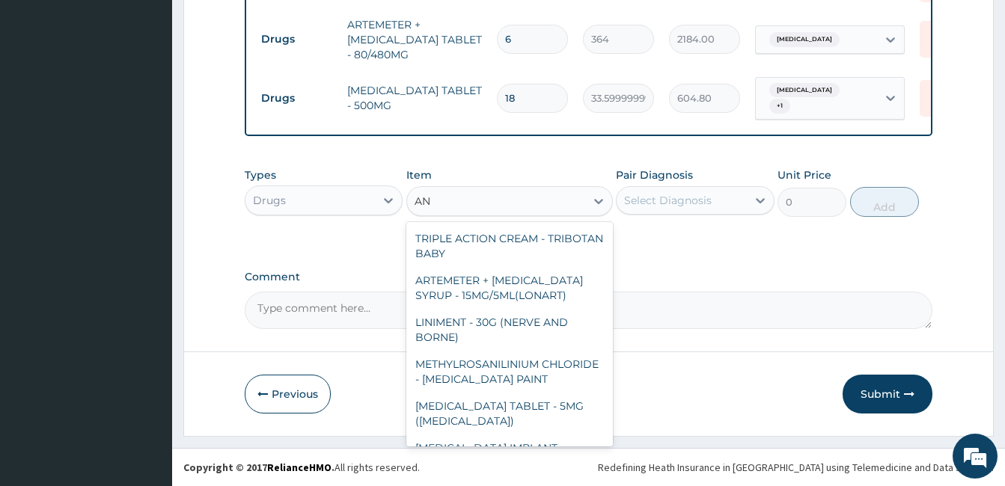
type input "A"
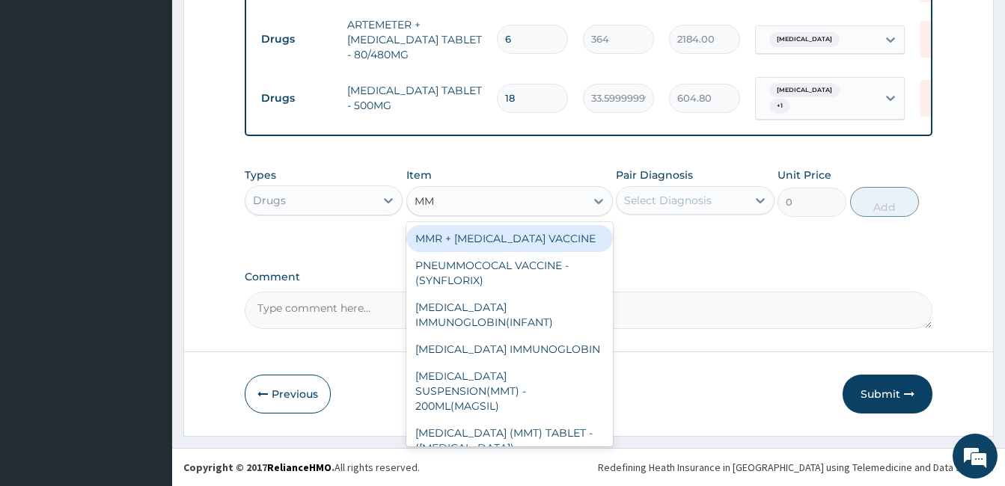
type input "MMT"
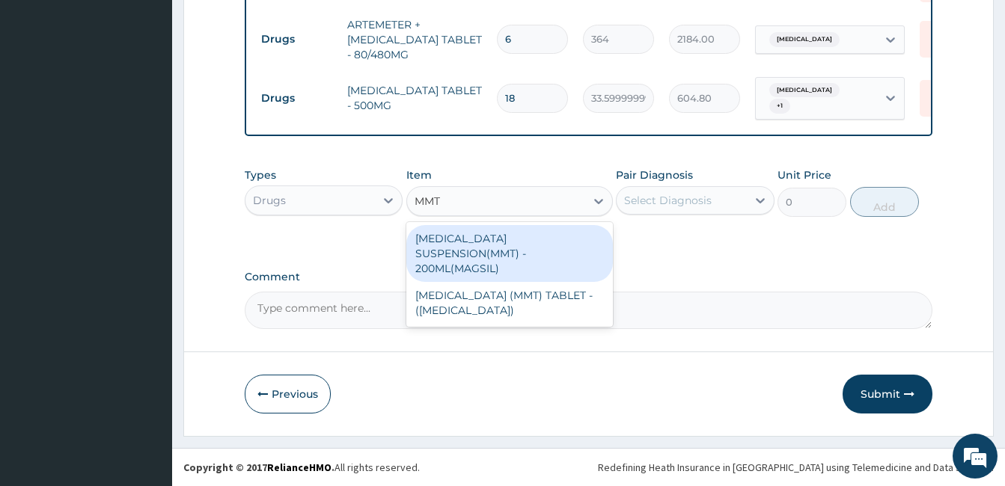
click at [579, 257] on div "ANTACID SUSPENSION(MMT) - 200ML(MAGSIL)" at bounding box center [509, 253] width 207 height 57
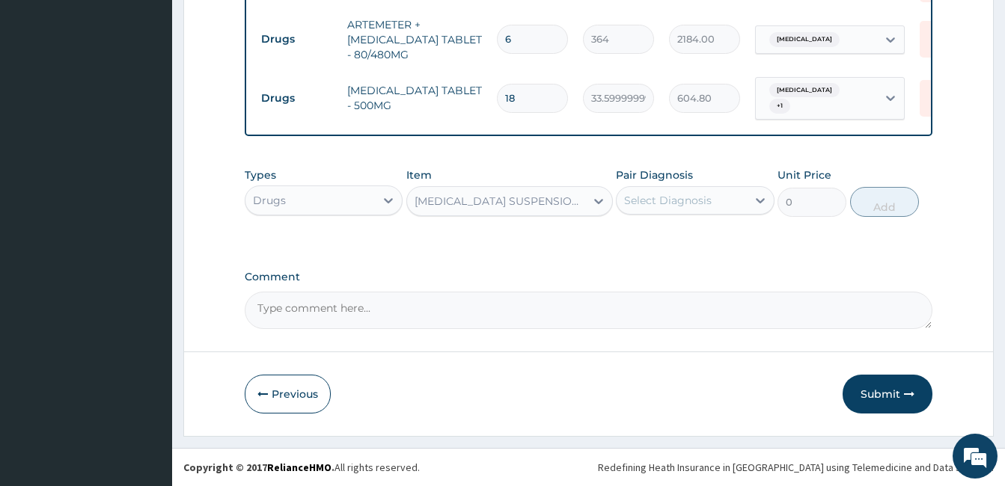
type input "1120"
click at [706, 205] on div "Select Diagnosis" at bounding box center [668, 200] width 88 height 15
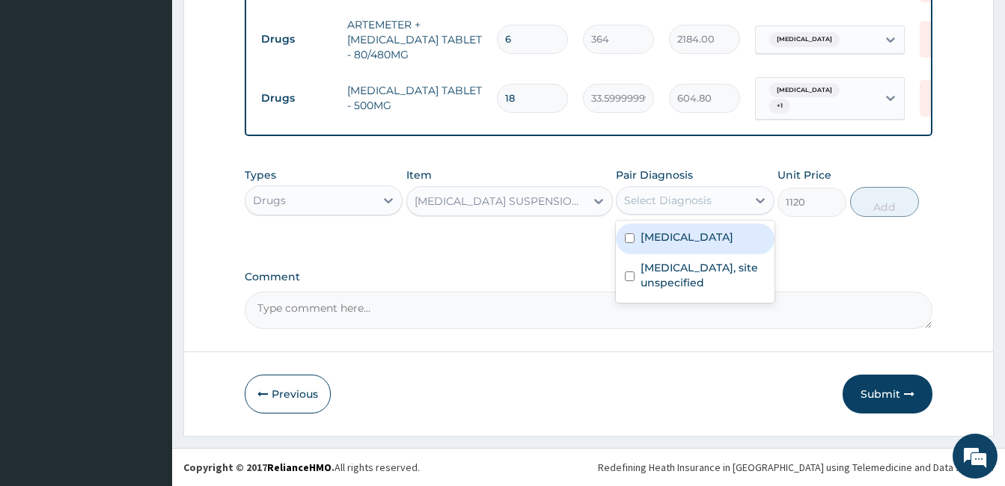
click at [704, 238] on label "Malaria, unspecified" at bounding box center [687, 237] width 93 height 15
checkbox input "true"
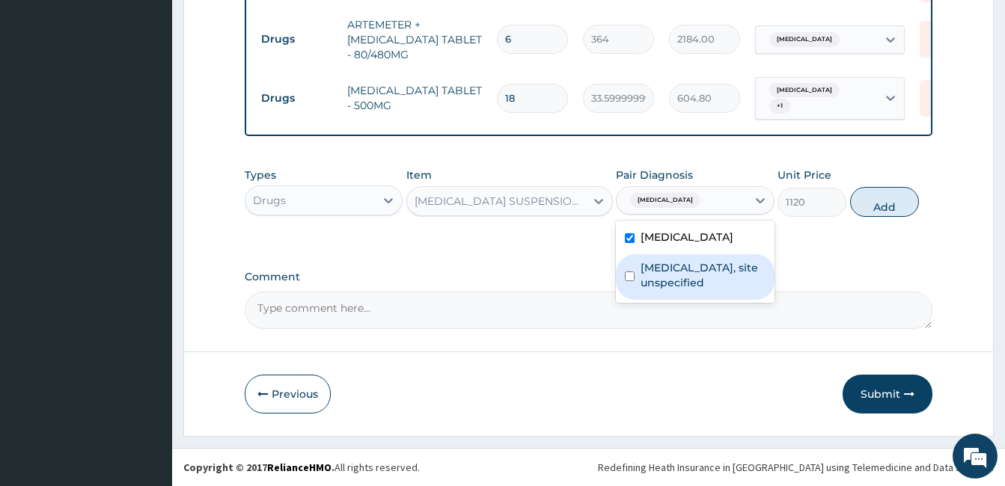
click at [676, 284] on label "Peptic ulcer, site unspecified" at bounding box center [703, 275] width 124 height 30
checkbox input "true"
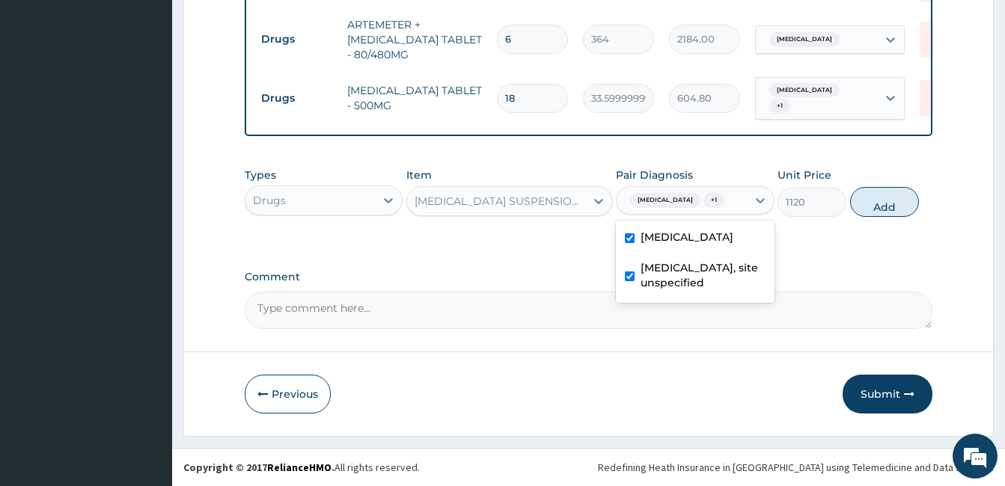
click at [724, 231] on label "Malaria, unspecified" at bounding box center [687, 237] width 93 height 15
checkbox input "false"
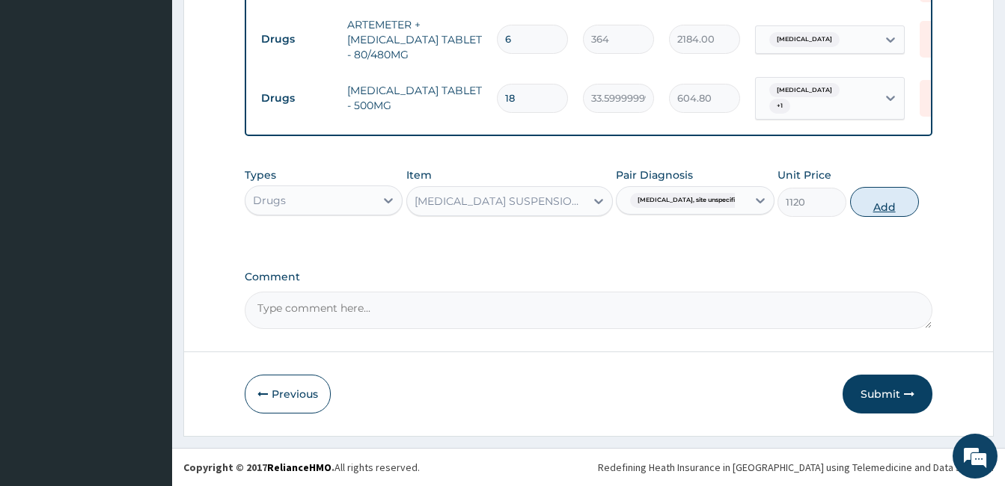
click at [900, 204] on button "Add" at bounding box center [884, 202] width 69 height 30
type input "0"
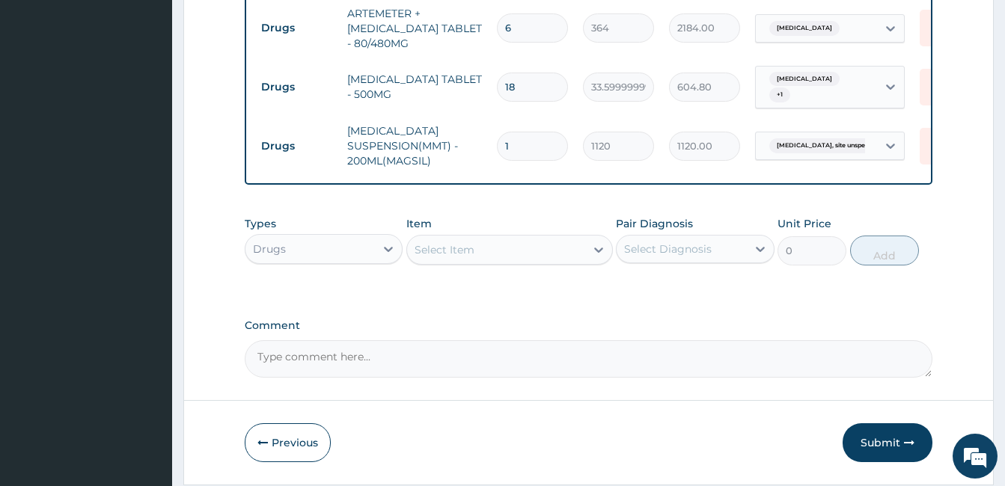
scroll to position [933, 0]
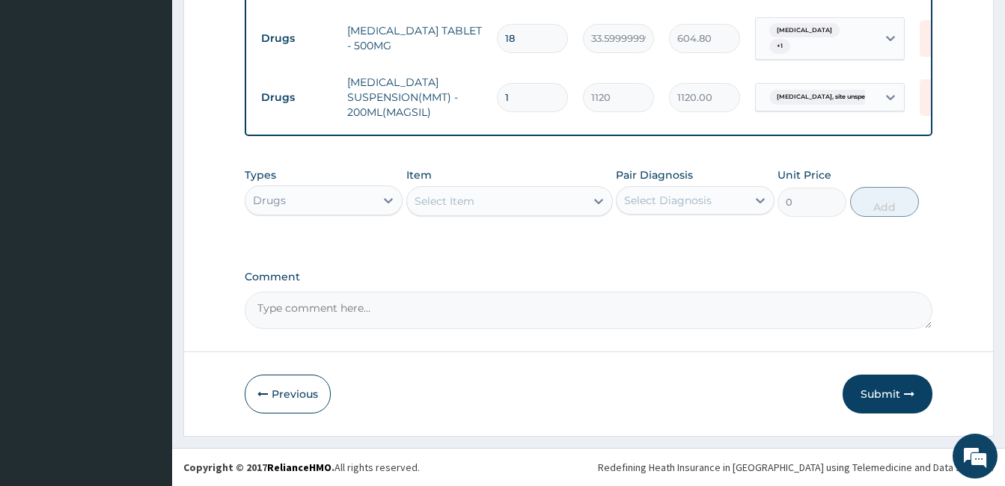
click at [561, 206] on div "Select Item" at bounding box center [496, 201] width 178 height 24
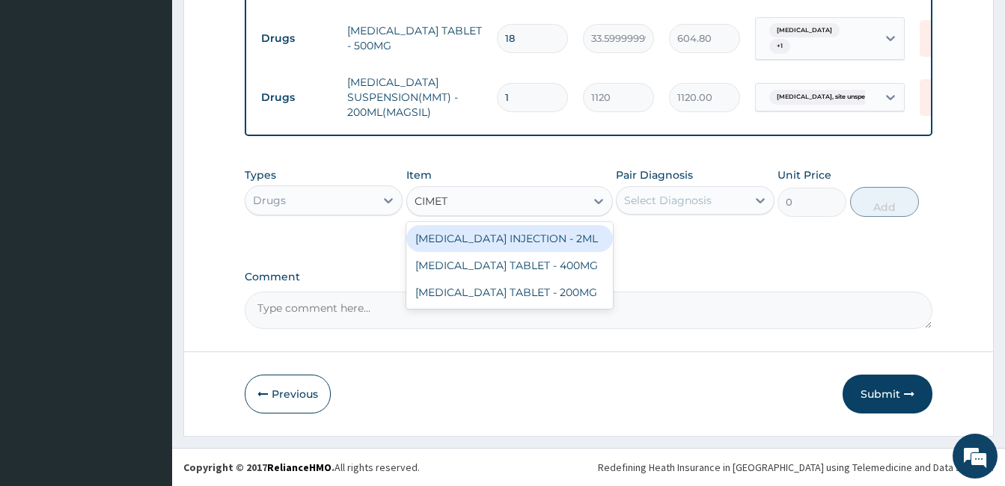
type input "CIMETI"
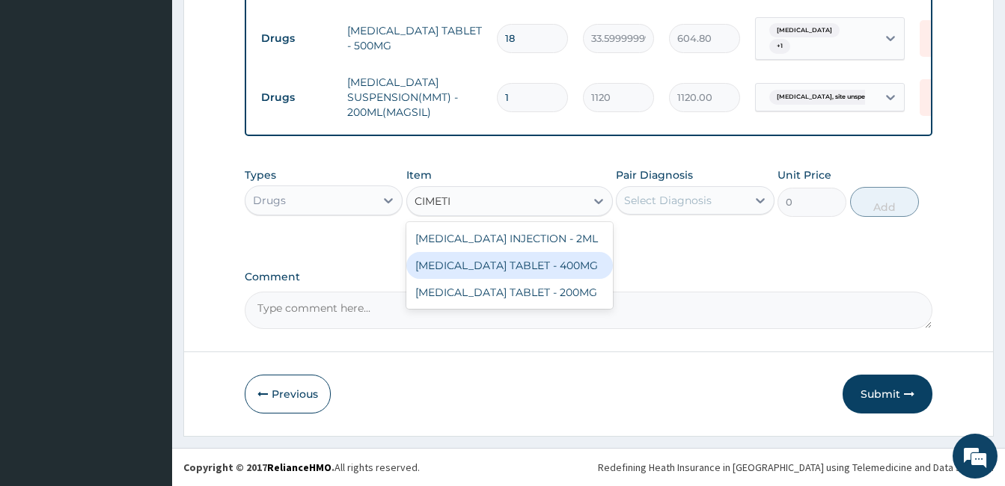
click at [576, 269] on div "CIMETIDINE TABLET - 400MG" at bounding box center [509, 265] width 207 height 27
type input "95.19999999999999"
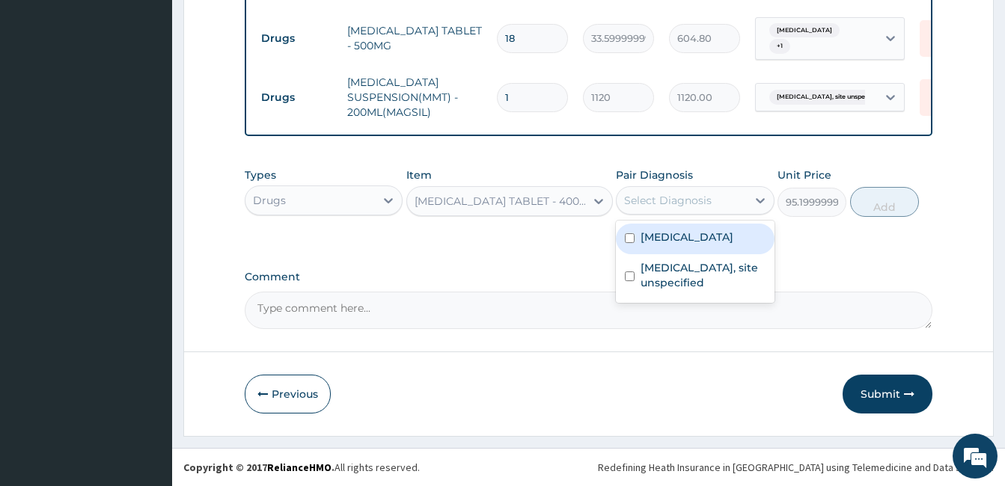
click at [709, 195] on div "Select Diagnosis" at bounding box center [668, 200] width 88 height 15
click at [694, 244] on label "Malaria, unspecified" at bounding box center [687, 237] width 93 height 15
checkbox input "true"
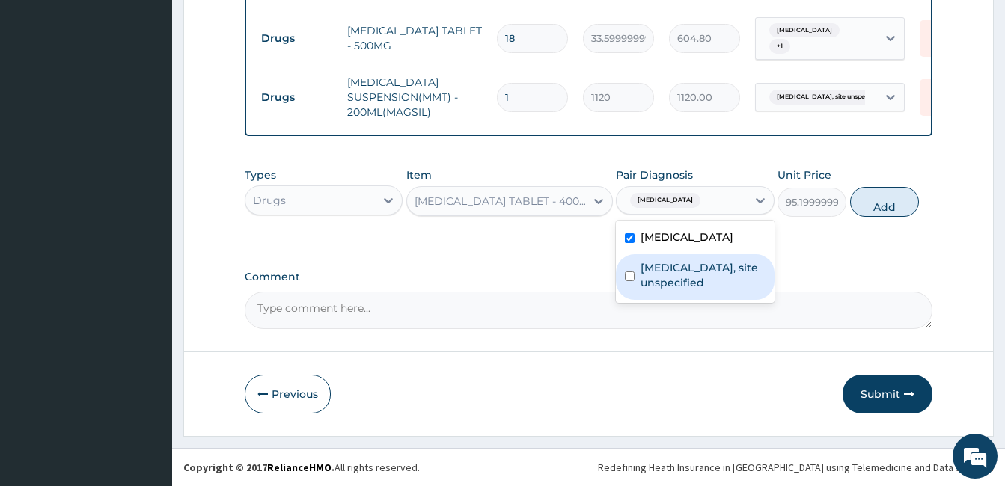
click at [690, 266] on label "Peptic ulcer, site unspecified" at bounding box center [703, 275] width 124 height 30
checkbox input "true"
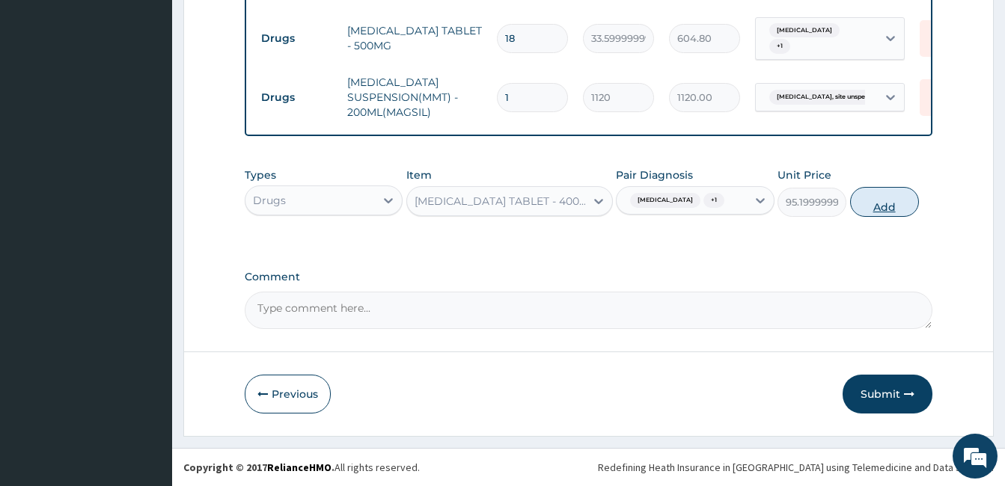
click at [891, 200] on button "Add" at bounding box center [884, 202] width 69 height 30
type input "0"
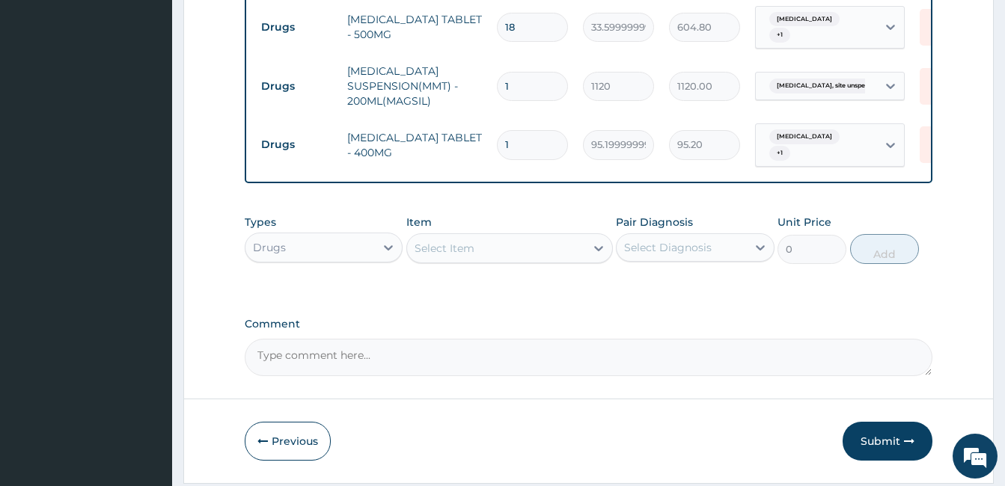
type input "0.00"
type input "3"
type input "285.60"
type input "30"
type input "2856.00"
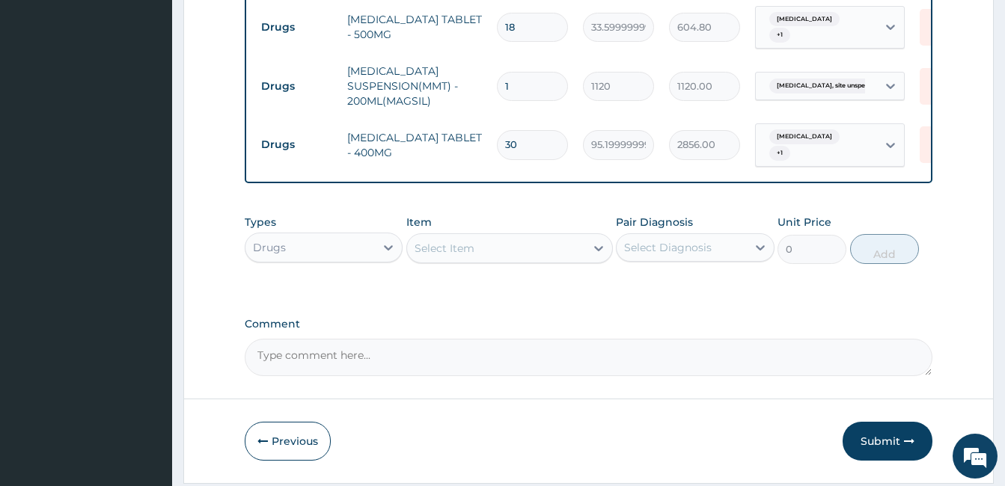
type input "30"
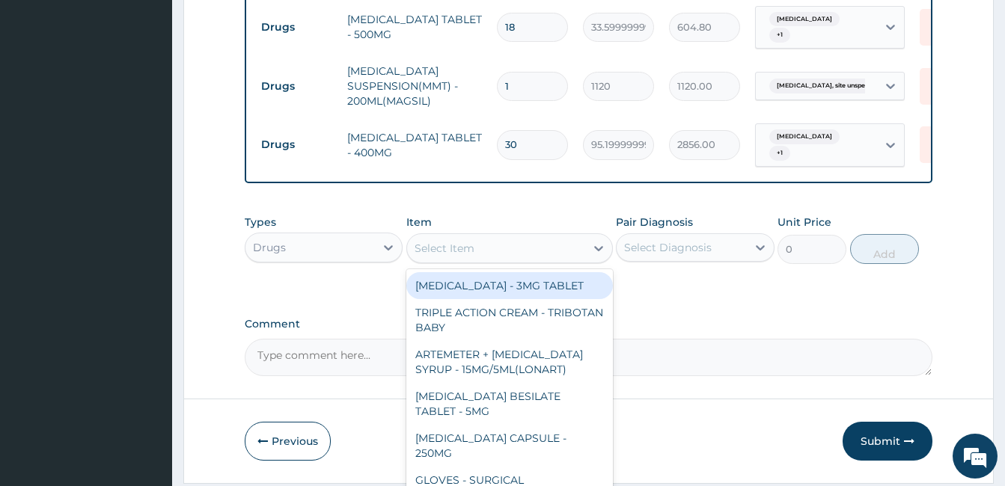
click at [554, 260] on div "Select Item" at bounding box center [496, 248] width 178 height 24
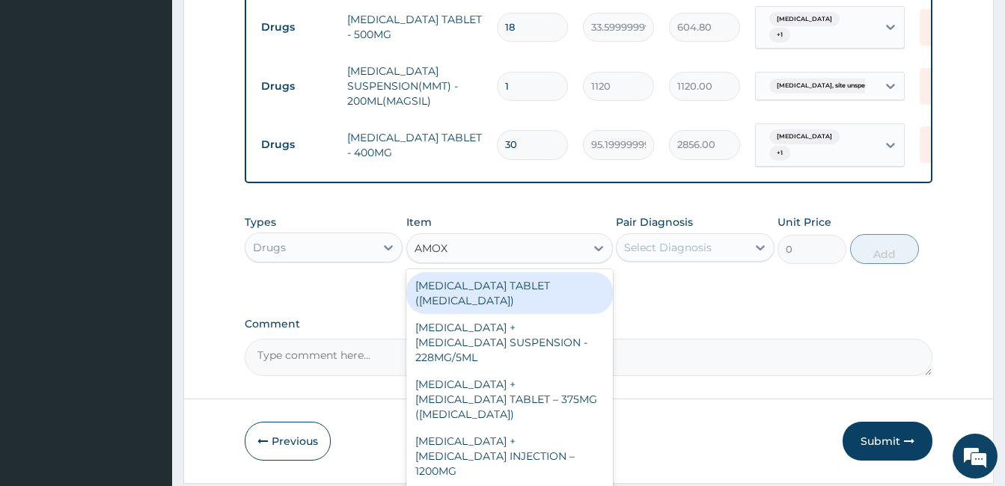
type input "AMOXI"
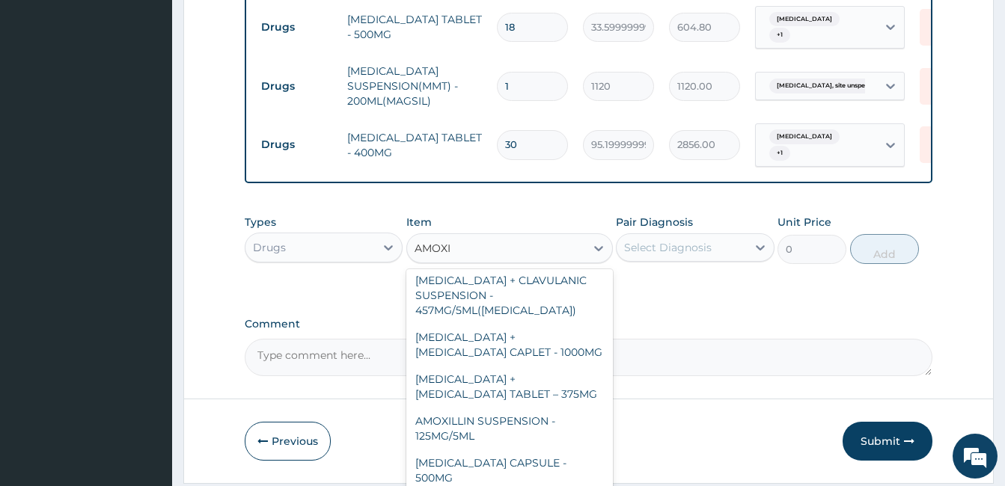
scroll to position [406, 0]
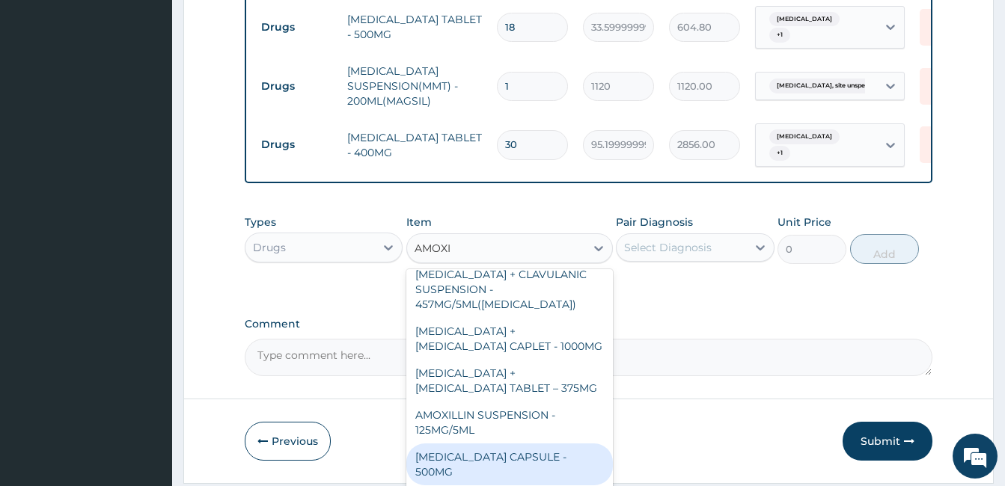
click at [583, 444] on div "AMOXICILLIN CAPSULE - 500MG" at bounding box center [509, 465] width 207 height 42
type input "112"
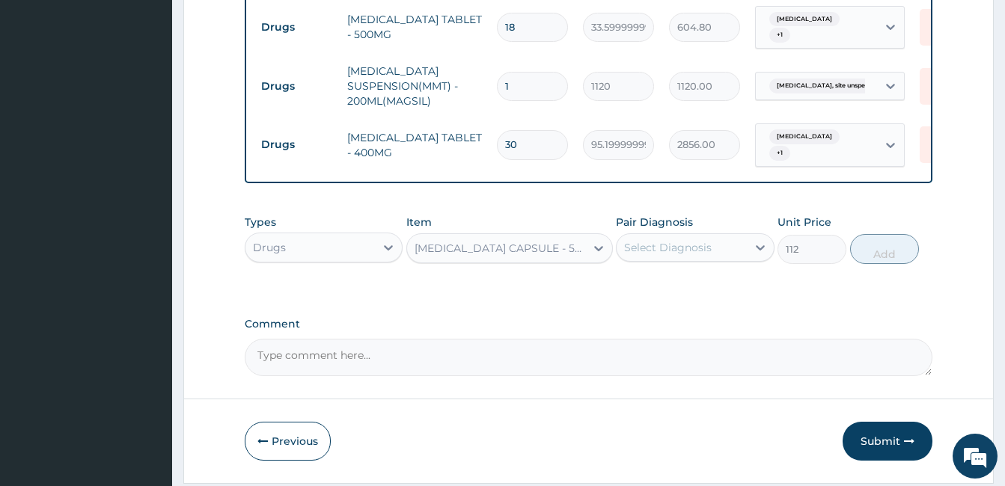
click at [698, 255] on div "Select Diagnosis" at bounding box center [668, 247] width 88 height 15
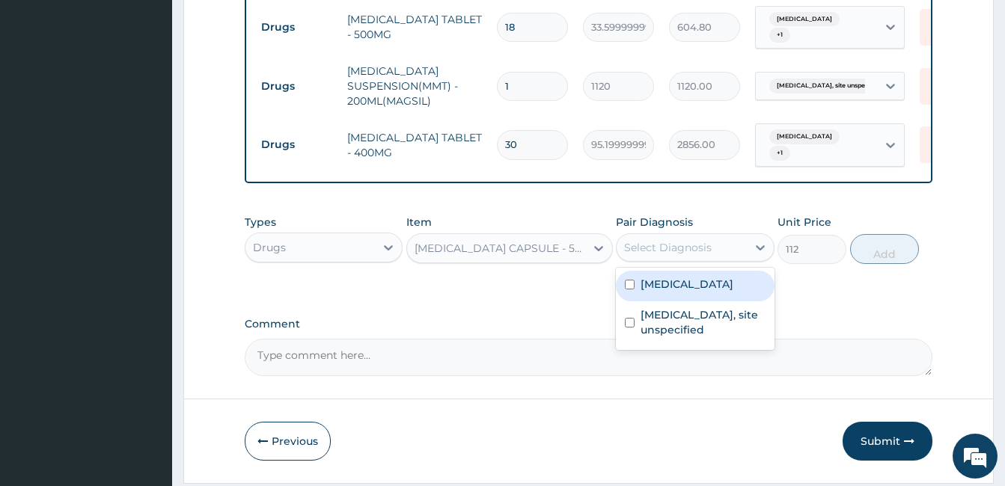
click at [694, 292] on label "Malaria, unspecified" at bounding box center [687, 284] width 93 height 15
checkbox input "true"
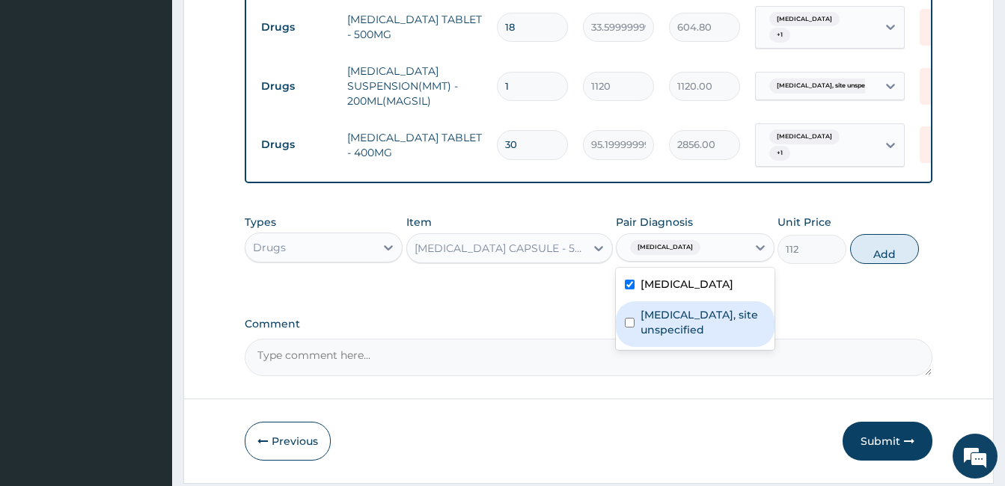
click at [692, 326] on label "Peptic ulcer, site unspecified" at bounding box center [703, 323] width 124 height 30
checkbox input "true"
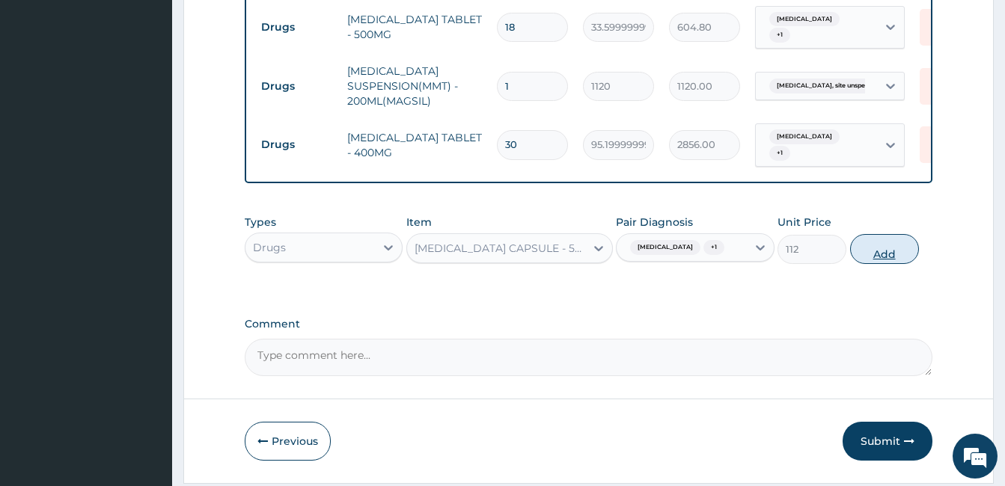
click at [877, 264] on button "Add" at bounding box center [884, 249] width 69 height 30
type input "0"
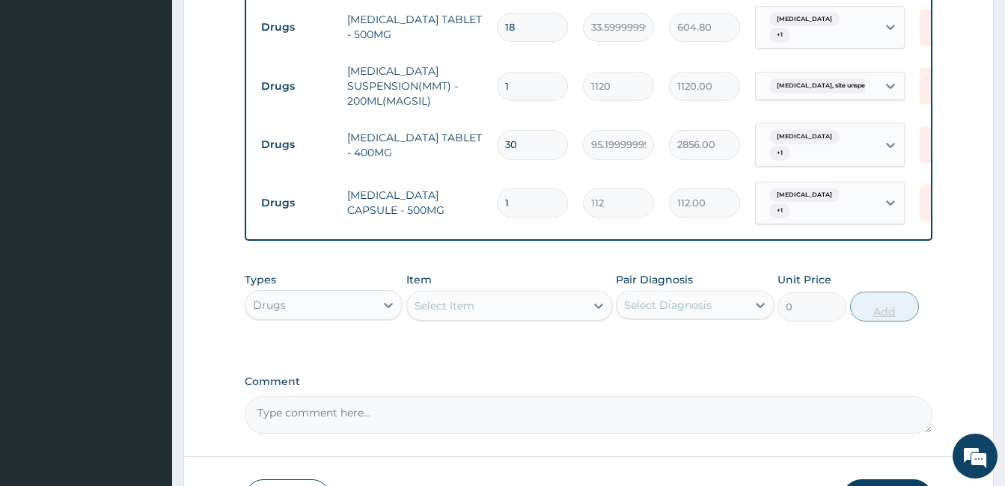
type input "21"
type input "2352.00"
type input "21"
click at [469, 314] on div "Select Item" at bounding box center [445, 306] width 60 height 15
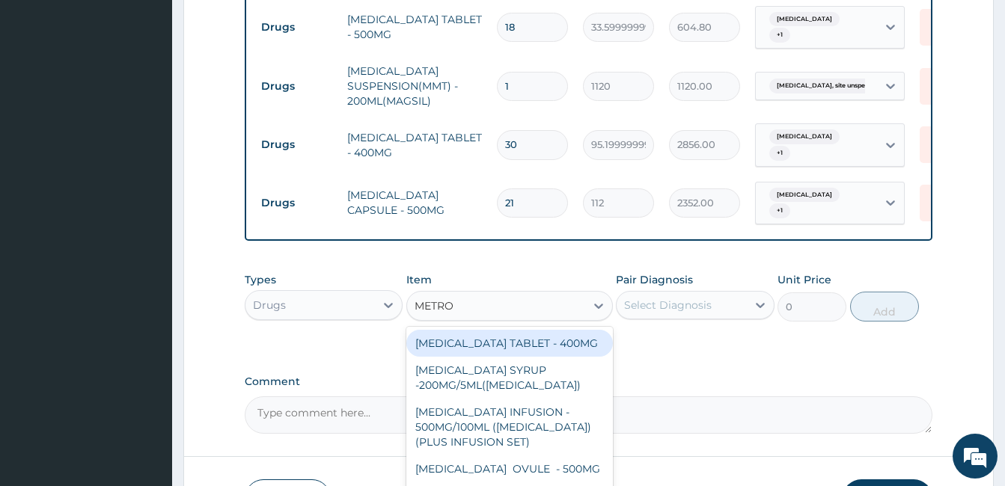
type input "METRON"
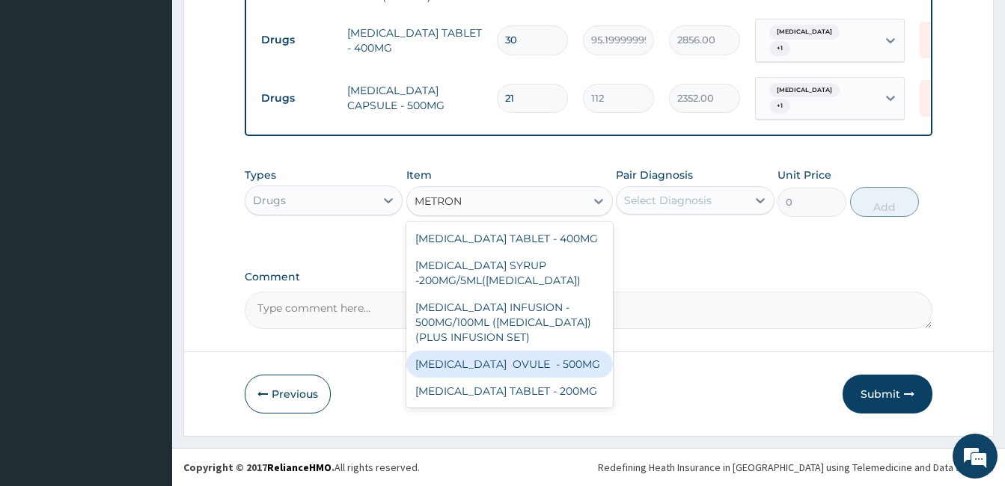
scroll to position [6, 0]
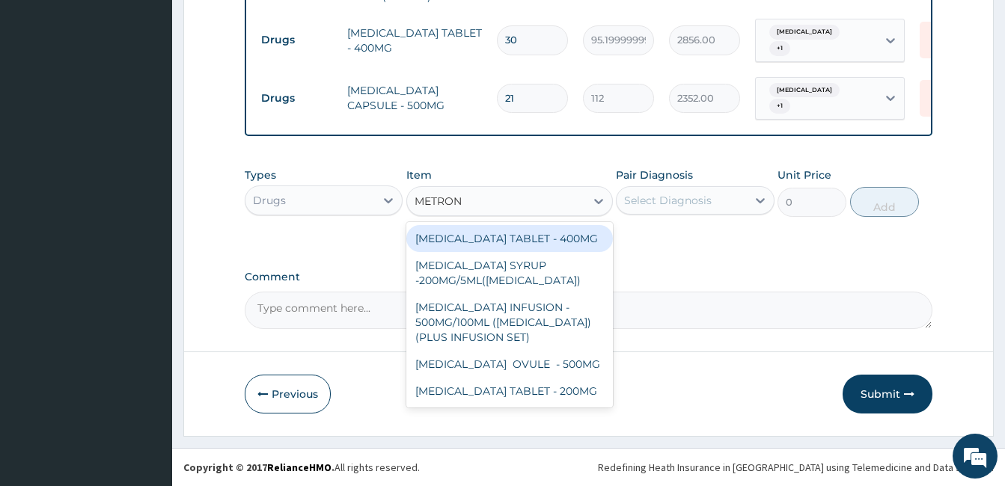
click at [507, 252] on div "METRONIDAZOLE TABLET - 400MG" at bounding box center [509, 238] width 207 height 27
type input "84"
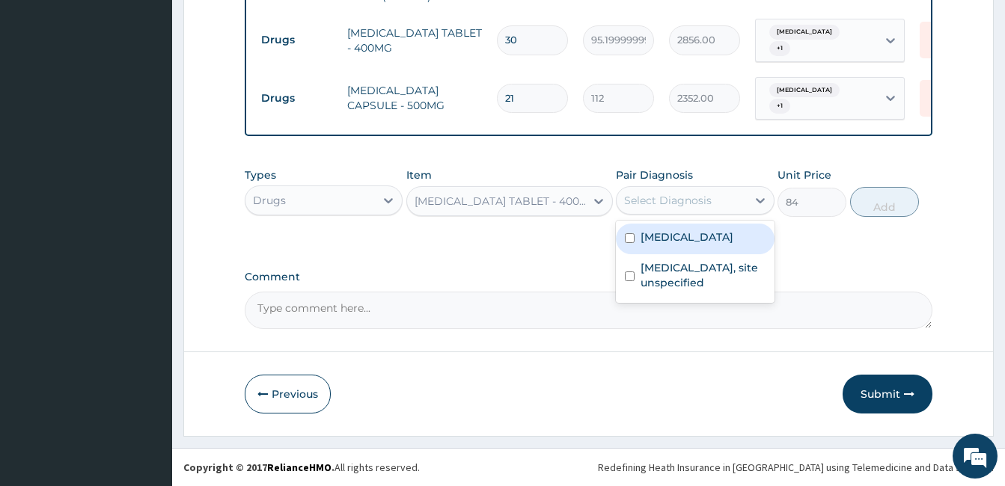
click at [716, 207] on div "Select Diagnosis" at bounding box center [681, 201] width 129 height 24
click at [718, 242] on label "Malaria, unspecified" at bounding box center [687, 237] width 93 height 15
checkbox input "true"
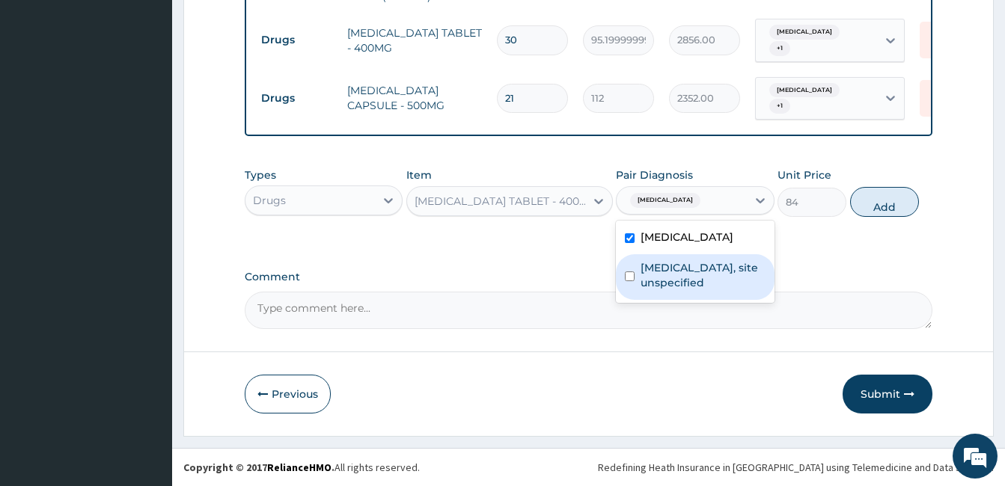
click at [713, 277] on label "Peptic ulcer, site unspecified" at bounding box center [703, 275] width 124 height 30
checkbox input "true"
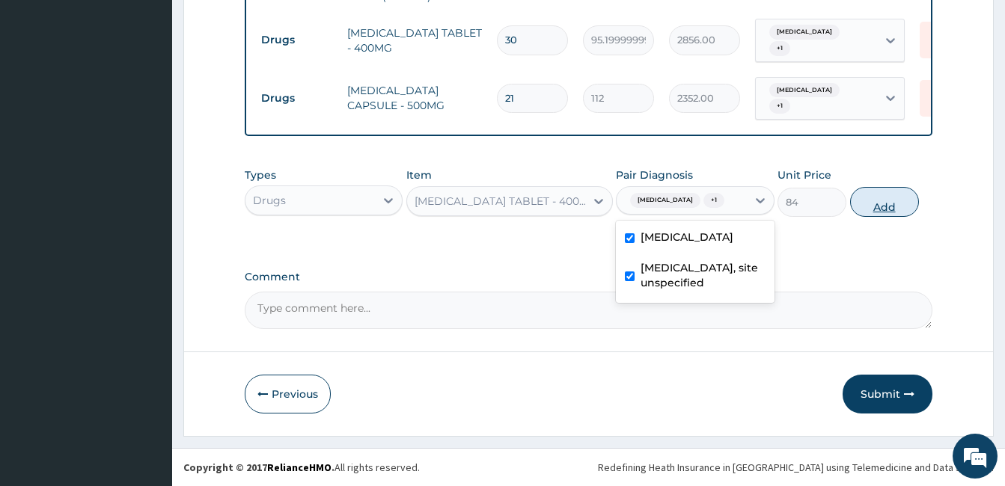
click at [883, 208] on button "Add" at bounding box center [884, 202] width 69 height 30
type input "0"
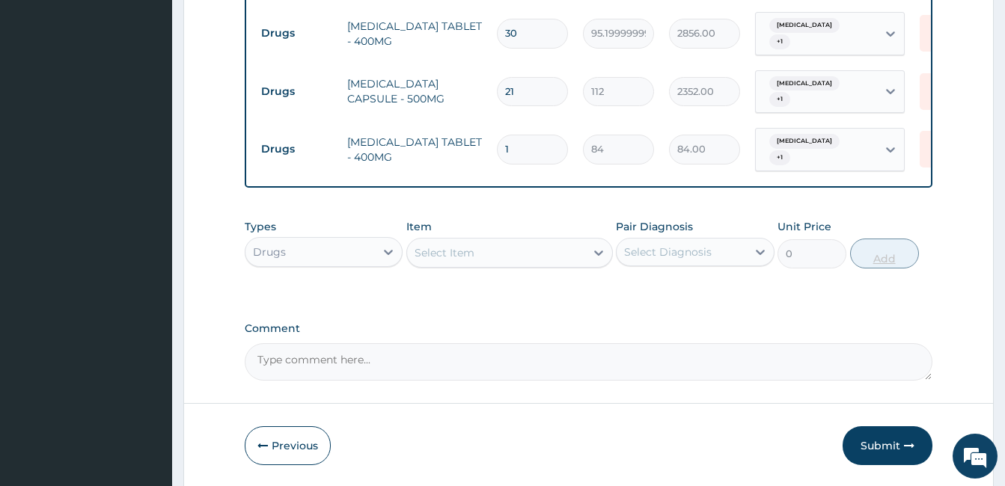
type input "0.00"
type input "3"
type input "252.00"
type input "30"
type input "2520.00"
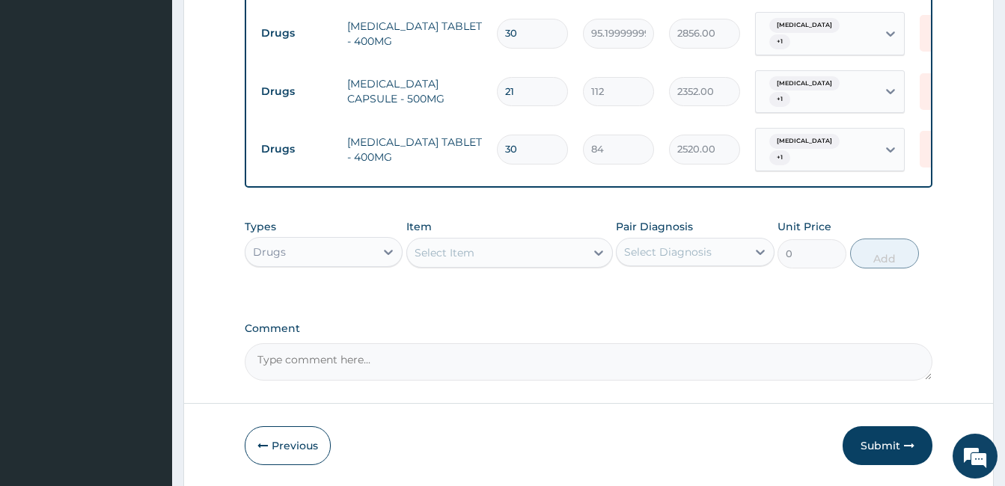
type input "30"
click at [849, 291] on div "Types Drugs Item Select Item Pair Diagnosis Select Diagnosis Unit Price 0 Add" at bounding box center [589, 255] width 688 height 87
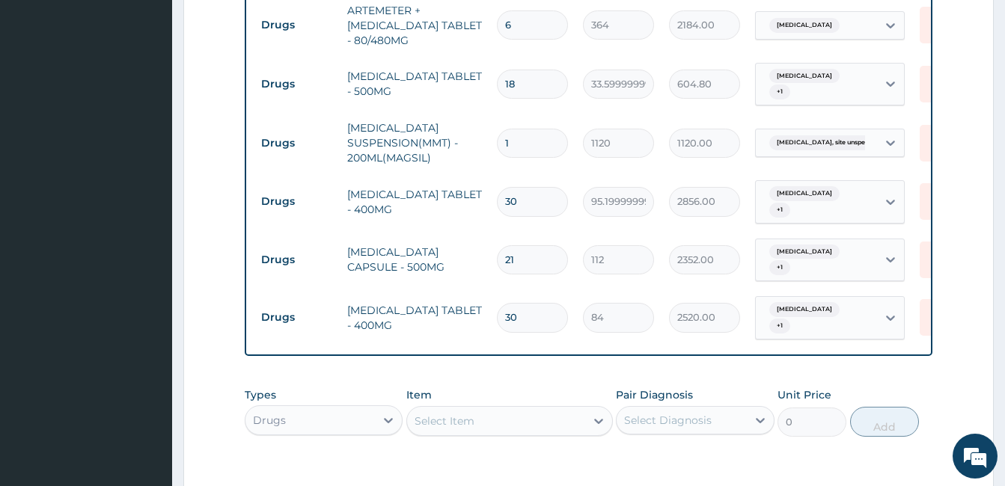
scroll to position [1108, 0]
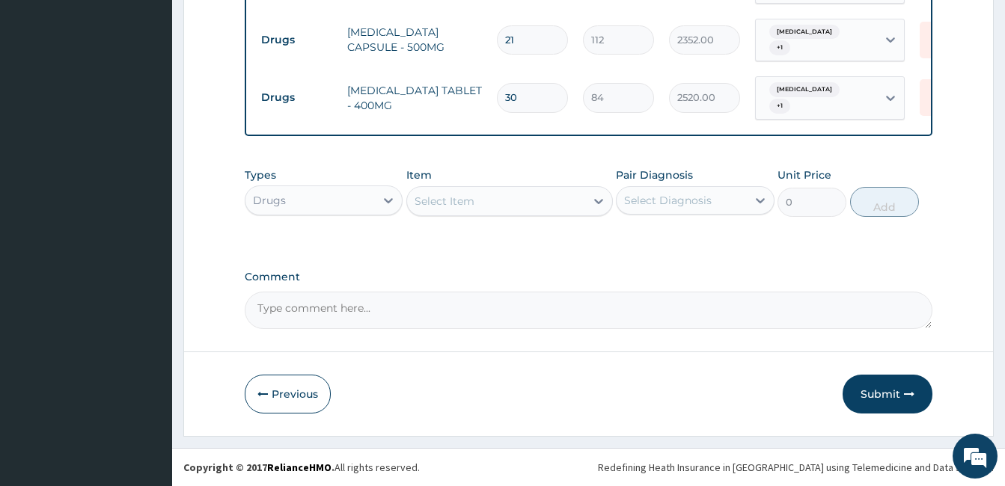
click at [607, 276] on label "Comment" at bounding box center [589, 277] width 688 height 13
click at [607, 292] on textarea "Comment" at bounding box center [589, 310] width 688 height 37
click at [887, 397] on button "Submit" at bounding box center [888, 394] width 90 height 39
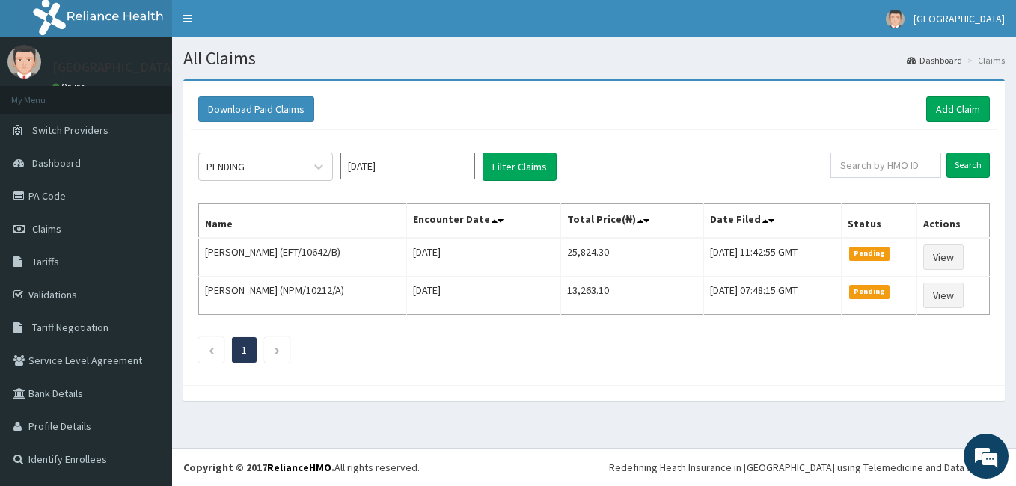
click at [708, 391] on div at bounding box center [594, 393] width 822 height 16
